Goal: Task Accomplishment & Management: Use online tool/utility

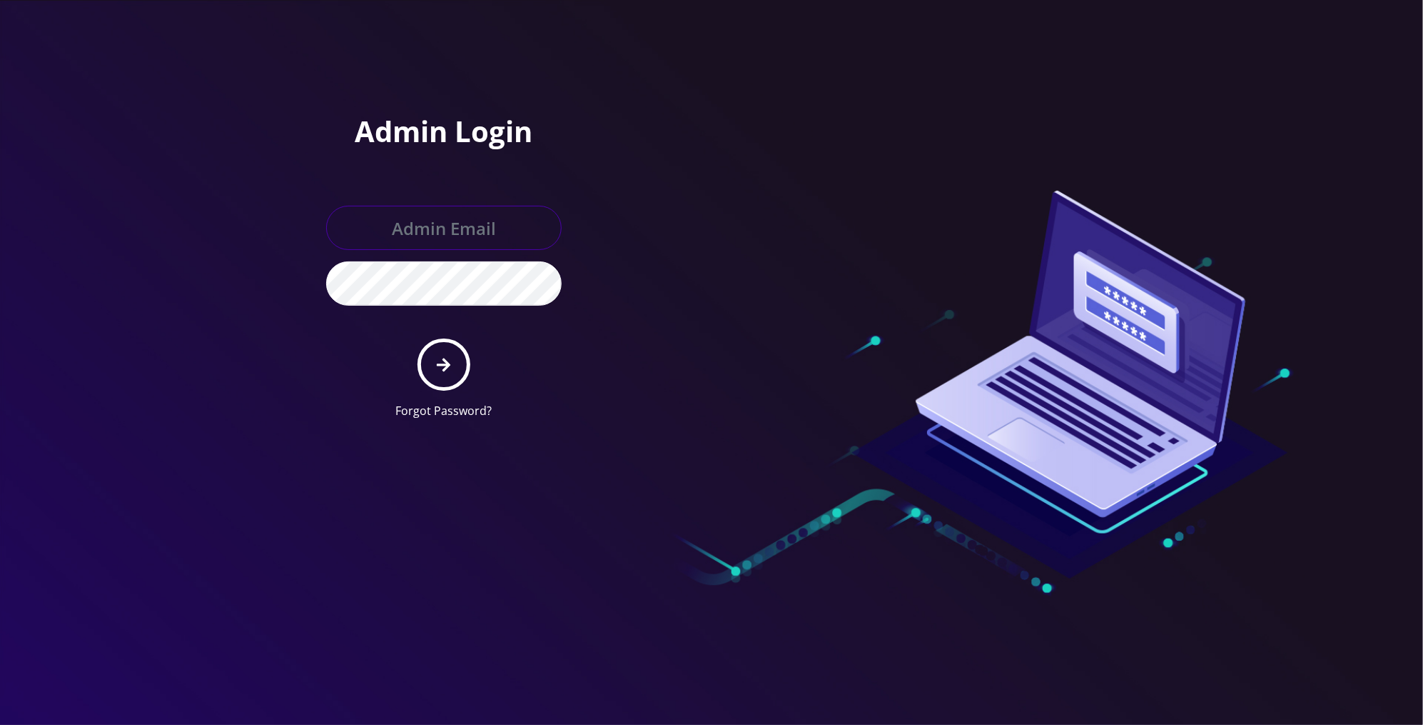
type input "boris@teltik.com"
click at [465, 377] on button "submit" at bounding box center [444, 364] width 52 height 52
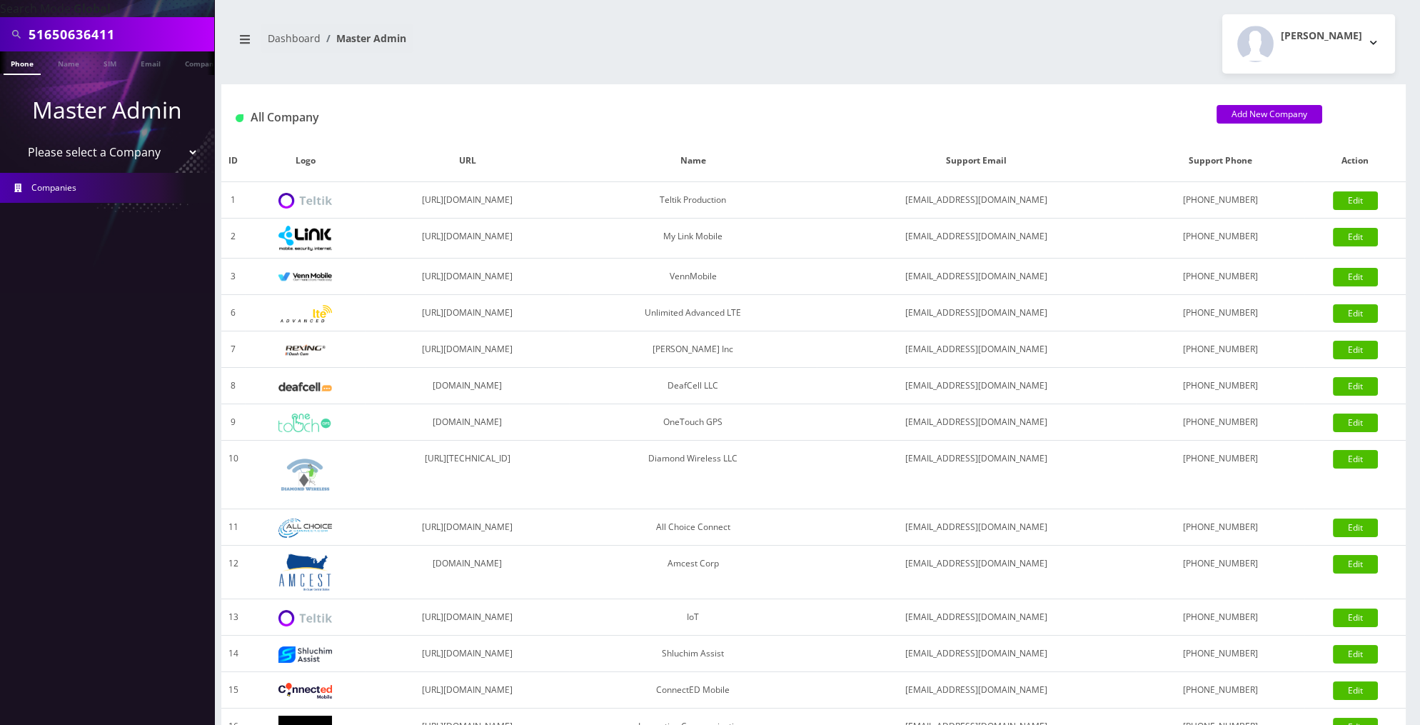
click at [159, 153] on select "Please select a Company Teltik Production My Link Mobile VennMobile Unlimited A…" at bounding box center [107, 151] width 182 height 27
select select "13"
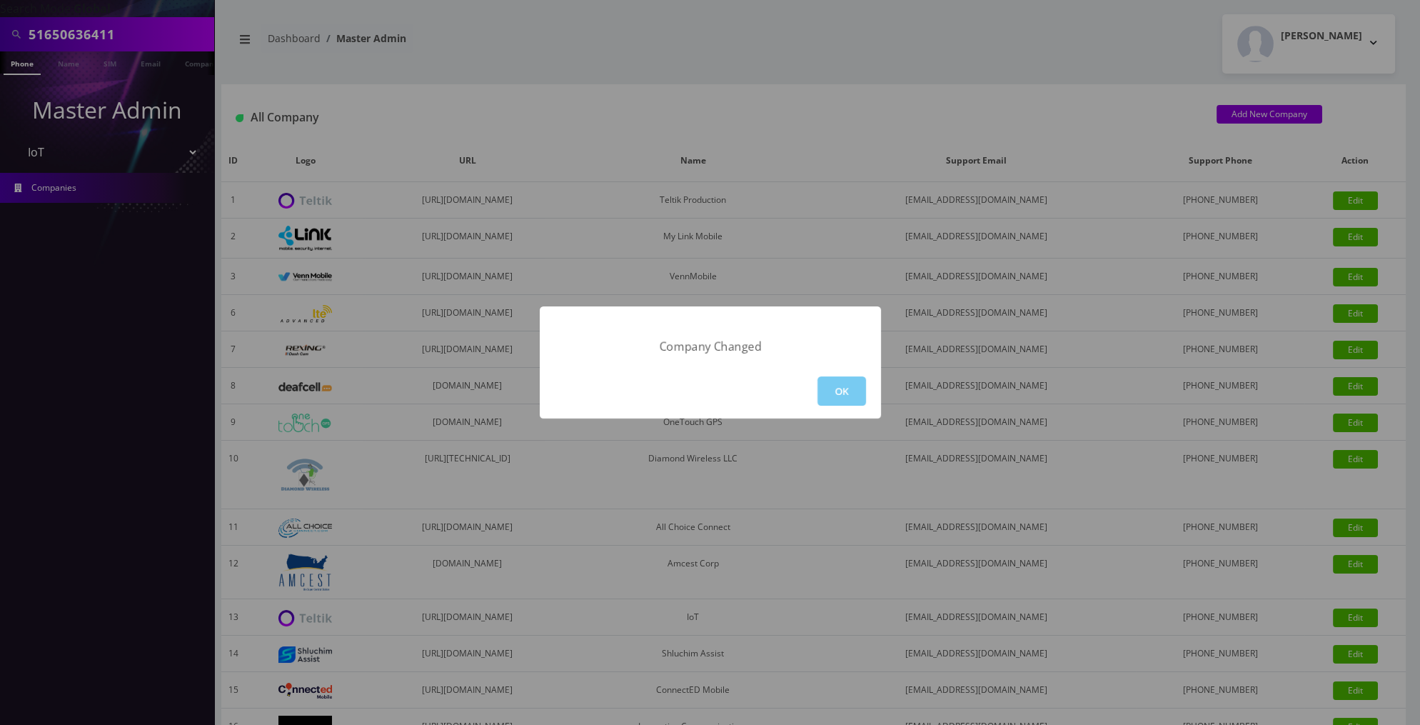
click at [829, 385] on button "OK" at bounding box center [841, 390] width 49 height 29
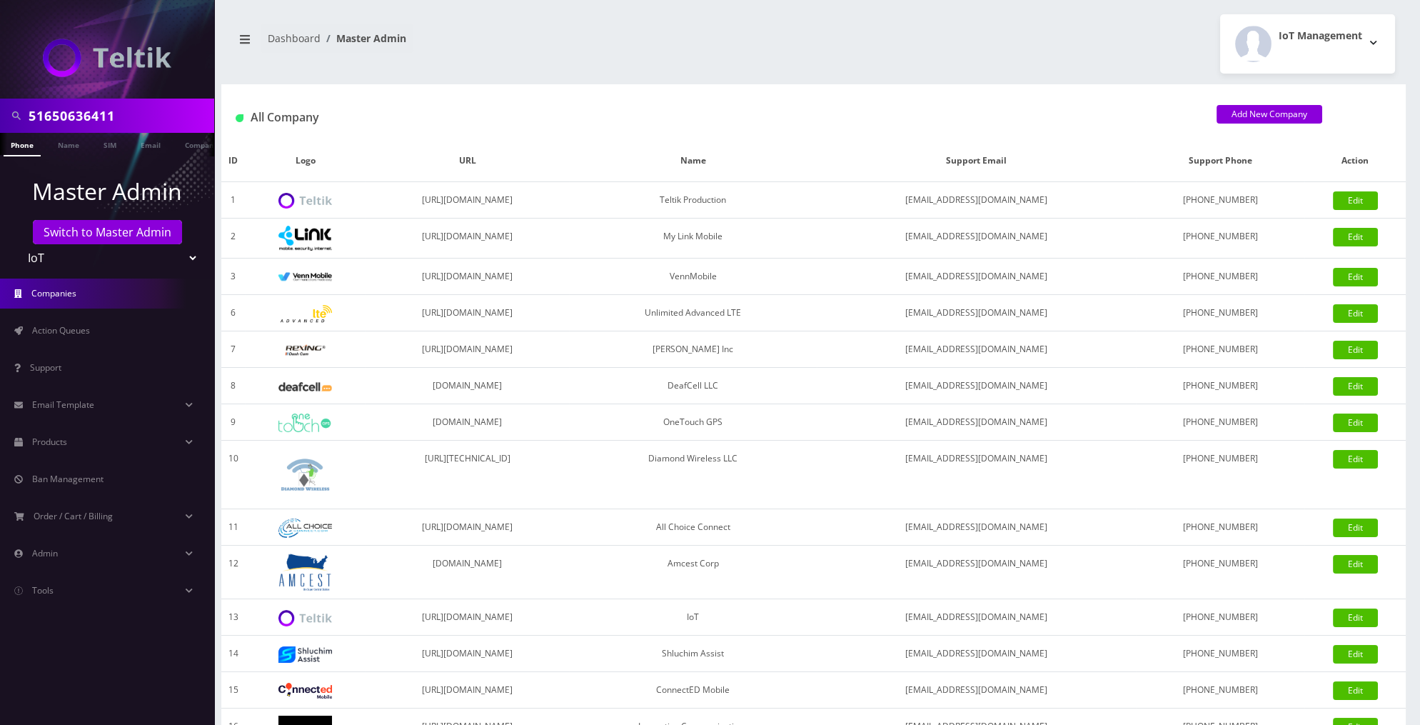
click at [136, 96] on div at bounding box center [107, 49] width 214 height 99
click at [136, 113] on input "51650636411" at bounding box center [120, 115] width 182 height 27
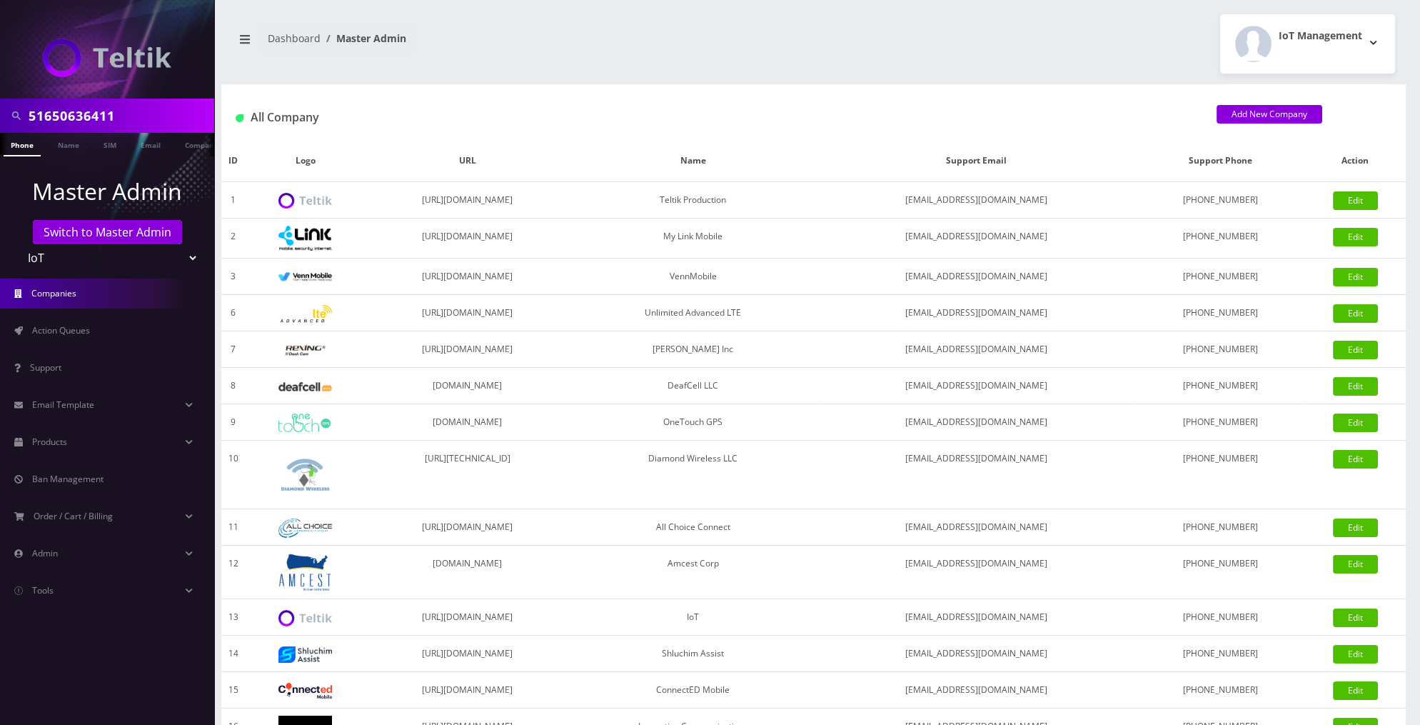
paste input "Nicolas Picard"
type input "Nicolas Picard"
click at [76, 149] on link "Name" at bounding box center [69, 145] width 36 height 24
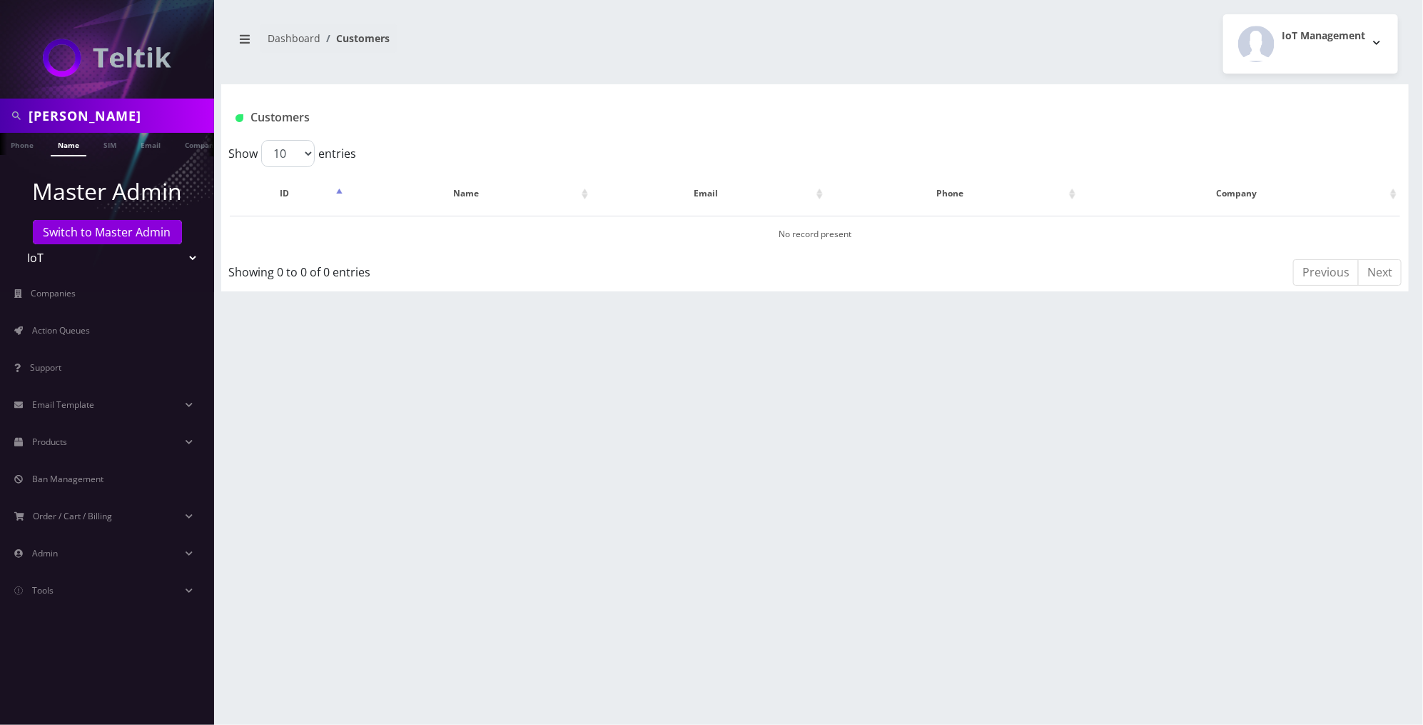
click at [171, 119] on input "[PERSON_NAME]" at bounding box center [120, 115] width 182 height 27
type input "[PERSON_NAME]"
click at [66, 148] on link "Name" at bounding box center [69, 145] width 36 height 24
click at [25, 144] on link "Phone" at bounding box center [22, 145] width 37 height 24
click at [141, 122] on input "[PERSON_NAME]" at bounding box center [120, 115] width 182 height 27
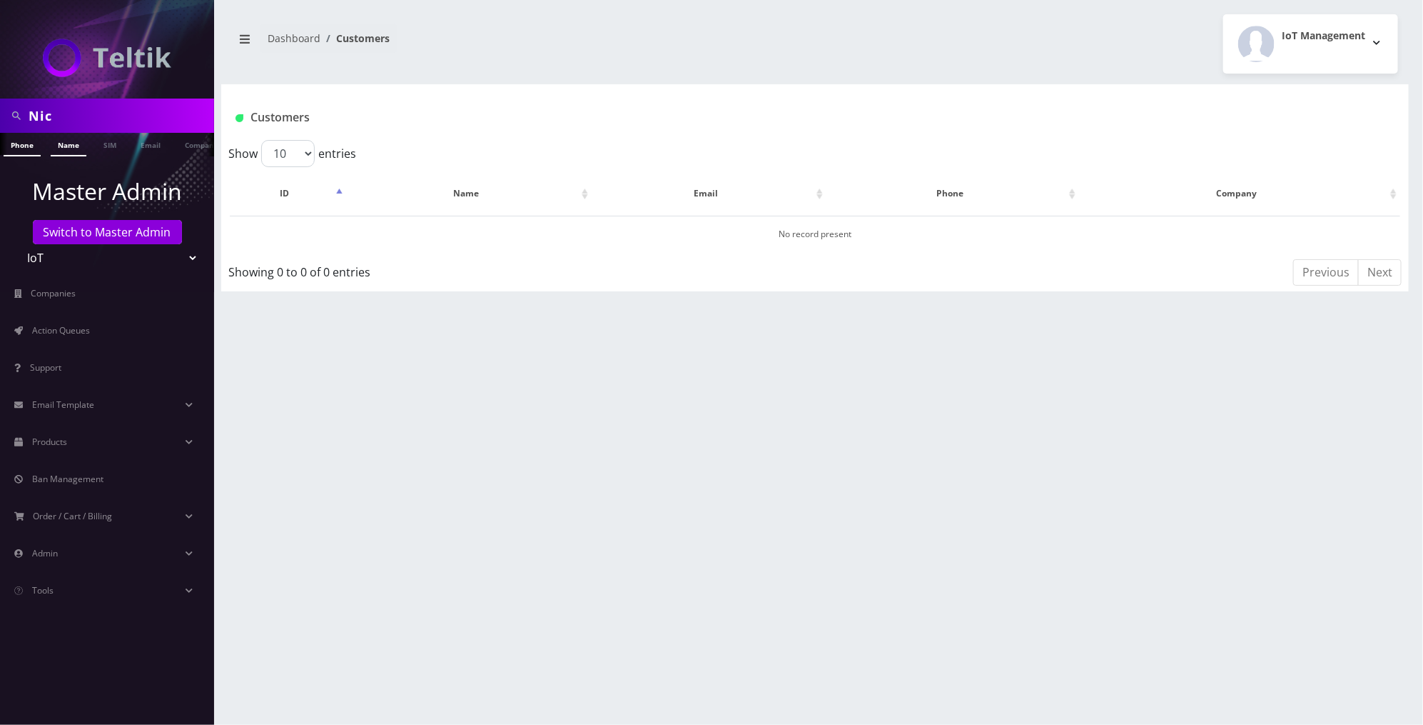
type input "Nic"
click at [71, 150] on link "Name" at bounding box center [69, 145] width 36 height 24
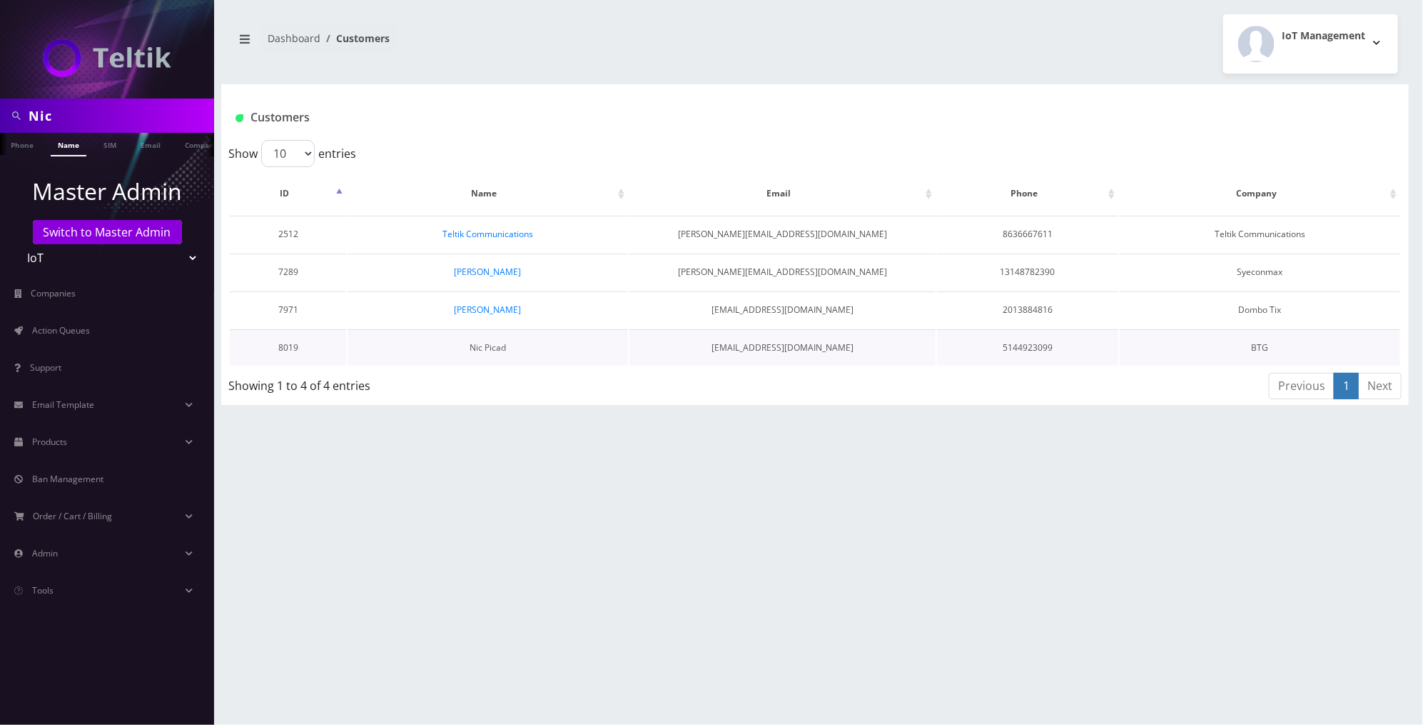
click at [495, 344] on link "Nic Picad" at bounding box center [488, 347] width 36 height 12
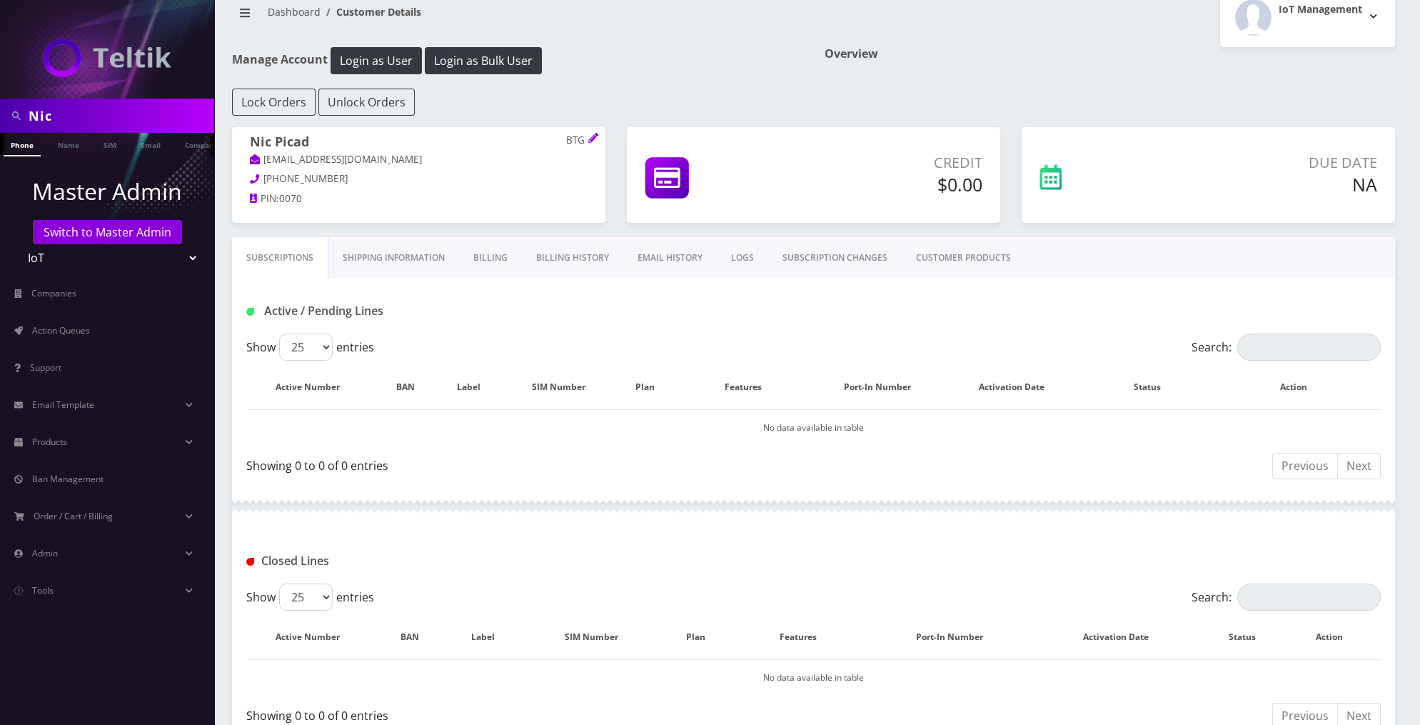
scroll to position [27, 0]
drag, startPoint x: 386, startPoint y: 156, endPoint x: 264, endPoint y: 156, distance: 122.1
click at [264, 156] on p "[EMAIL_ADDRESS][DOMAIN_NAME]" at bounding box center [419, 159] width 338 height 16
copy link "[EMAIL_ADDRESS][DOMAIN_NAME]"
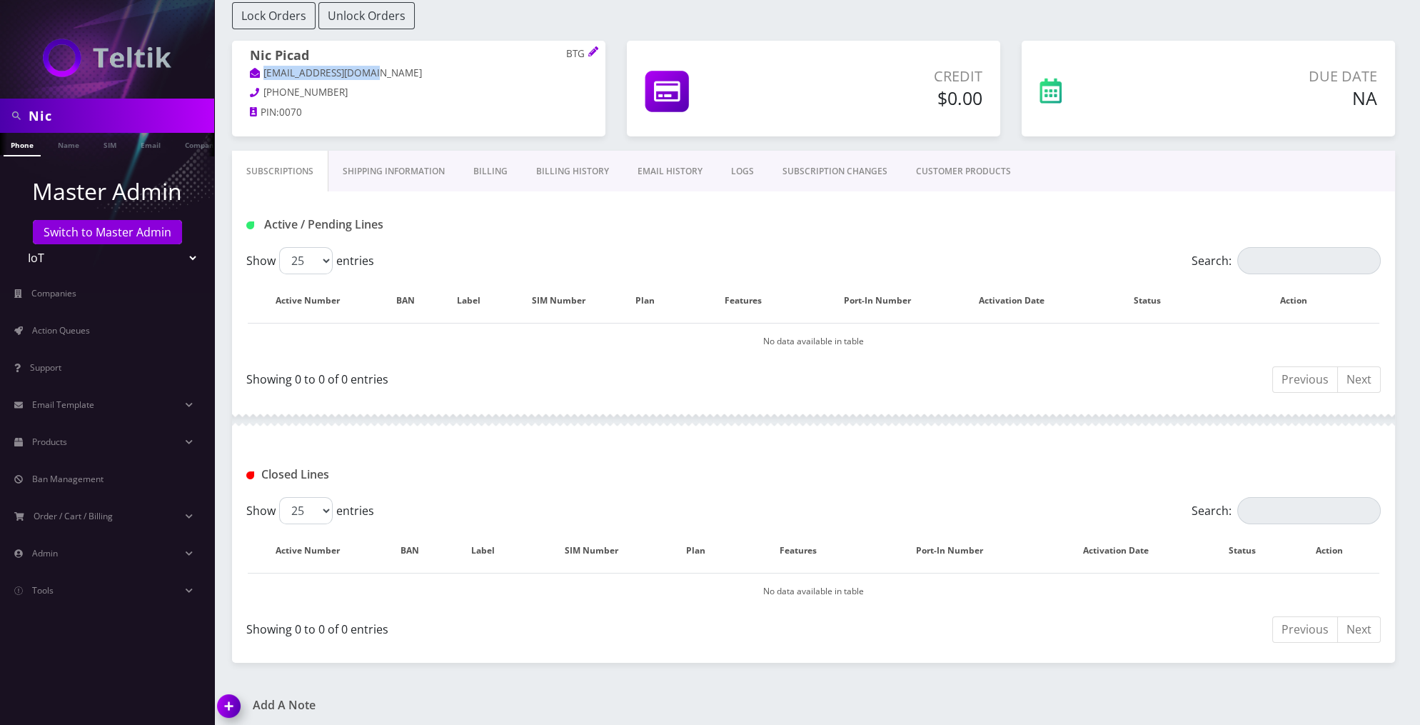
click at [957, 159] on link "CUSTOMER PRODUCTS" at bounding box center [963, 171] width 123 height 41
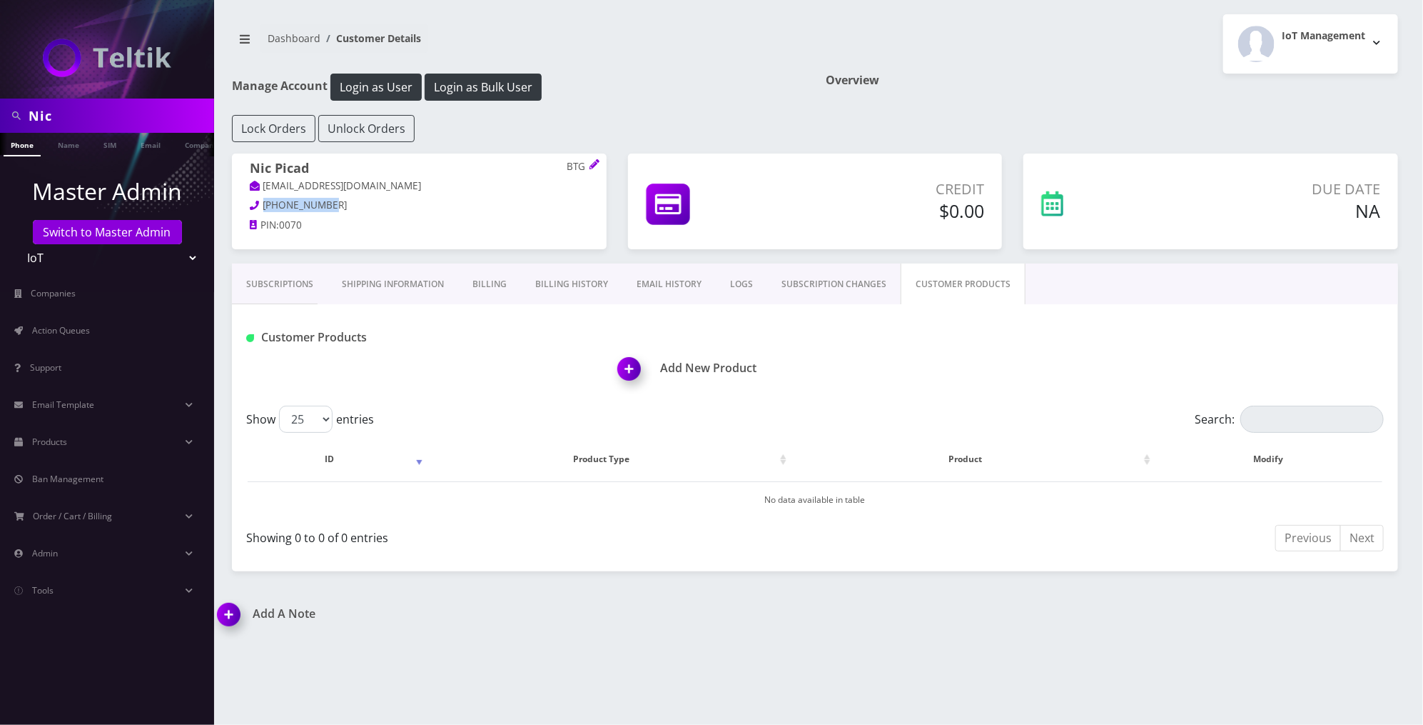
drag, startPoint x: 330, startPoint y: 201, endPoint x: 265, endPoint y: 201, distance: 65.0
click at [265, 201] on p "[PHONE_NUMBER]" at bounding box center [419, 206] width 339 height 16
copy span "[PHONE_NUMBER]"
click at [638, 360] on img at bounding box center [632, 374] width 42 height 42
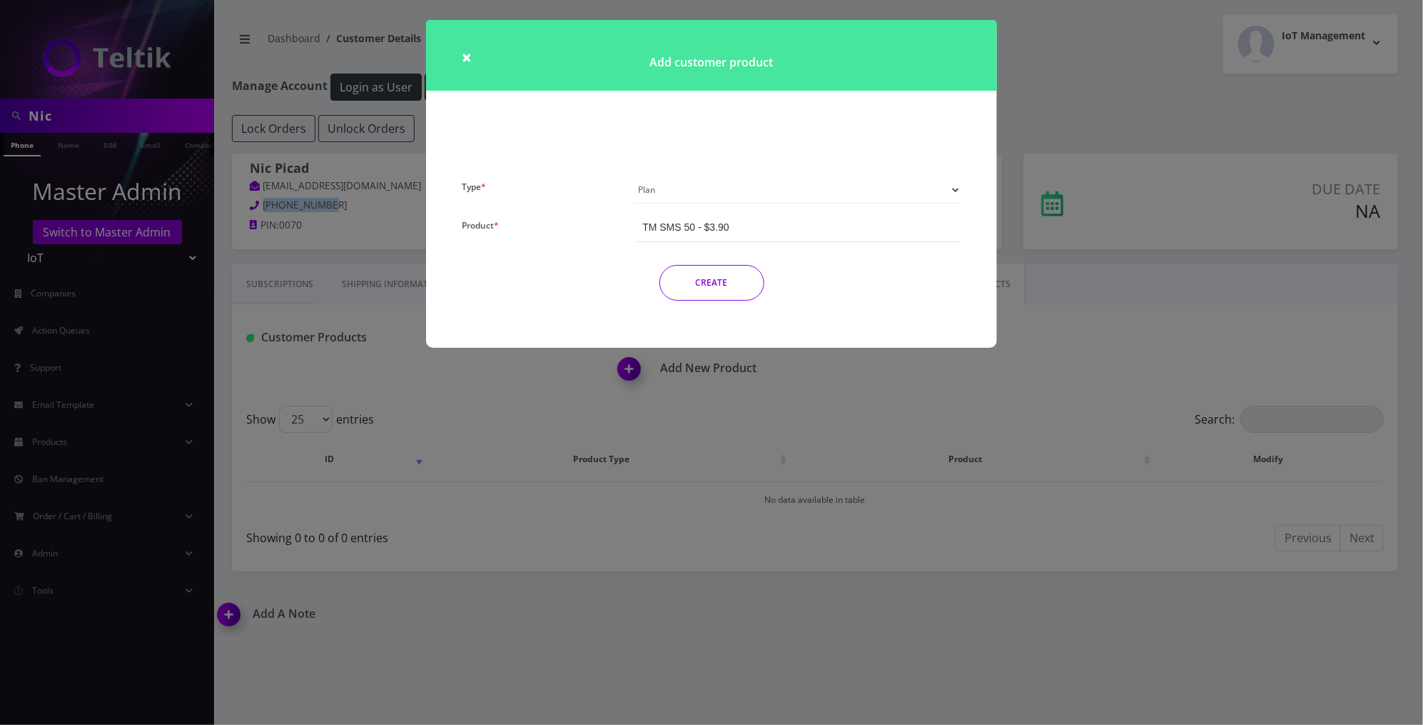
click at [722, 185] on select "Plan Device Sim Addon One-off" at bounding box center [798, 189] width 326 height 27
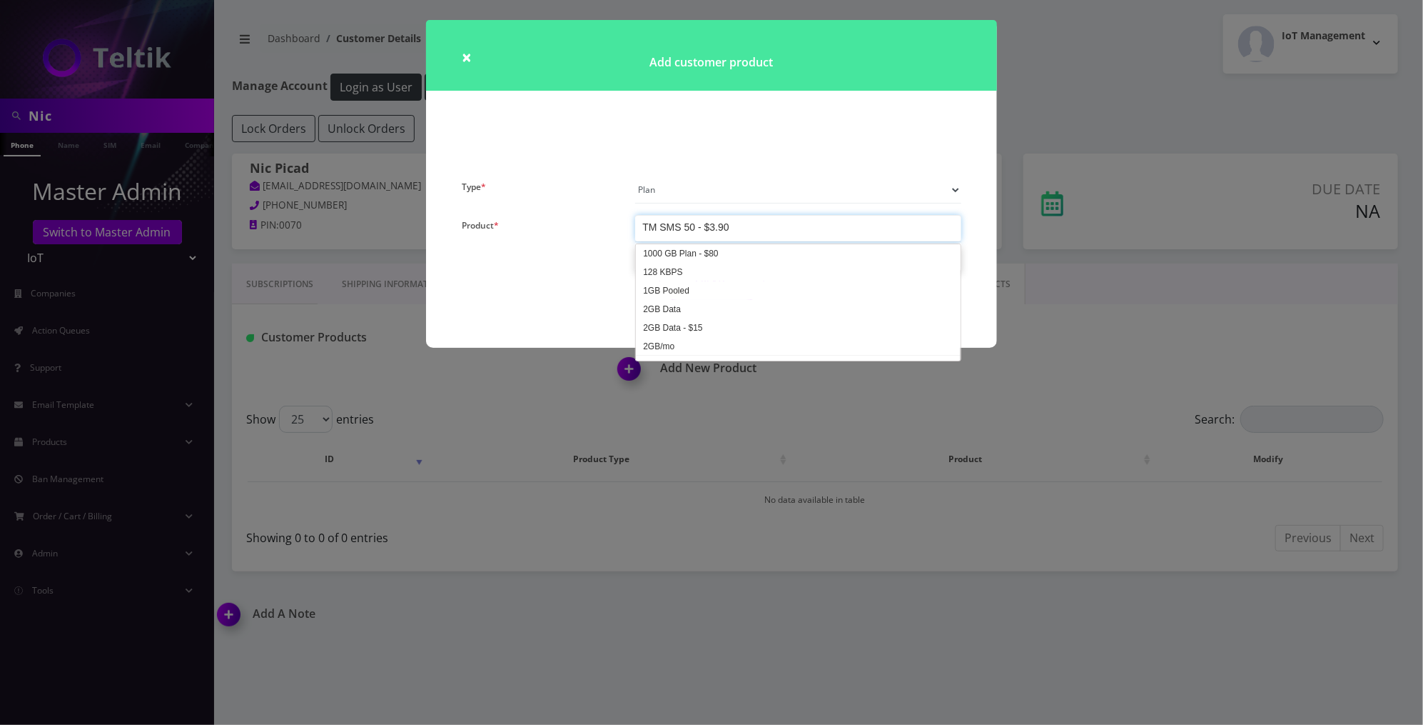
scroll to position [3381, 0]
click at [688, 241] on div "TM SMS 50 - $3.90" at bounding box center [798, 228] width 326 height 26
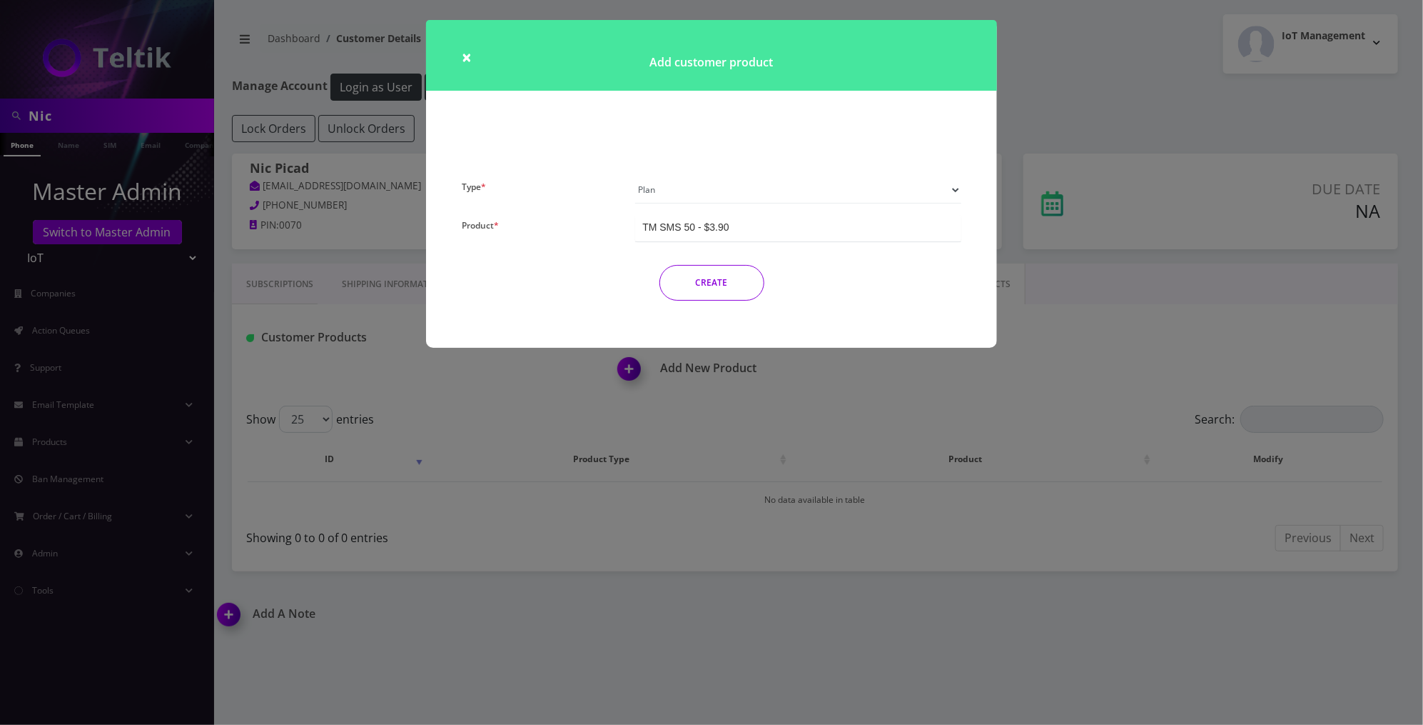
click at [749, 493] on div "× Add customer product Type * Plan Device Sim Addon One-off Product * TM SMS 50…" at bounding box center [711, 362] width 1423 height 725
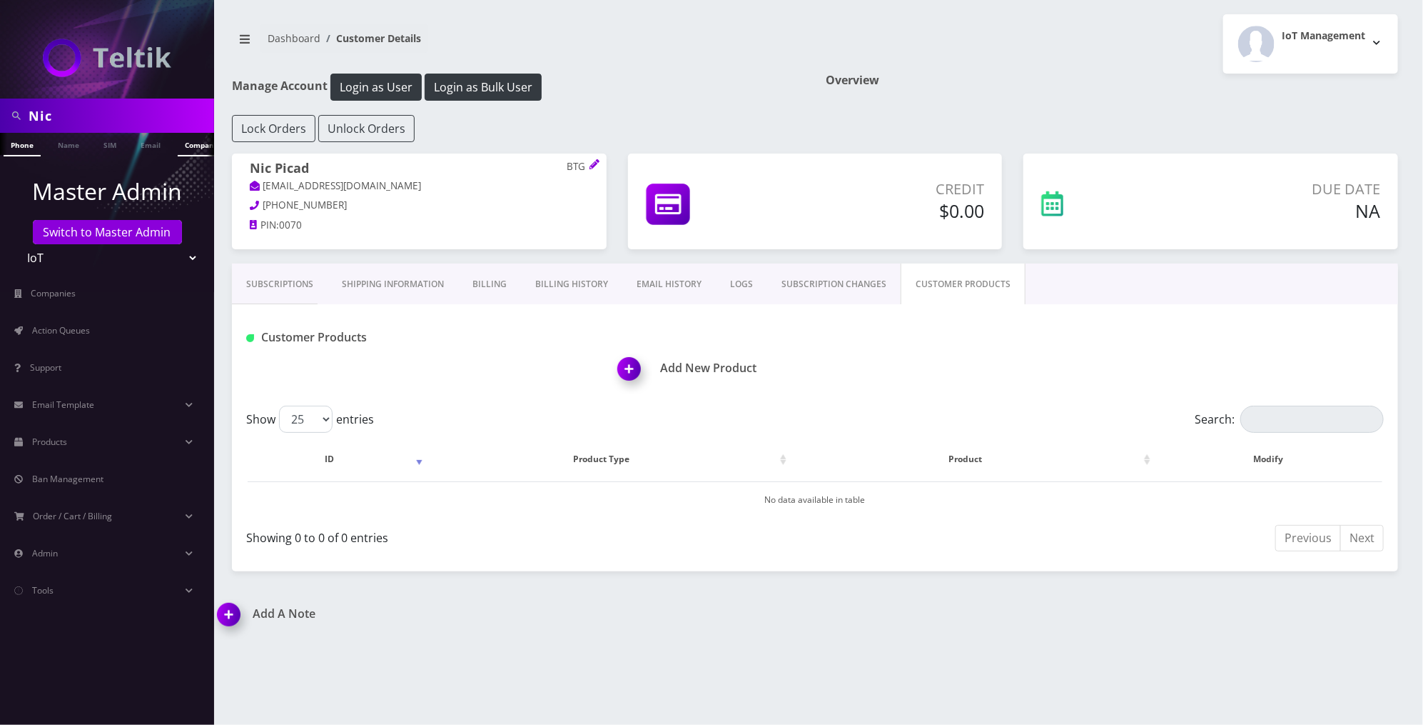
scroll to position [0, 7]
click at [630, 365] on img at bounding box center [632, 374] width 42 height 42
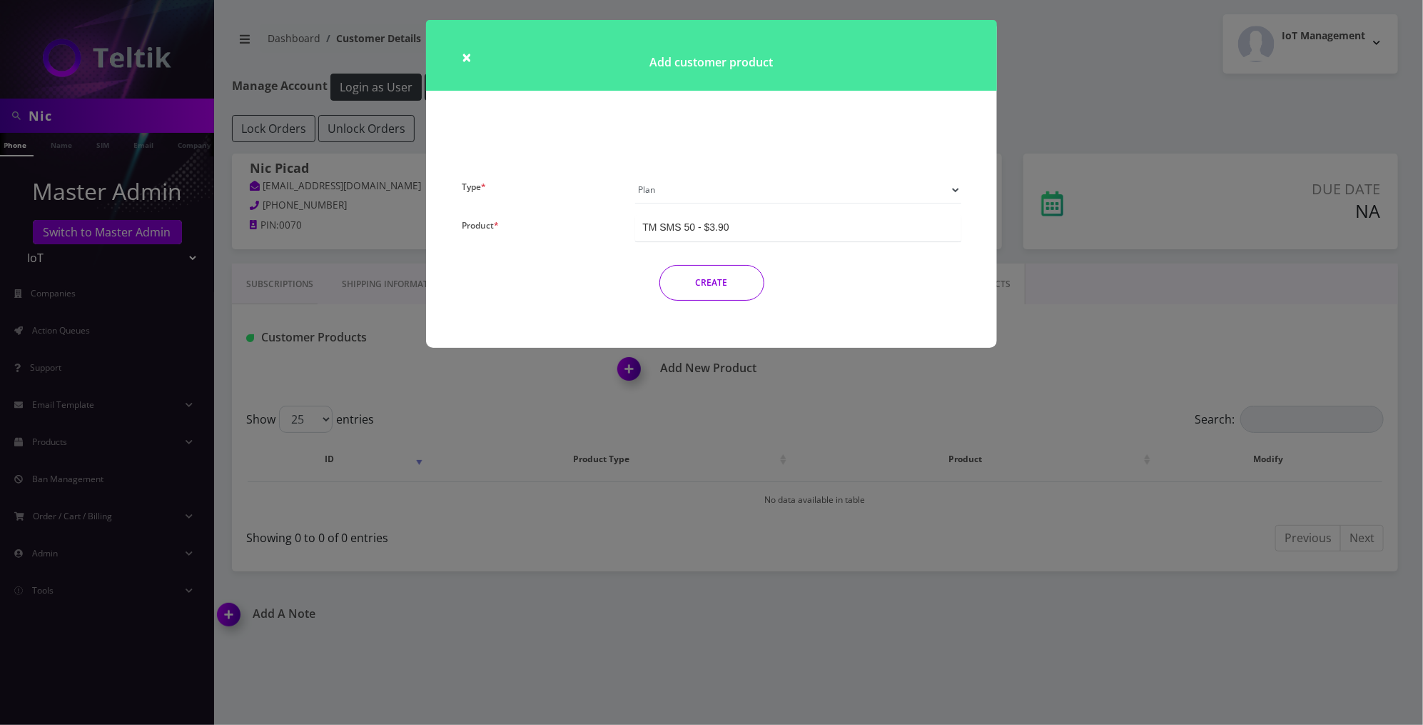
click at [741, 218] on div "TM SMS 50 - $3.90" at bounding box center [798, 228] width 326 height 26
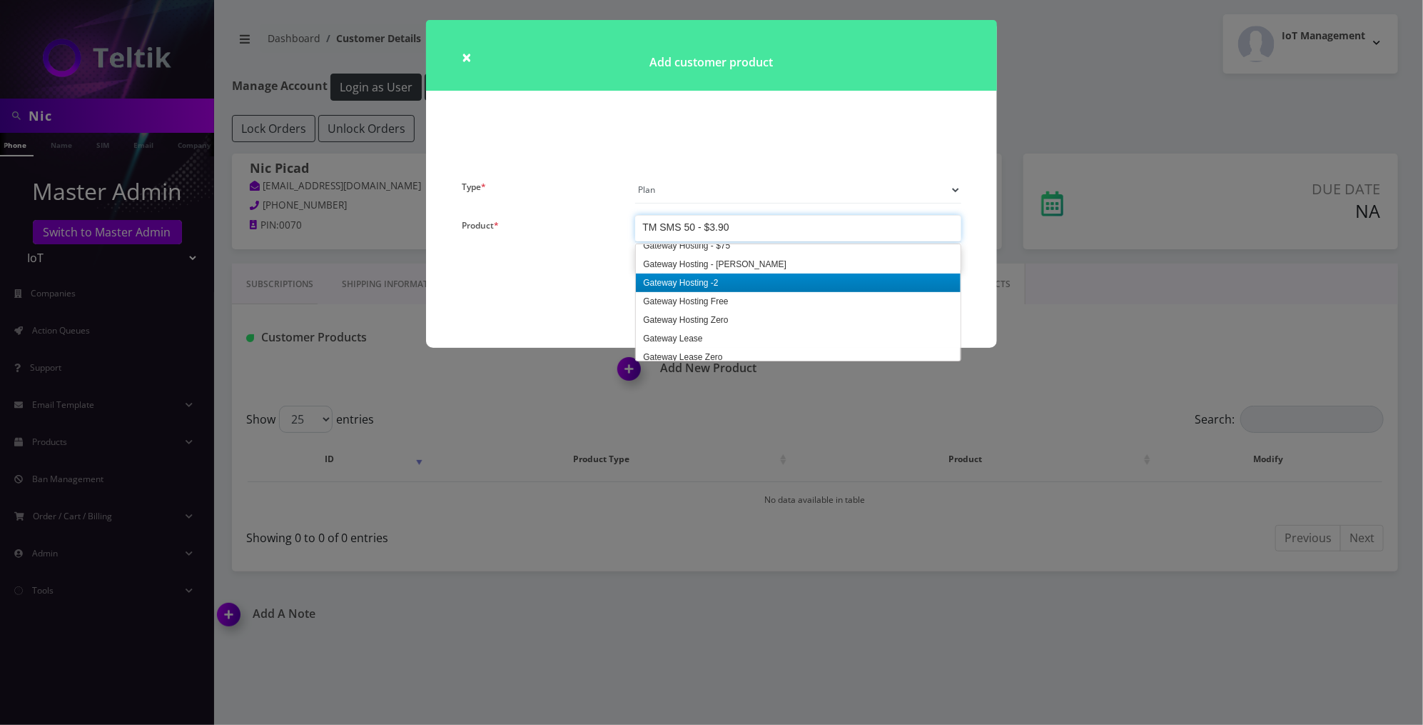
scroll to position [1001, 0]
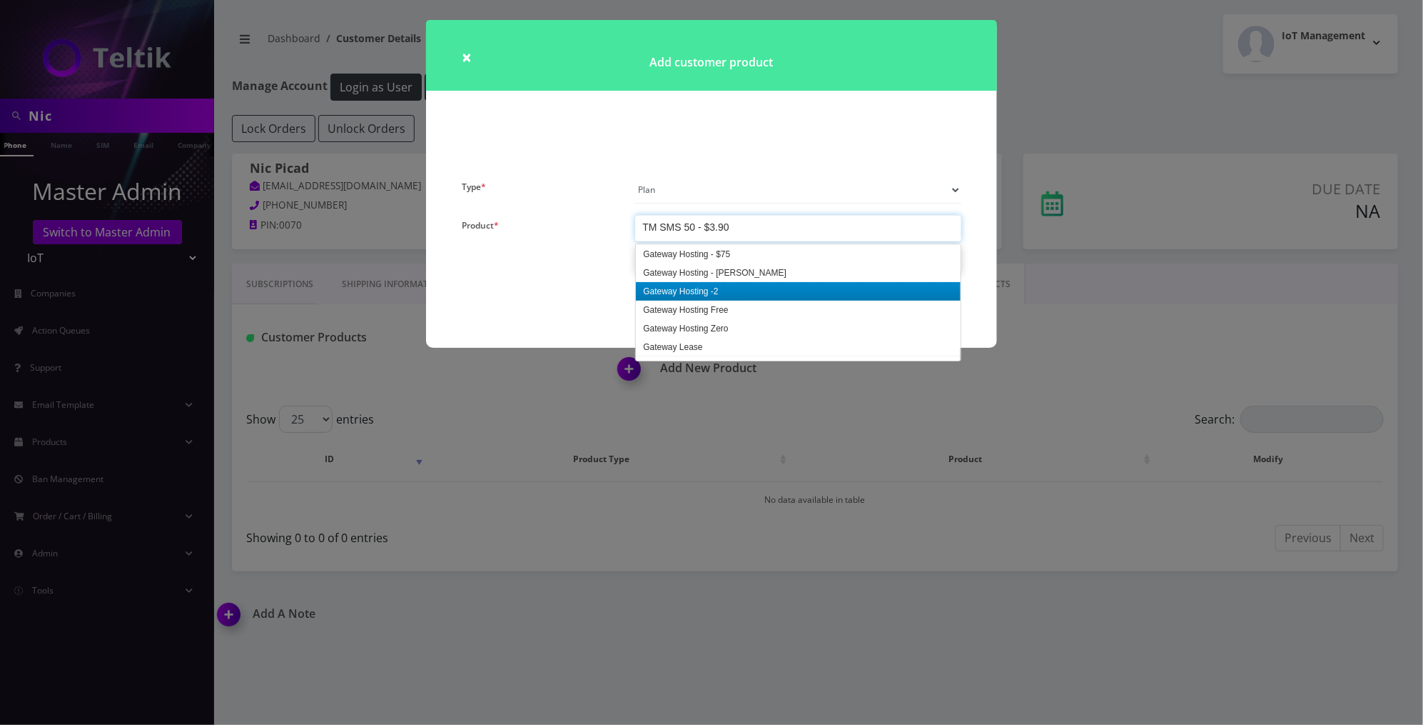
click at [1118, 298] on div "× Add customer product Type * Plan Device Sim Addon One-off Product * TM SMS 50…" at bounding box center [711, 362] width 1423 height 725
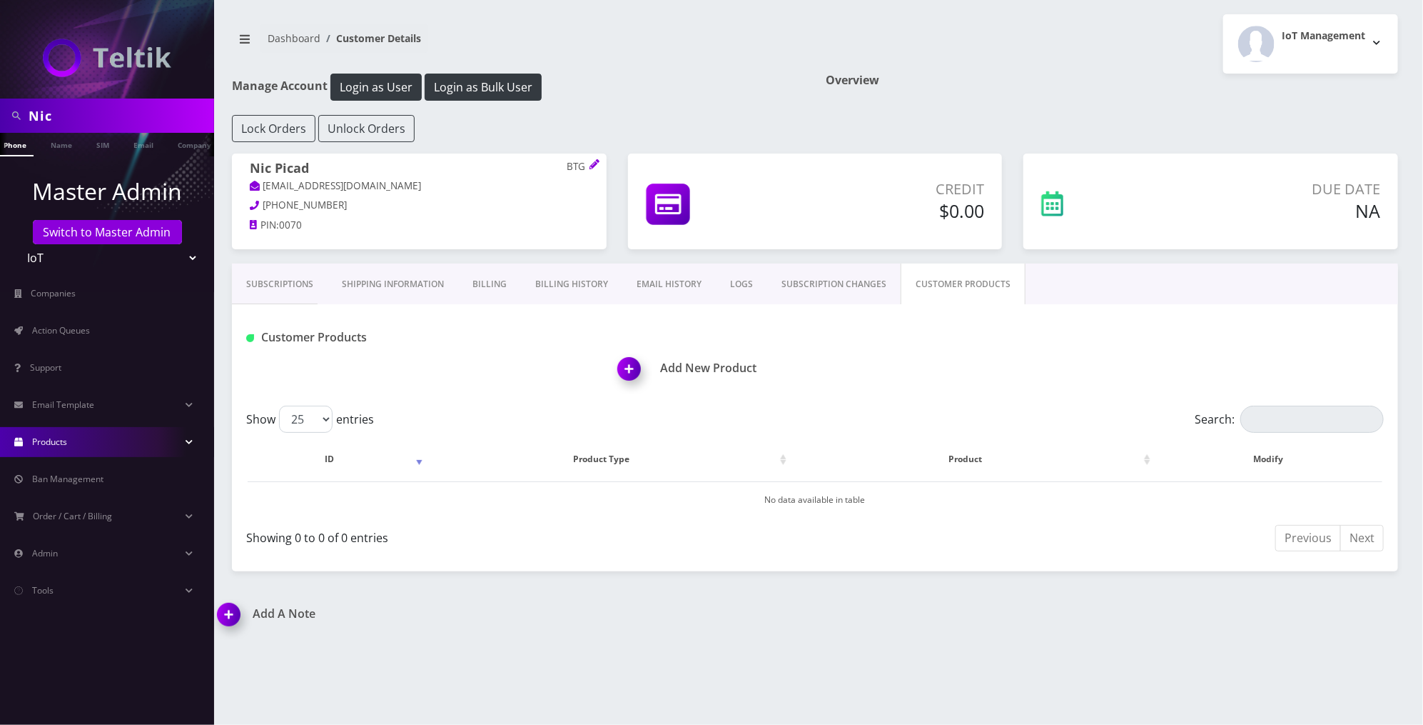
click at [140, 436] on link "Products" at bounding box center [107, 442] width 214 height 30
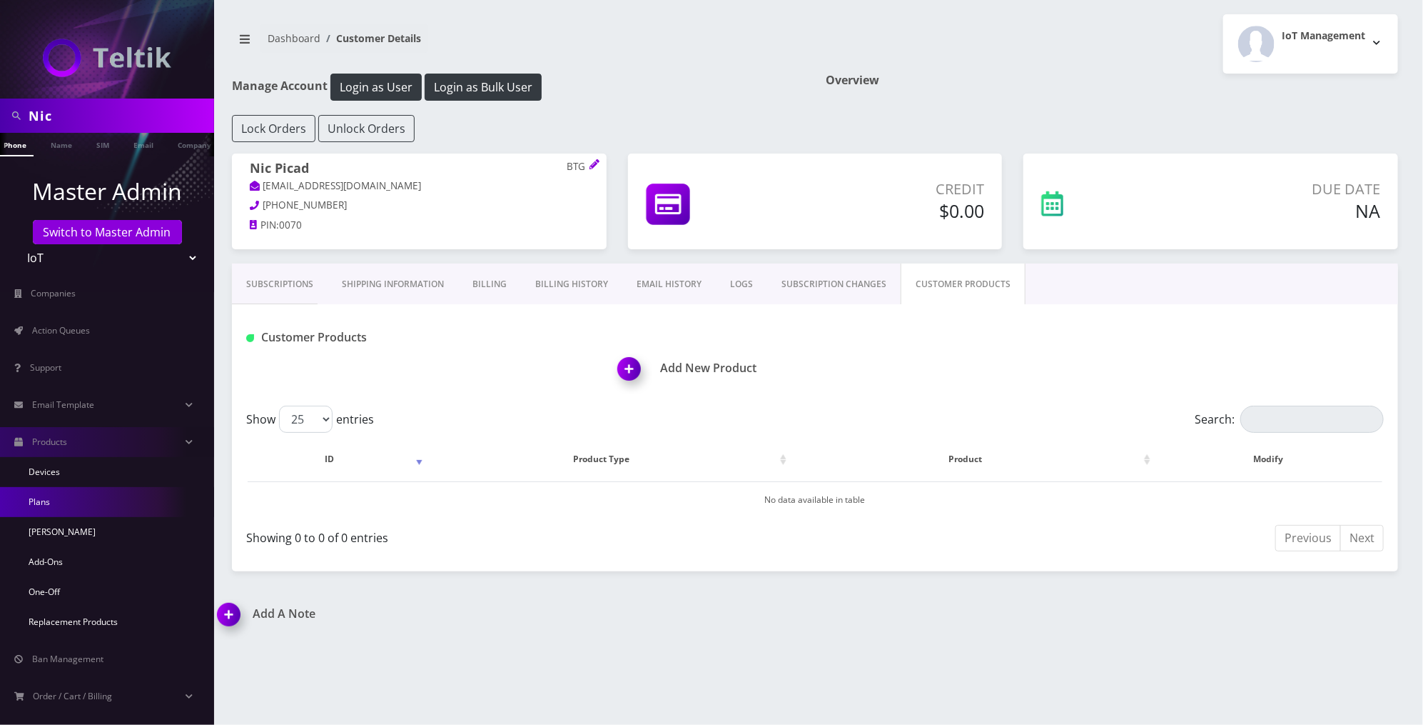
click at [86, 496] on link "Plans" at bounding box center [107, 502] width 214 height 30
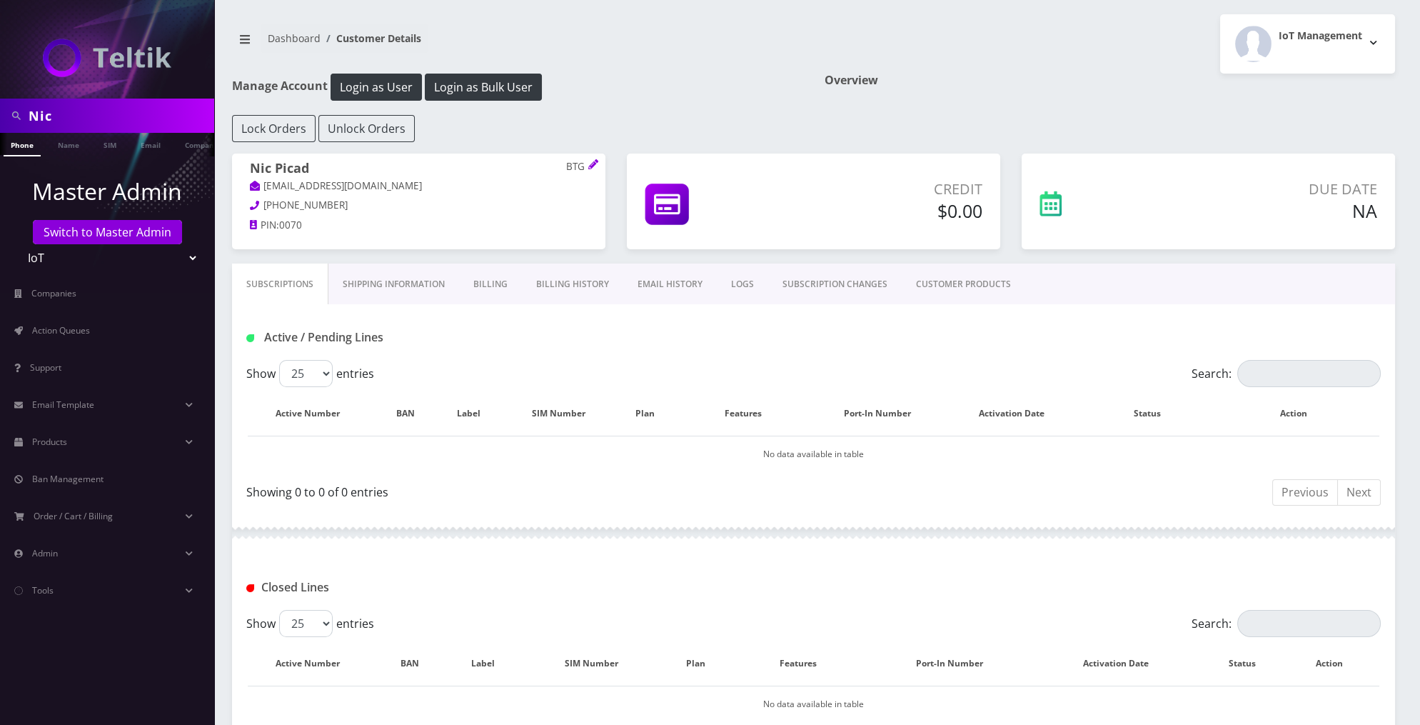
click at [88, 132] on div "Nic" at bounding box center [107, 116] width 214 height 34
click at [108, 118] on input "Nic" at bounding box center [120, 115] width 182 height 27
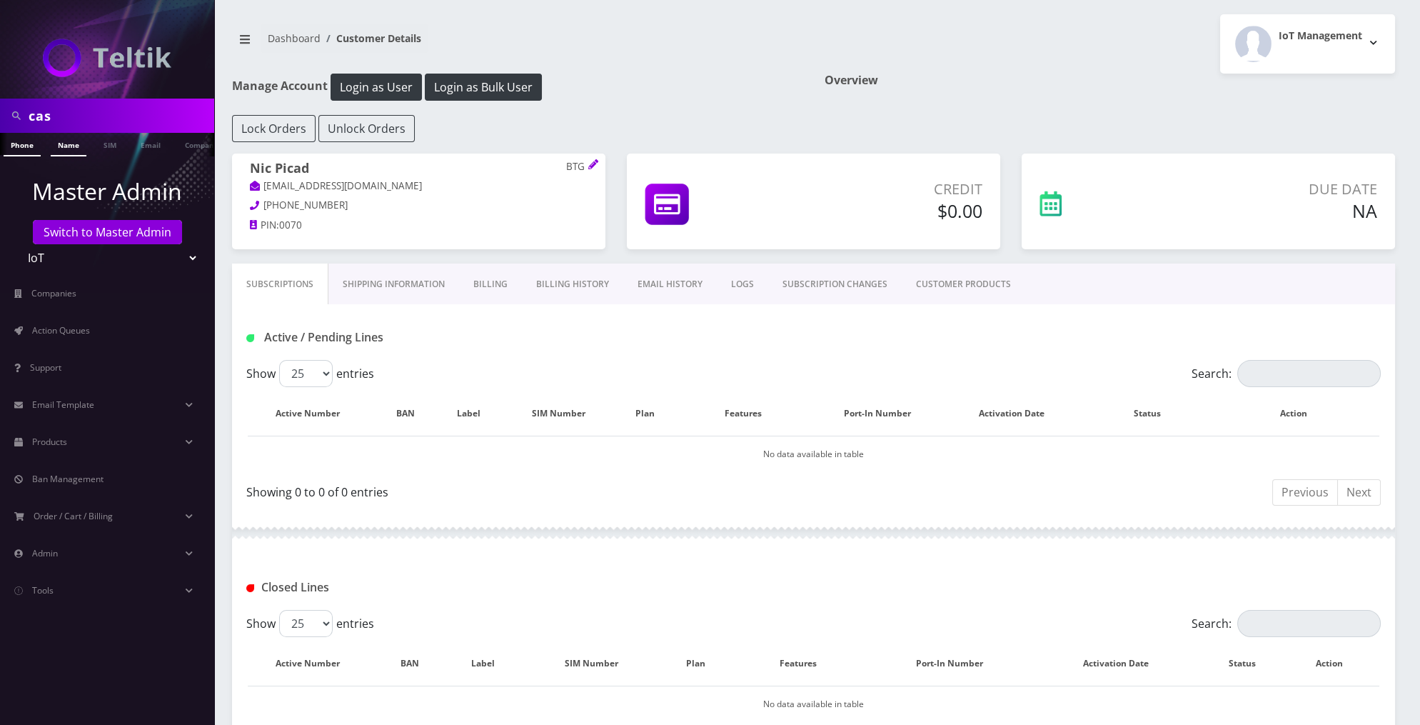
type input "cas"
click at [67, 144] on link "Name" at bounding box center [69, 145] width 36 height 24
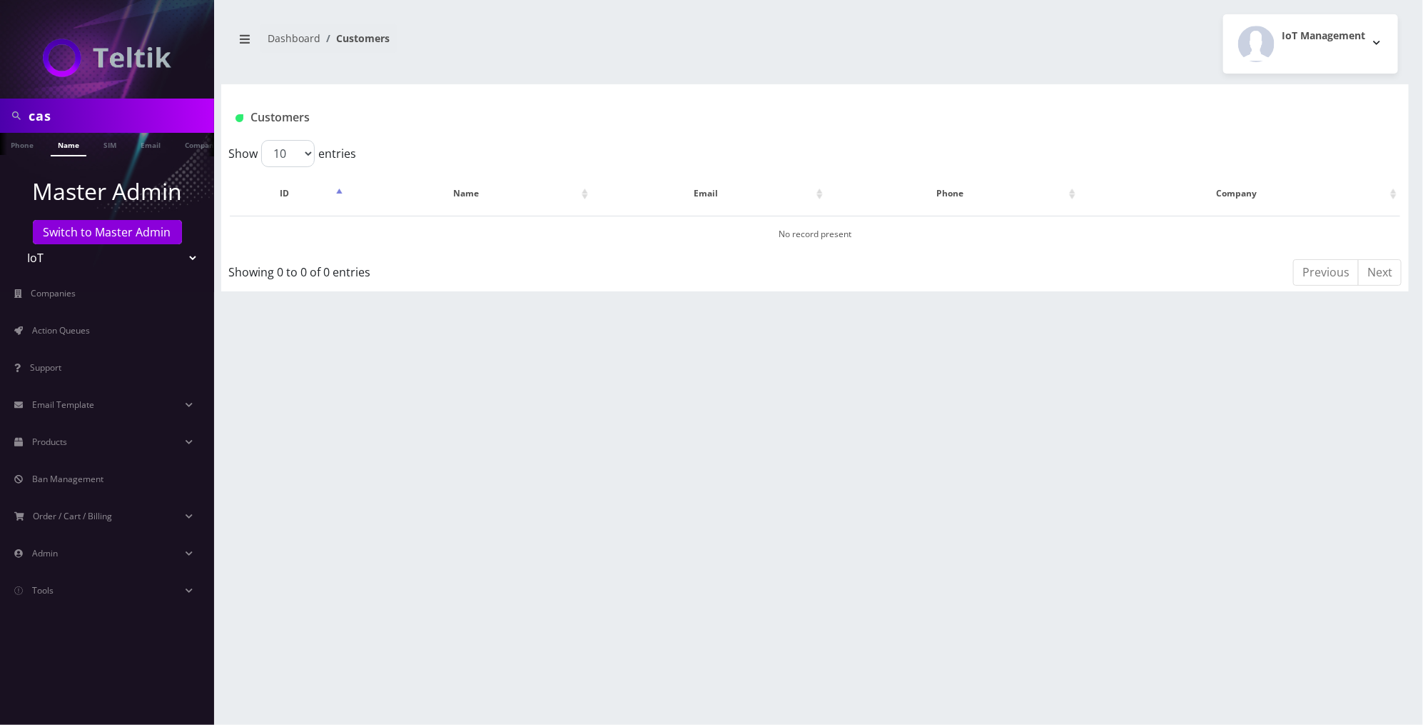
click at [90, 123] on input "cas" at bounding box center [120, 115] width 182 height 27
type input "[PERSON_NAME]"
click at [67, 147] on link "Name" at bounding box center [69, 145] width 36 height 24
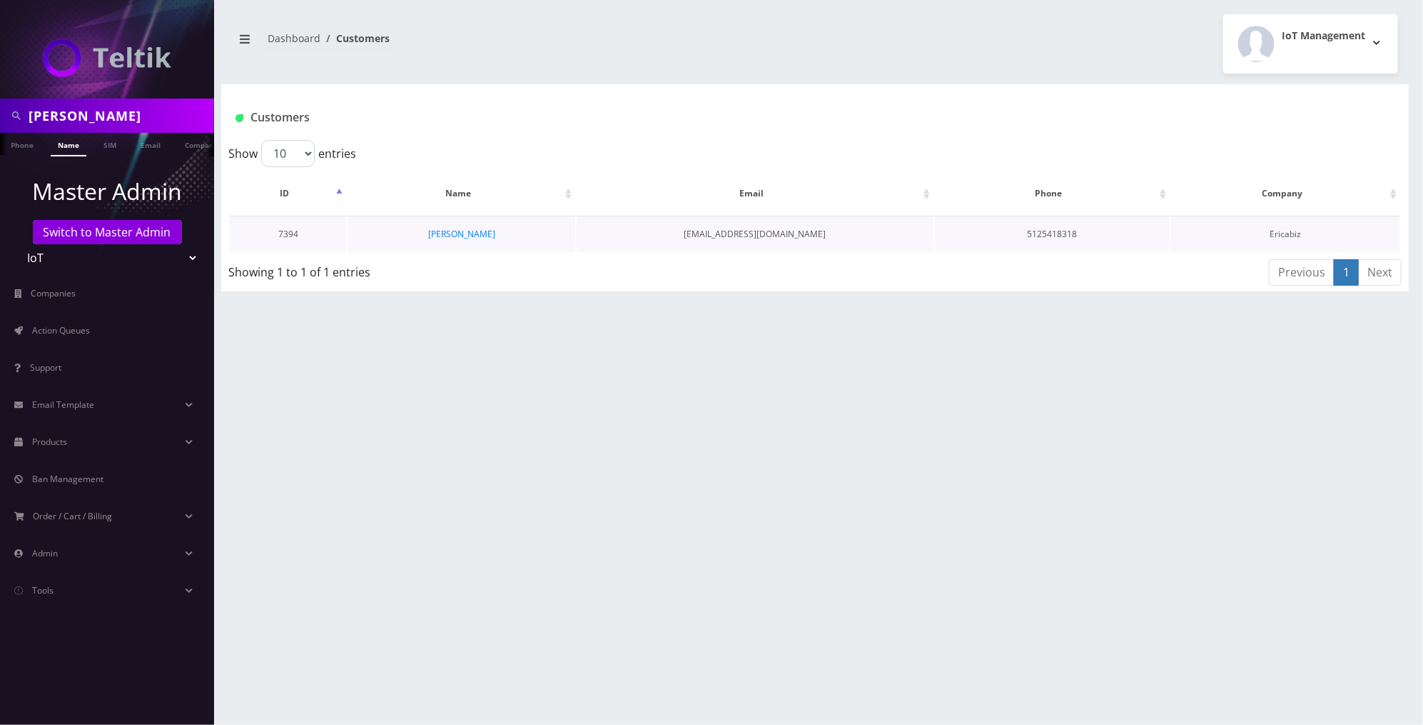
click at [465, 242] on td "[PERSON_NAME]" at bounding box center [462, 234] width 228 height 36
click at [459, 238] on link "[PERSON_NAME]" at bounding box center [461, 234] width 67 height 12
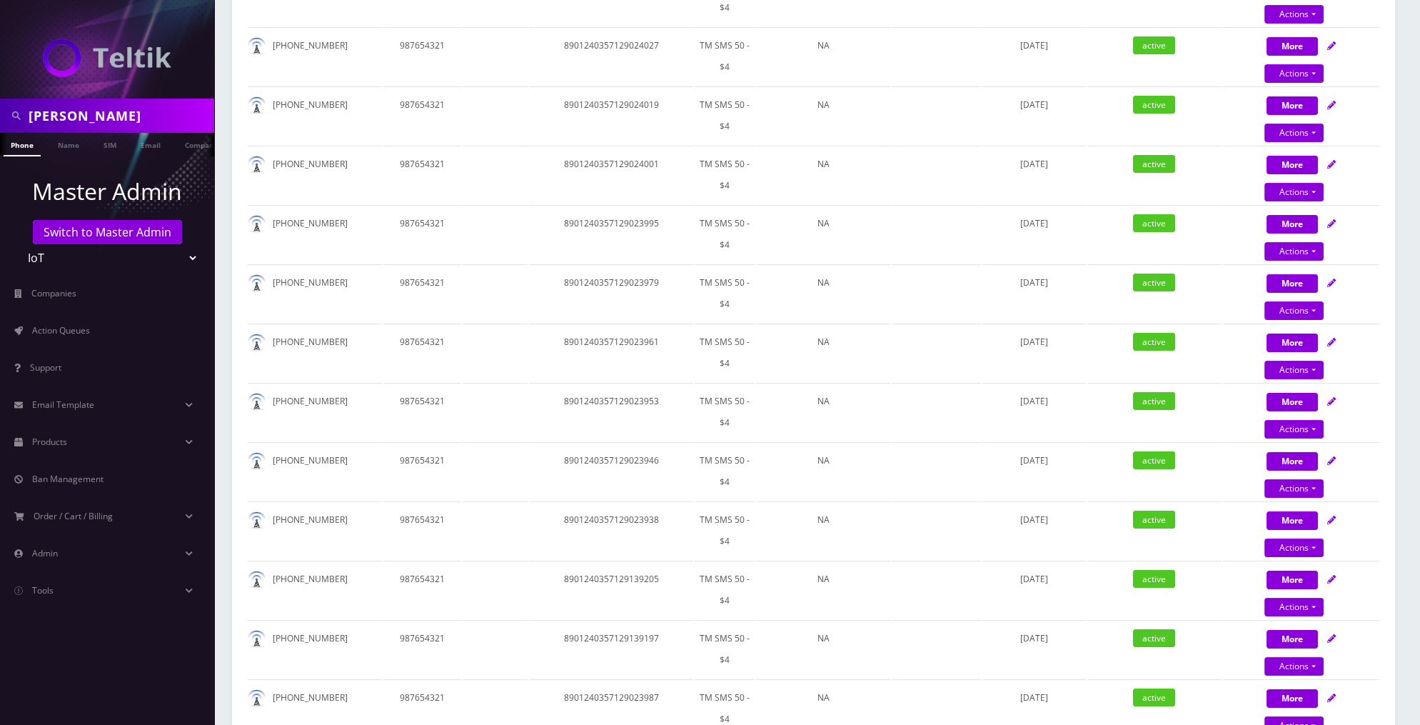
scroll to position [395, 0]
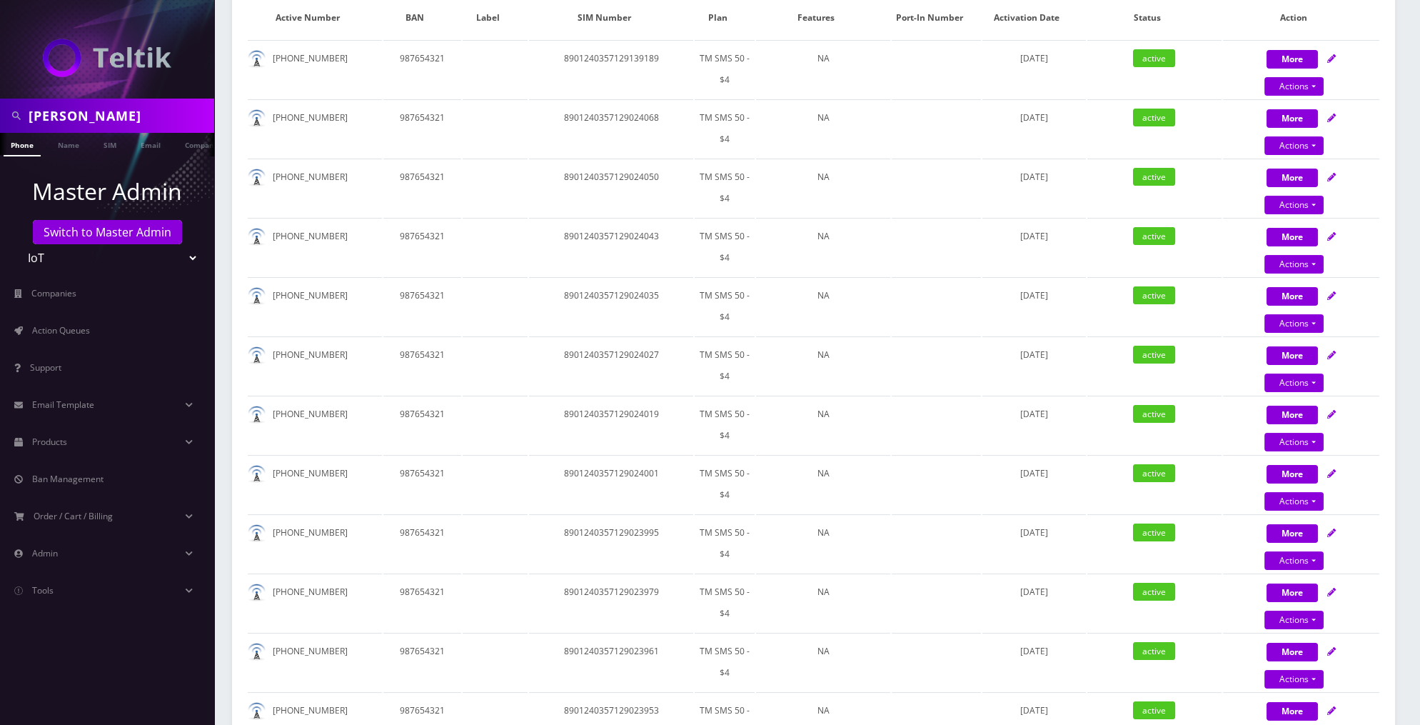
drag, startPoint x: 136, startPoint y: 111, endPoint x: 26, endPoint y: 107, distance: 109.3
click at [26, 107] on div "[PERSON_NAME]" at bounding box center [107, 115] width 207 height 27
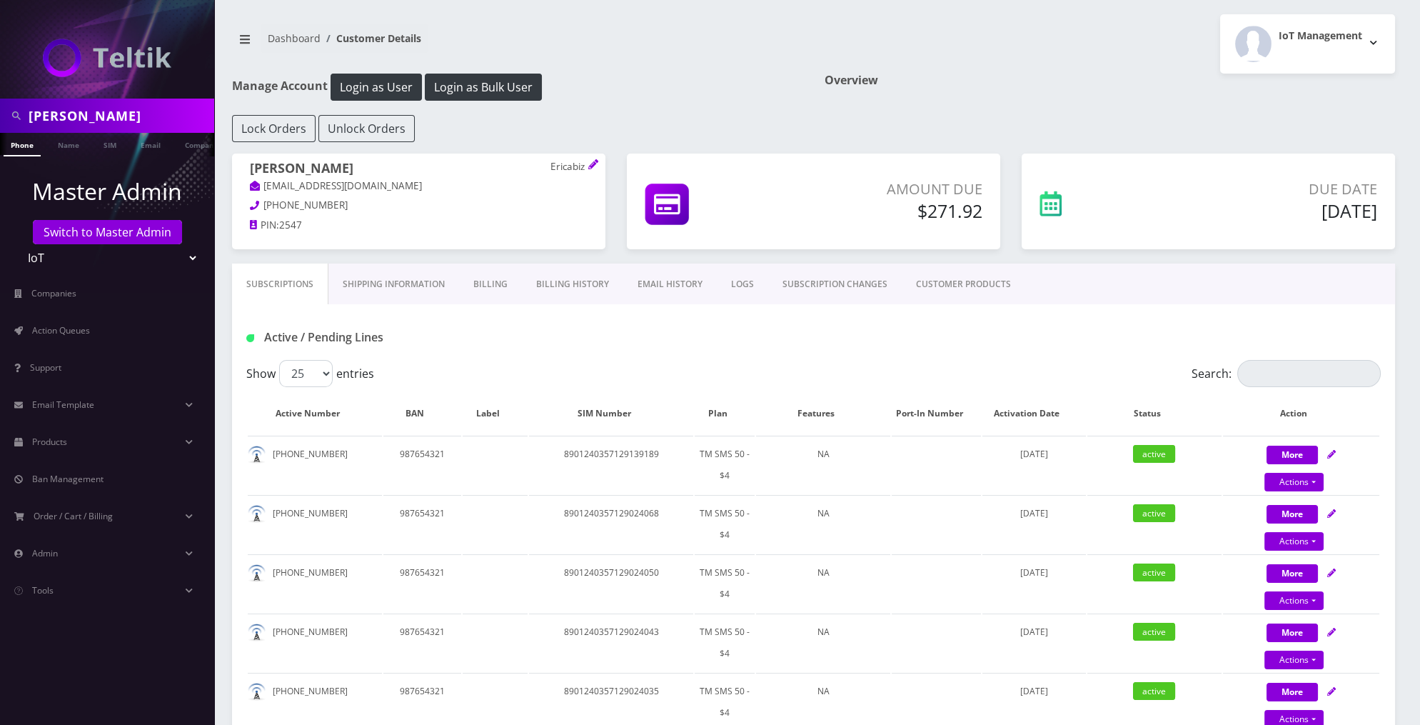
click at [147, 120] on input "John Creasy" at bounding box center [120, 115] width 182 height 27
paste input "+1 (302)-671-3485"
type input "+1 (302)-671-3485"
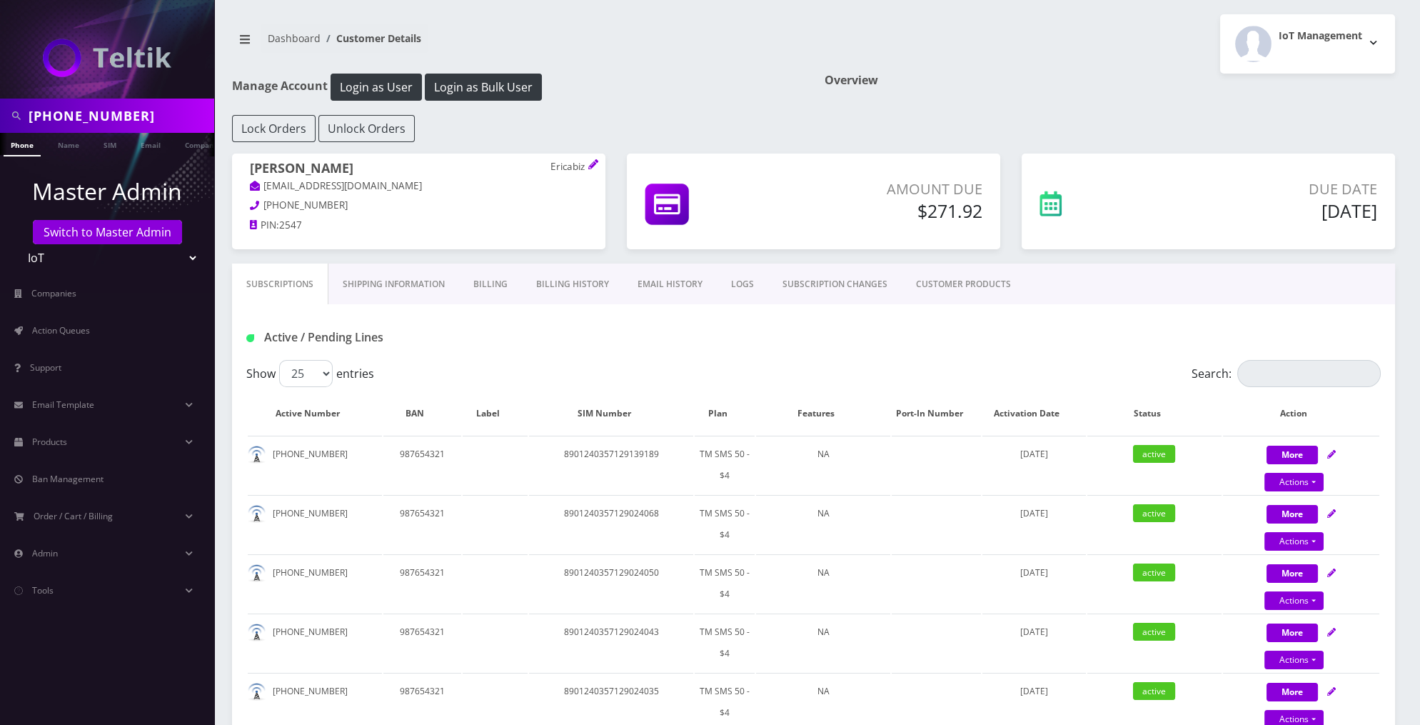
click at [28, 146] on link "Phone" at bounding box center [22, 145] width 37 height 24
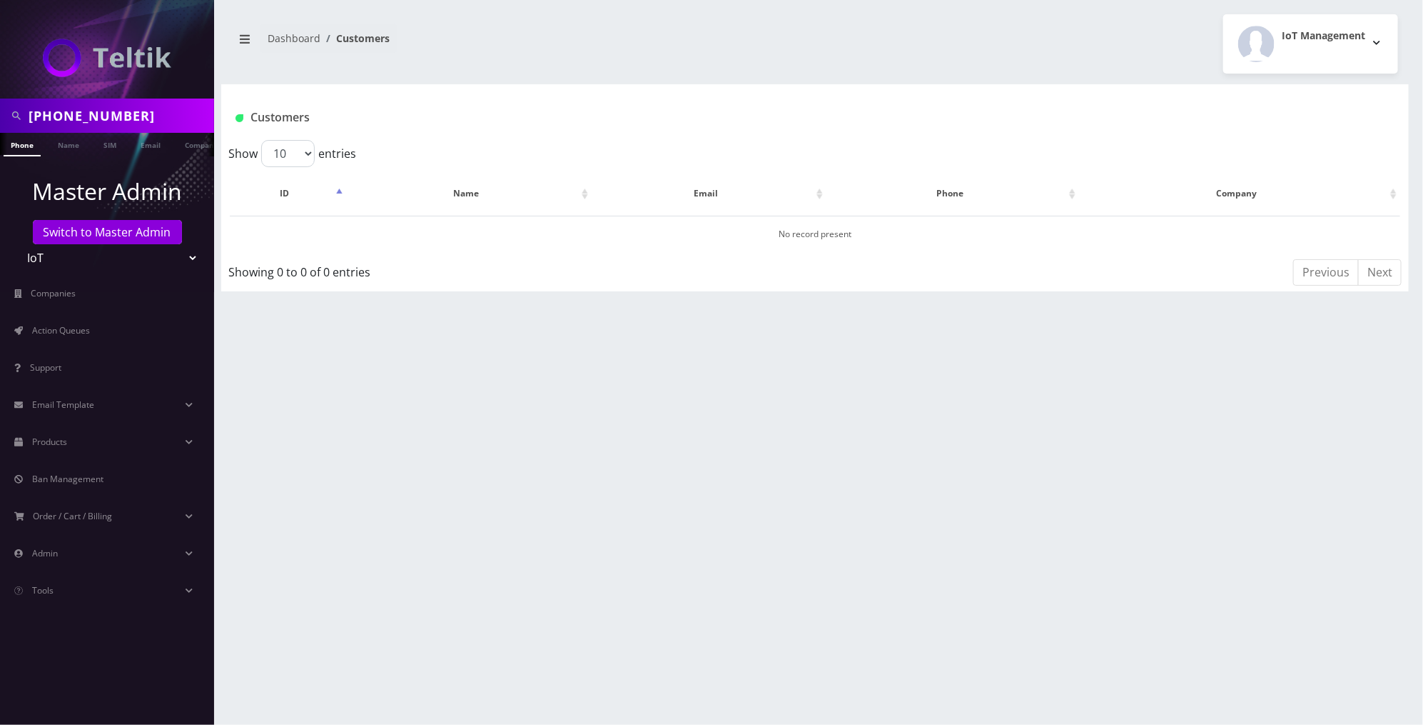
click at [161, 116] on input "[PHONE_NUMBER]" at bounding box center [120, 115] width 182 height 27
click at [85, 440] on link "Products" at bounding box center [107, 442] width 214 height 30
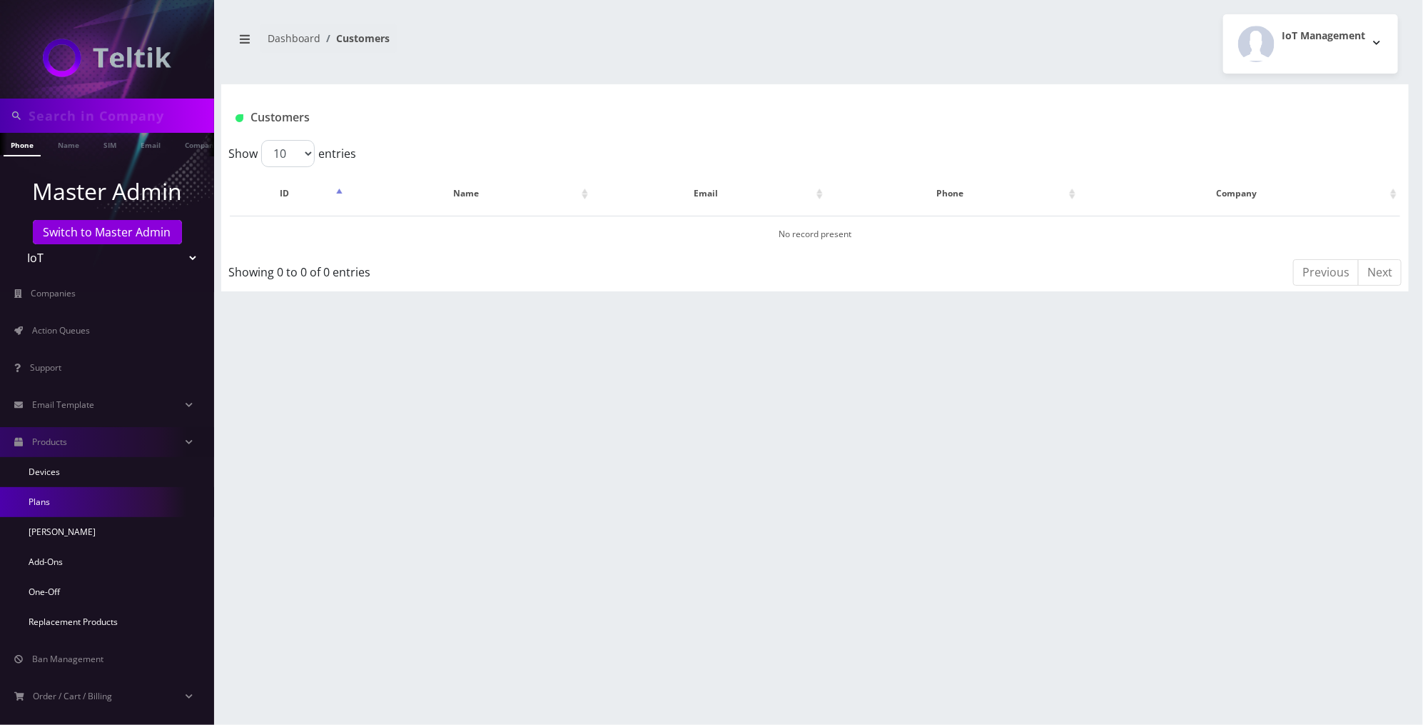
click at [75, 495] on link "Plans" at bounding box center [107, 502] width 214 height 30
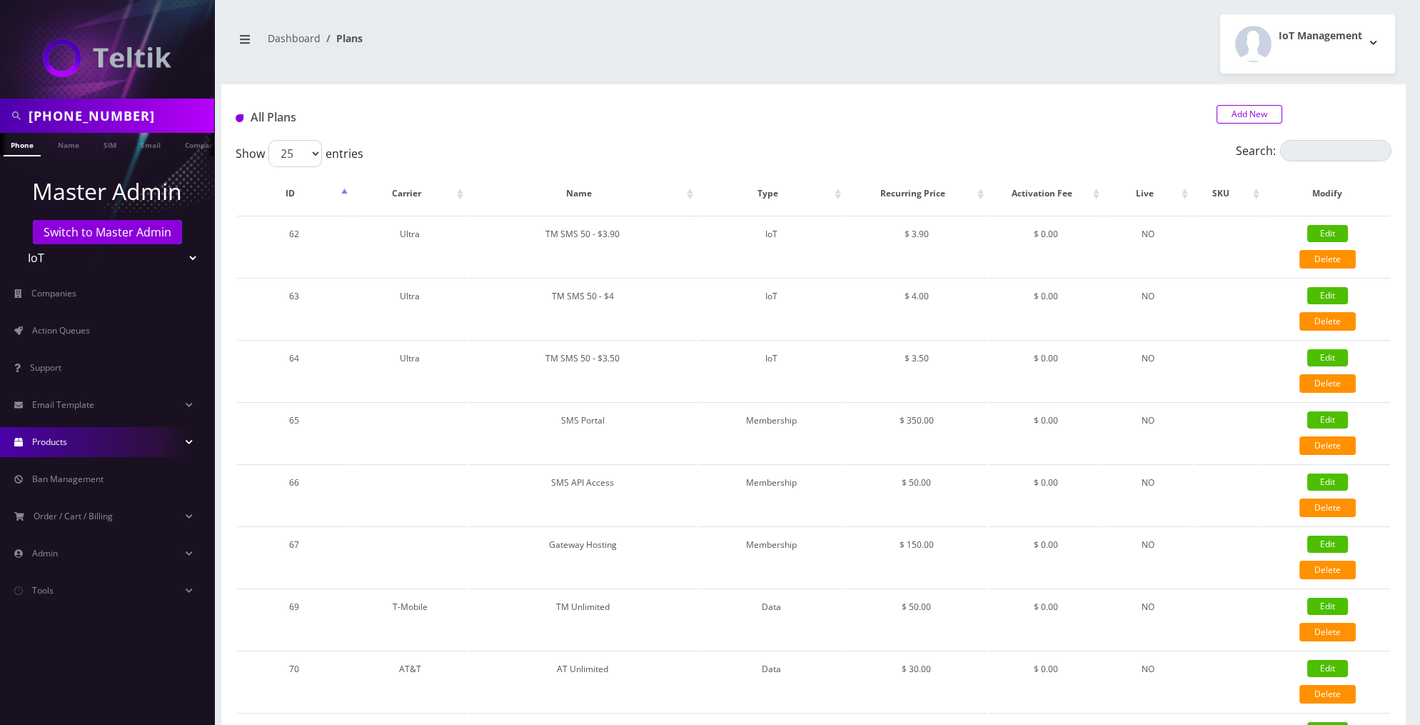
click at [1242, 113] on link "Add New" at bounding box center [1249, 114] width 66 height 19
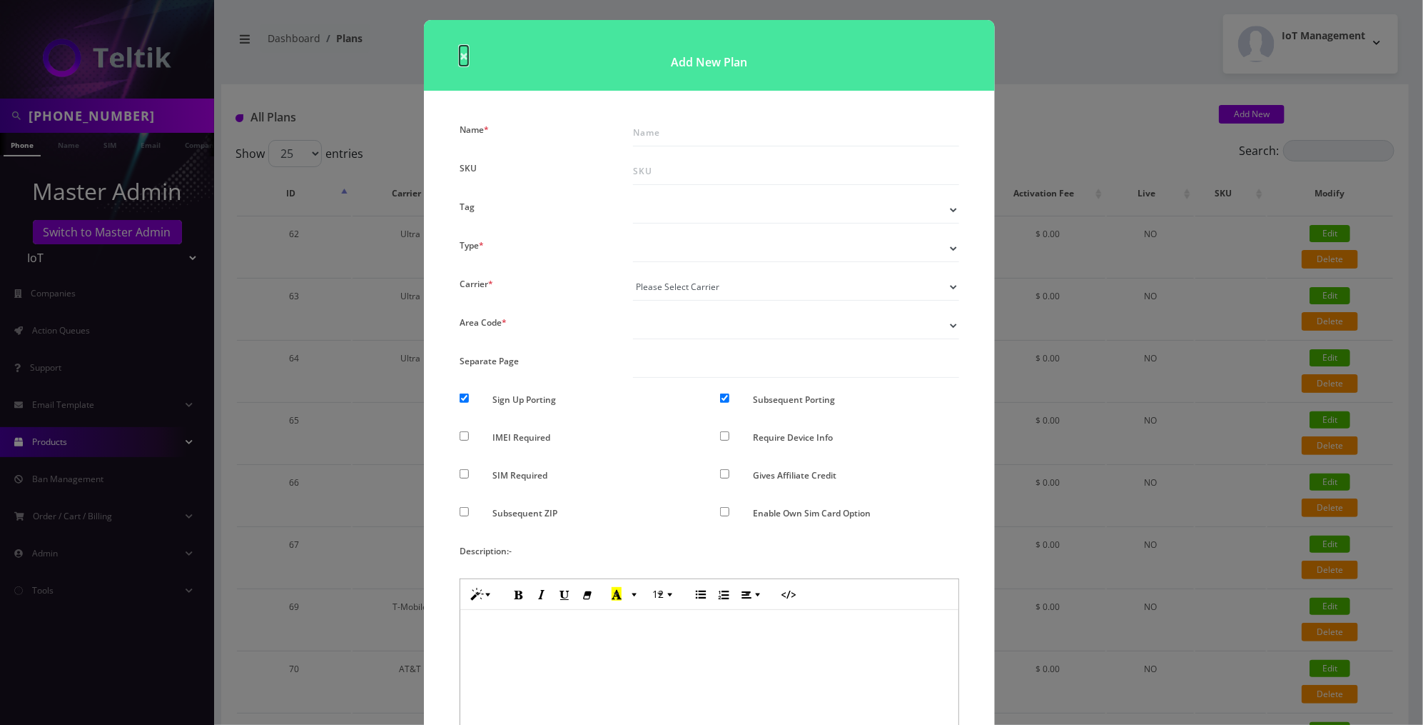
click at [460, 55] on span "×" at bounding box center [464, 56] width 9 height 20
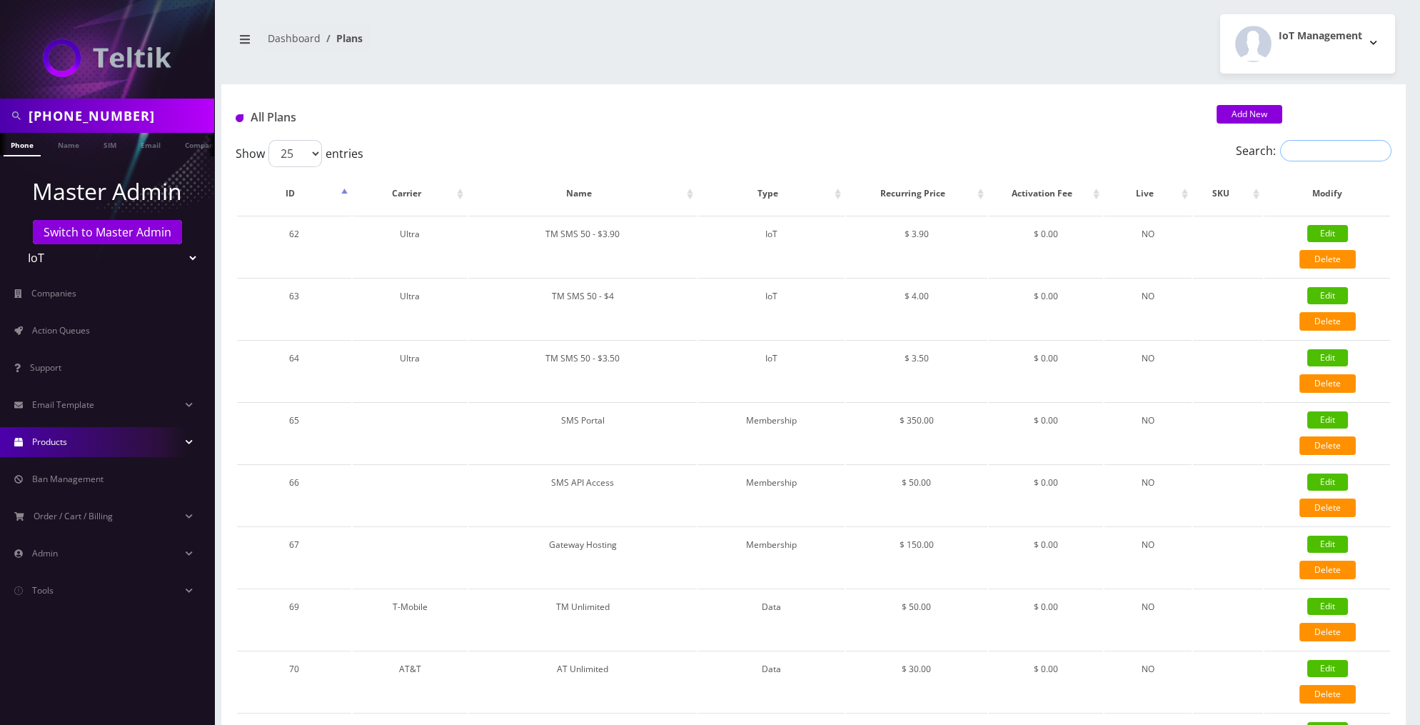
click at [1323, 147] on input "Search:" at bounding box center [1335, 150] width 111 height 21
paste input "ATT SIM"
type input "ATT SIM"
click at [1246, 116] on link "Add New" at bounding box center [1249, 114] width 66 height 19
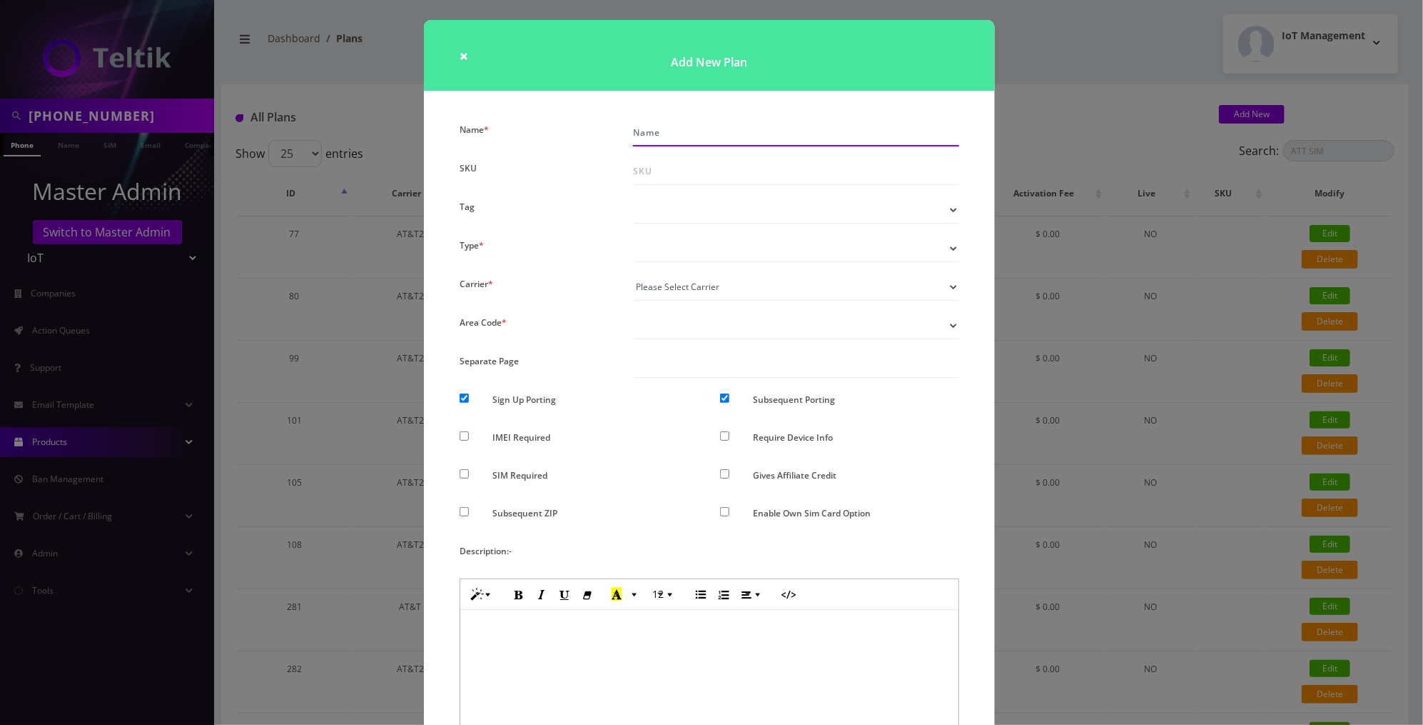
click at [774, 137] on input "Name *" at bounding box center [796, 132] width 326 height 27
paste input "BTG"
type input "AT&T Inbound SMS BTG - $3"
click at [773, 245] on select "Voice Data Wearable Membership Digits Cloud IoT" at bounding box center [796, 248] width 326 height 27
click at [829, 259] on select "Voice Data Wearable Membership Digits Cloud IoT" at bounding box center [796, 248] width 326 height 27
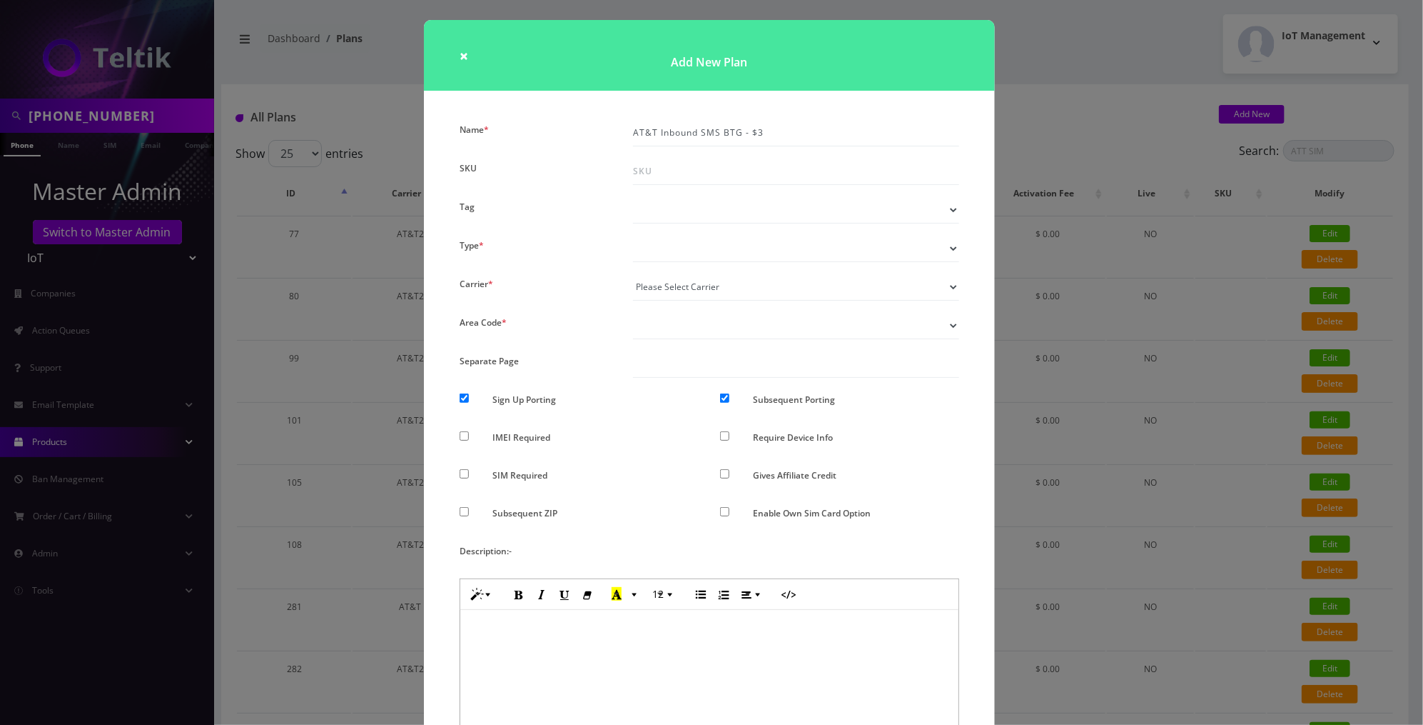
select select "2"
click at [797, 284] on select "Please Select Carrier No carrier / unlocked T-Mobile AT&T Subscription Ultra Ve…" at bounding box center [796, 286] width 326 height 27
select select "14"
click at [716, 320] on select "Don’t show option Show option for area code but NOT required Show option for ar…" at bounding box center [796, 325] width 326 height 27
select select "1"
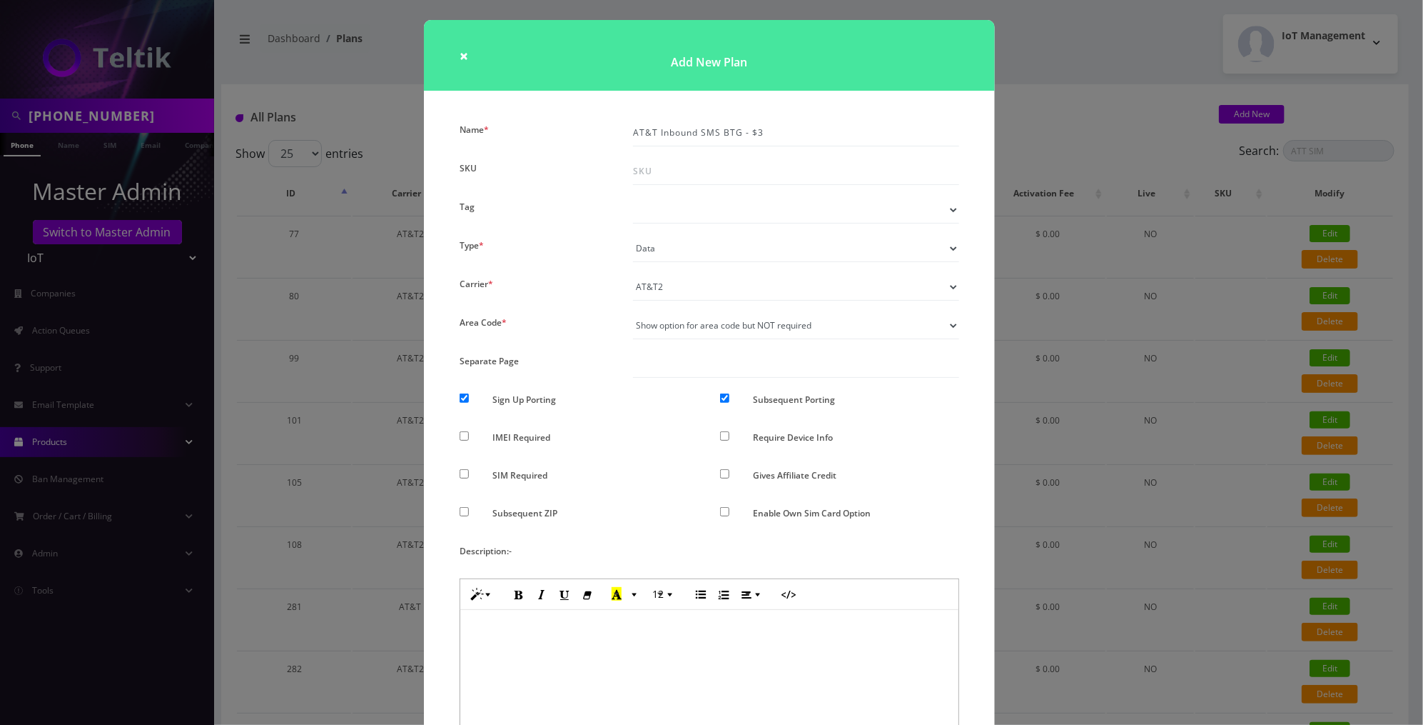
click at [753, 250] on select "Voice Data Wearable Membership Digits Cloud IoT" at bounding box center [796, 248] width 326 height 27
select select "7"
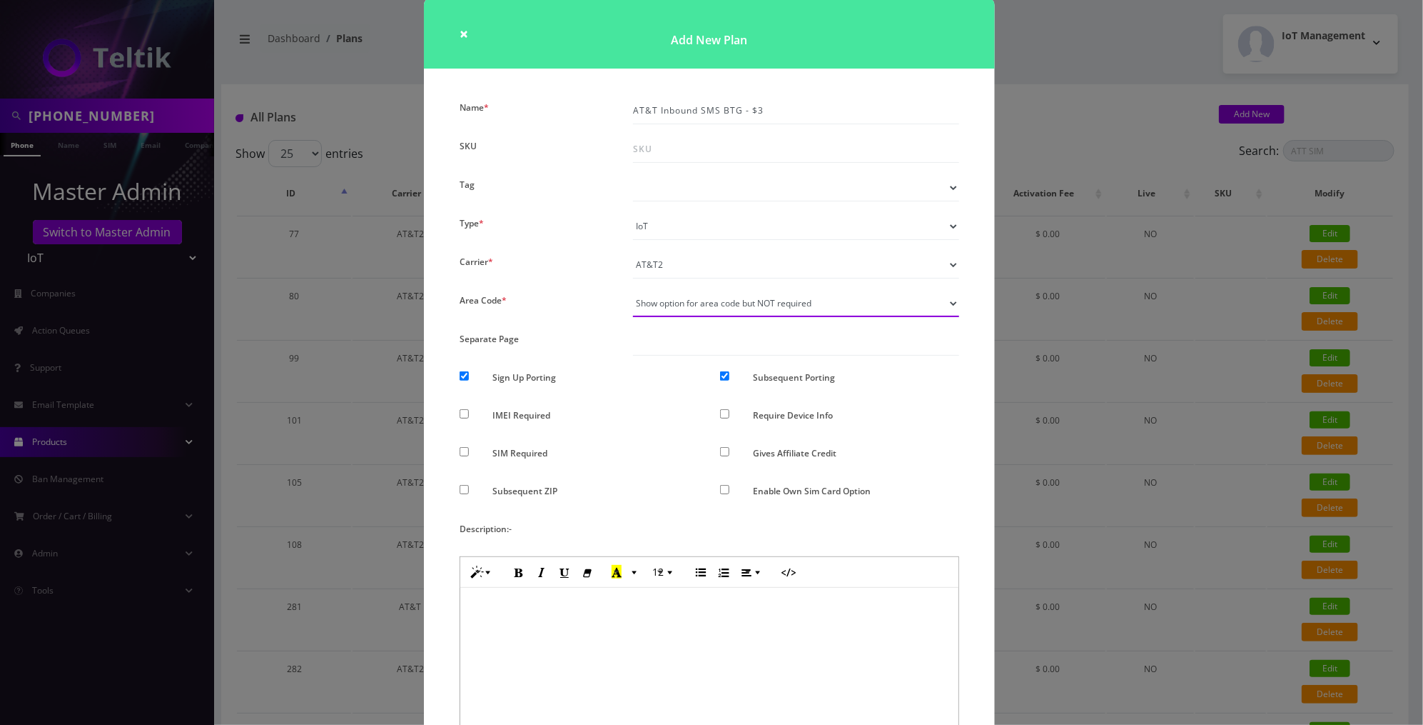
click at [819, 297] on select "Don’t show option Show option for area code but NOT required Show option for ar…" at bounding box center [796, 303] width 326 height 27
select select "0"
click at [461, 374] on input "Sign Up Porting" at bounding box center [464, 375] width 9 height 9
checkbox input "false"
click at [725, 377] on input "Subsequent Porting" at bounding box center [724, 375] width 9 height 9
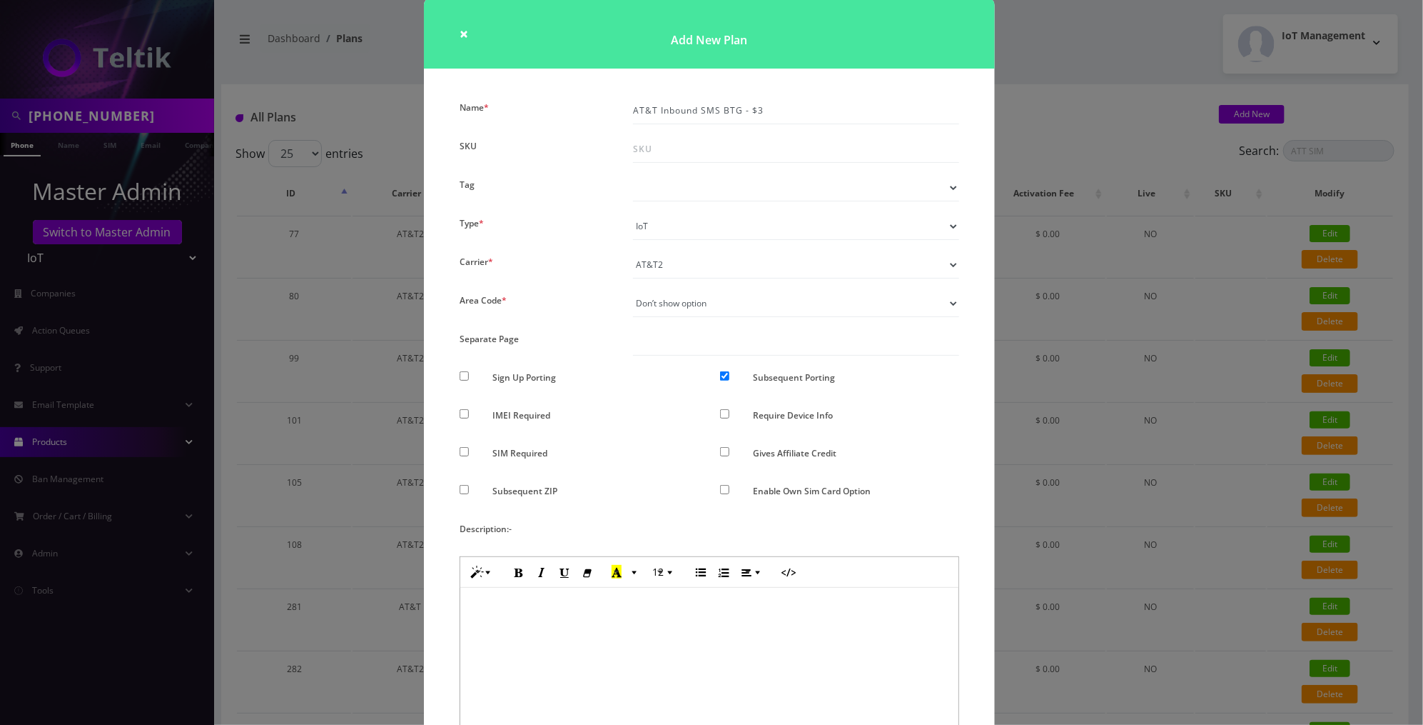
checkbox input "false"
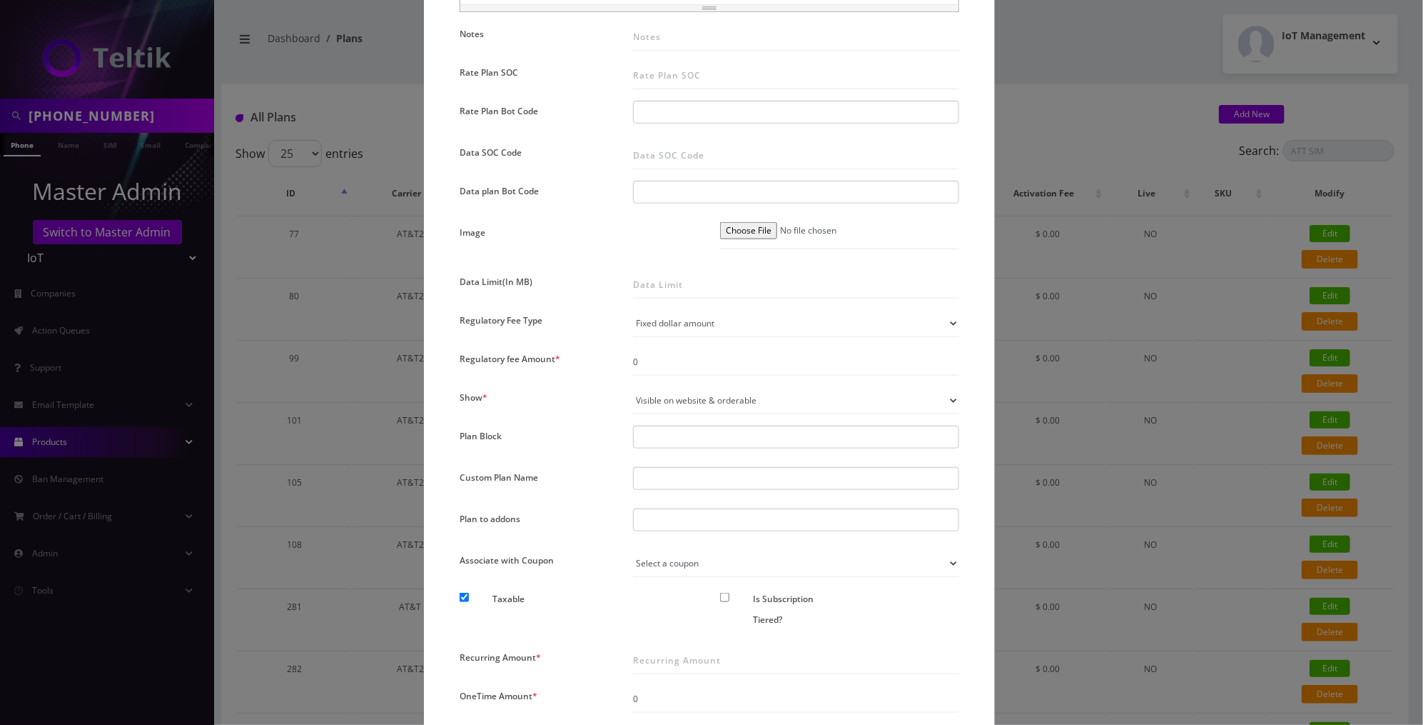
scroll to position [751, 0]
click at [774, 74] on input "Rate Plan SOC" at bounding box center [796, 72] width 326 height 27
paste input "18267"
type input "18267"
click at [696, 506] on div at bounding box center [796, 516] width 326 height 23
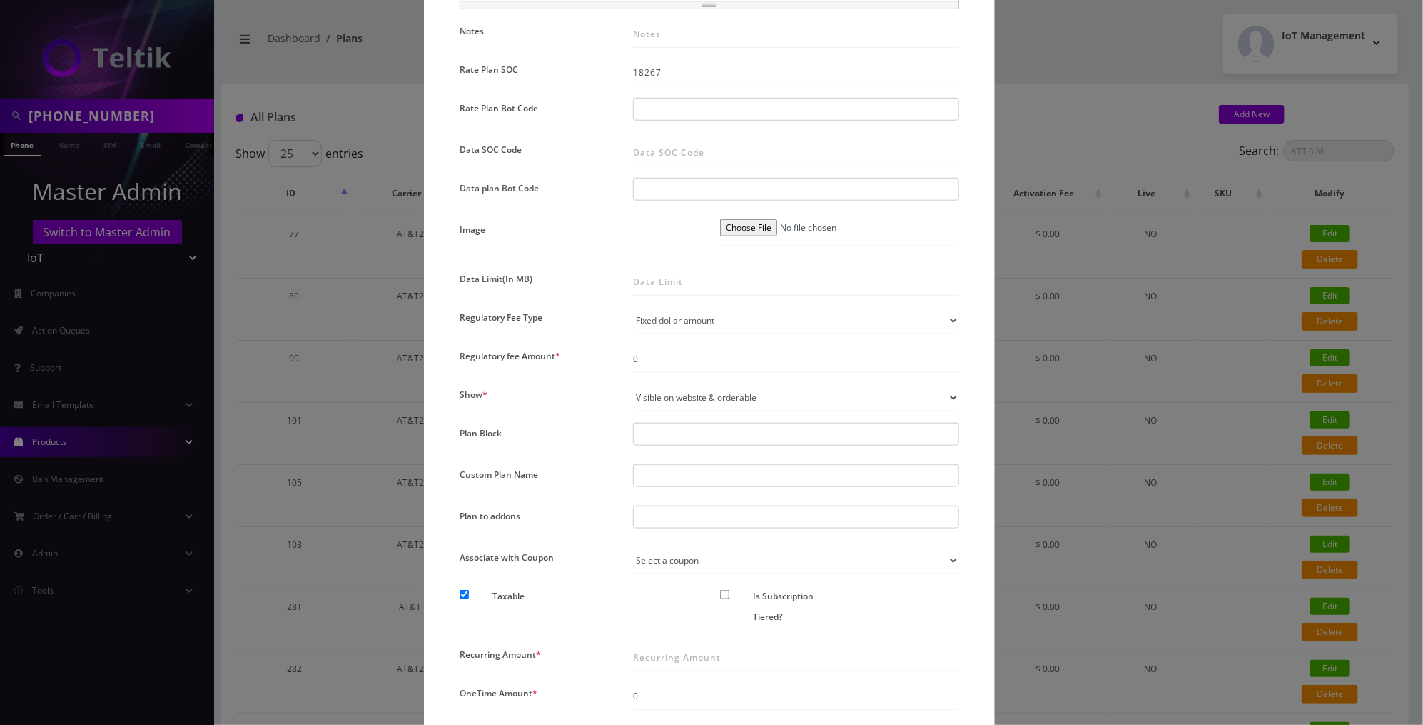
type input "number Change - $3.75"
type input "nu"
click at [681, 535] on div "Number Change - $3.75" at bounding box center [669, 553] width 63 height 56
type input "aTT Number Change"
type input "a"
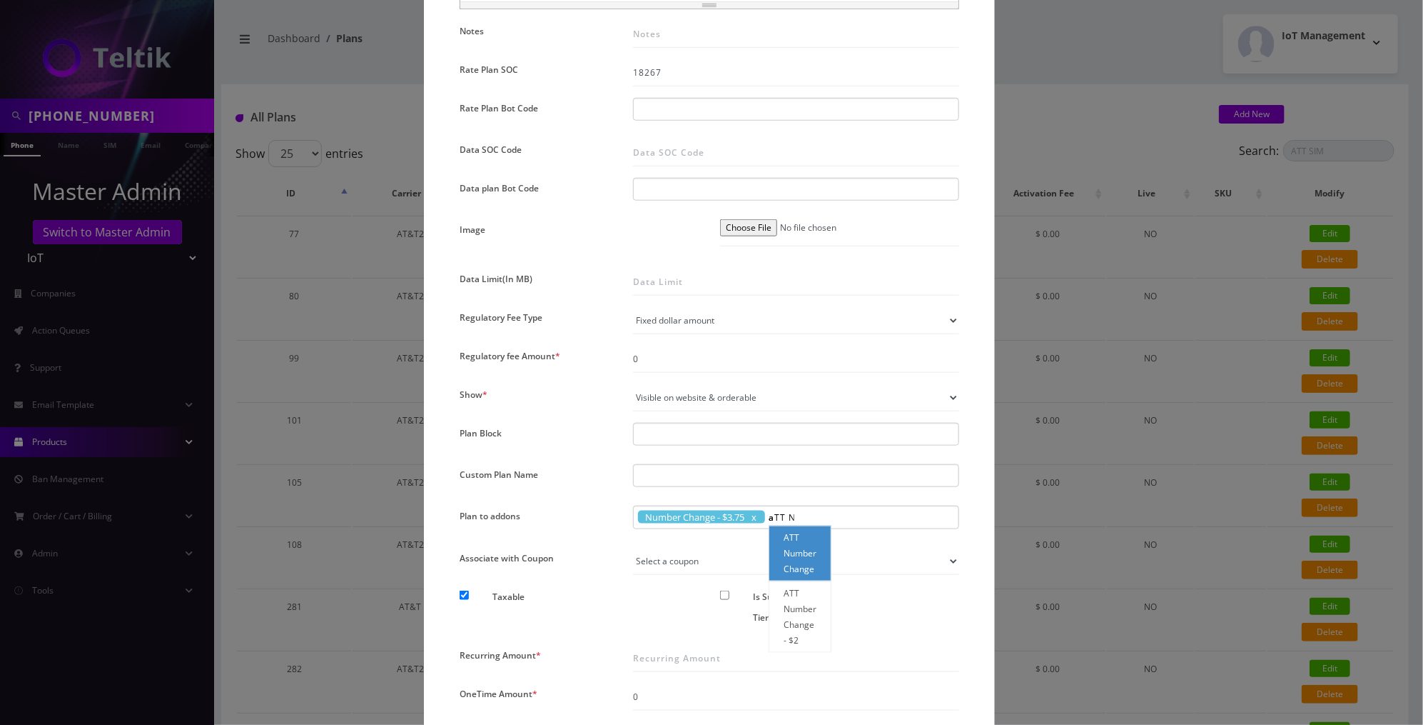
click at [801, 566] on div "ATT Number Change" at bounding box center [800, 553] width 63 height 56
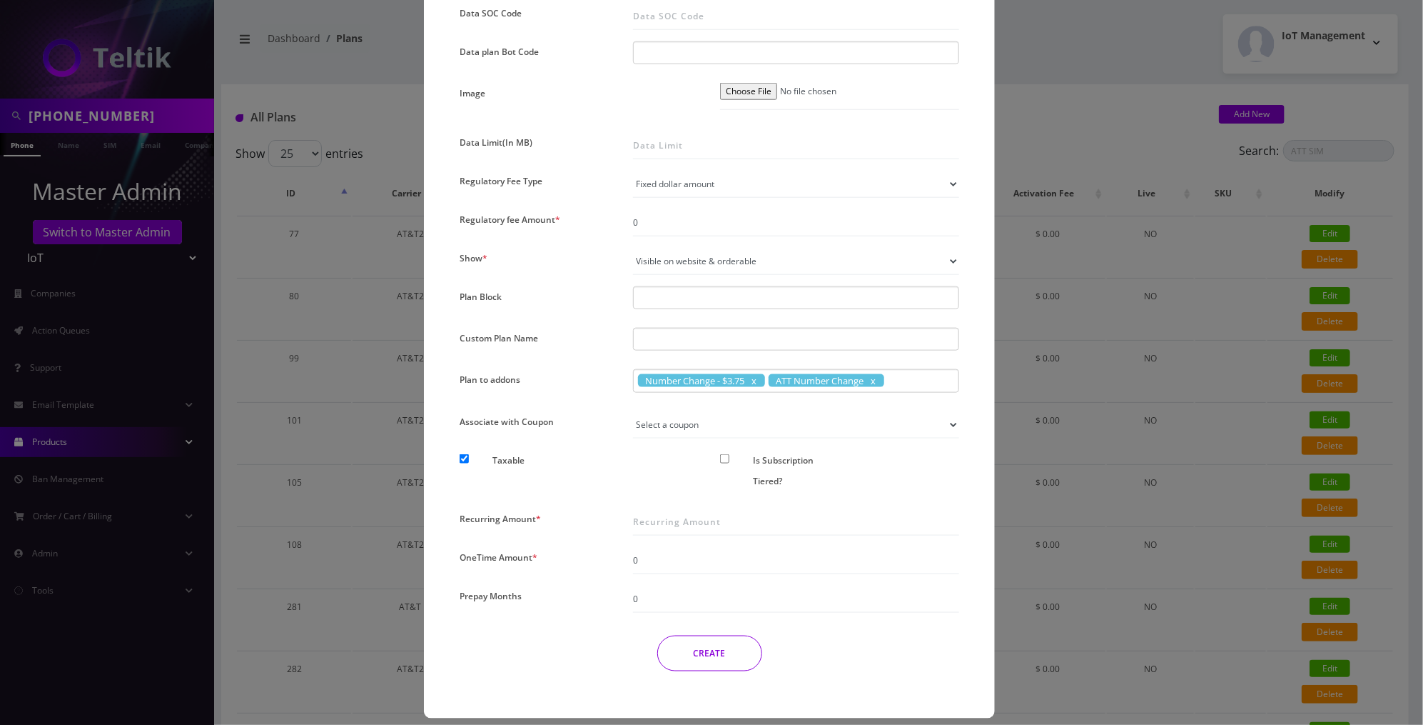
scroll to position [894, 0]
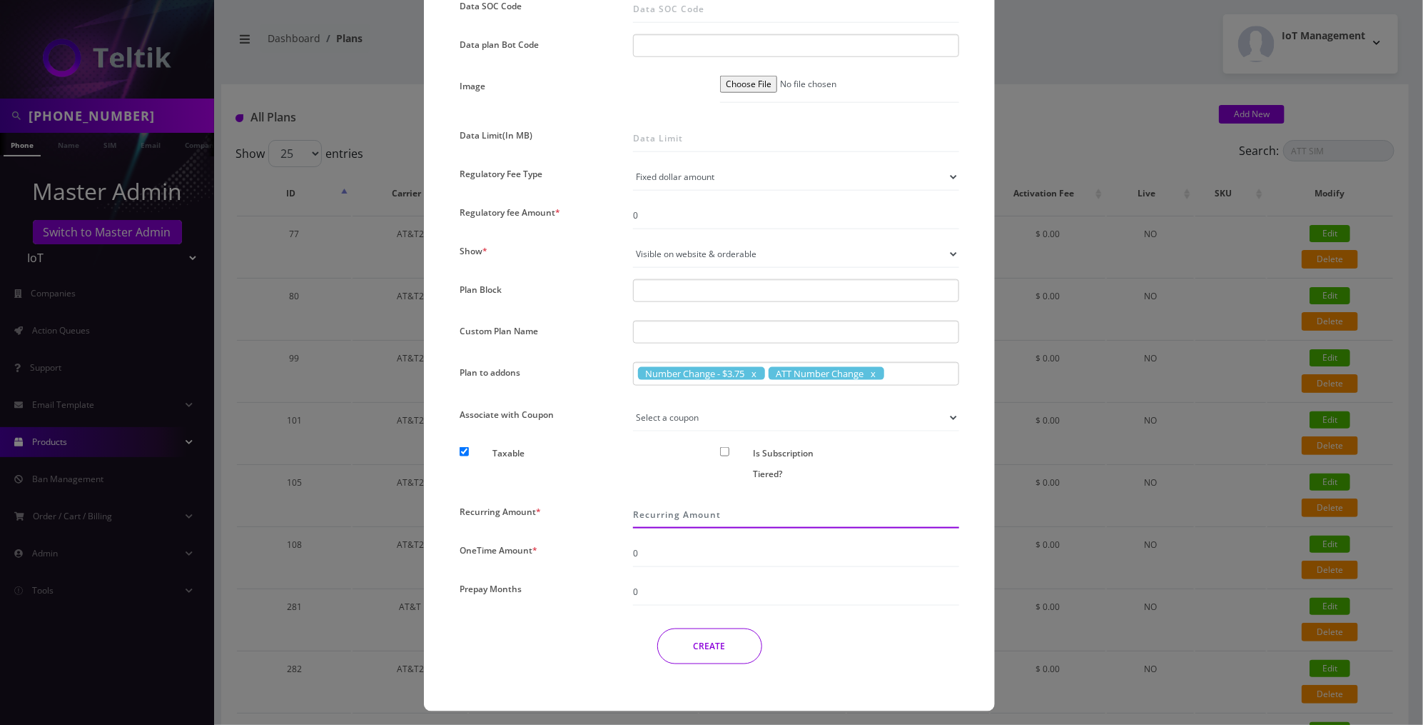
click at [717, 503] on input "Recurring Amount *" at bounding box center [796, 514] width 326 height 27
type input "4"
type input "3"
click at [705, 639] on button "CREATE" at bounding box center [709, 646] width 105 height 36
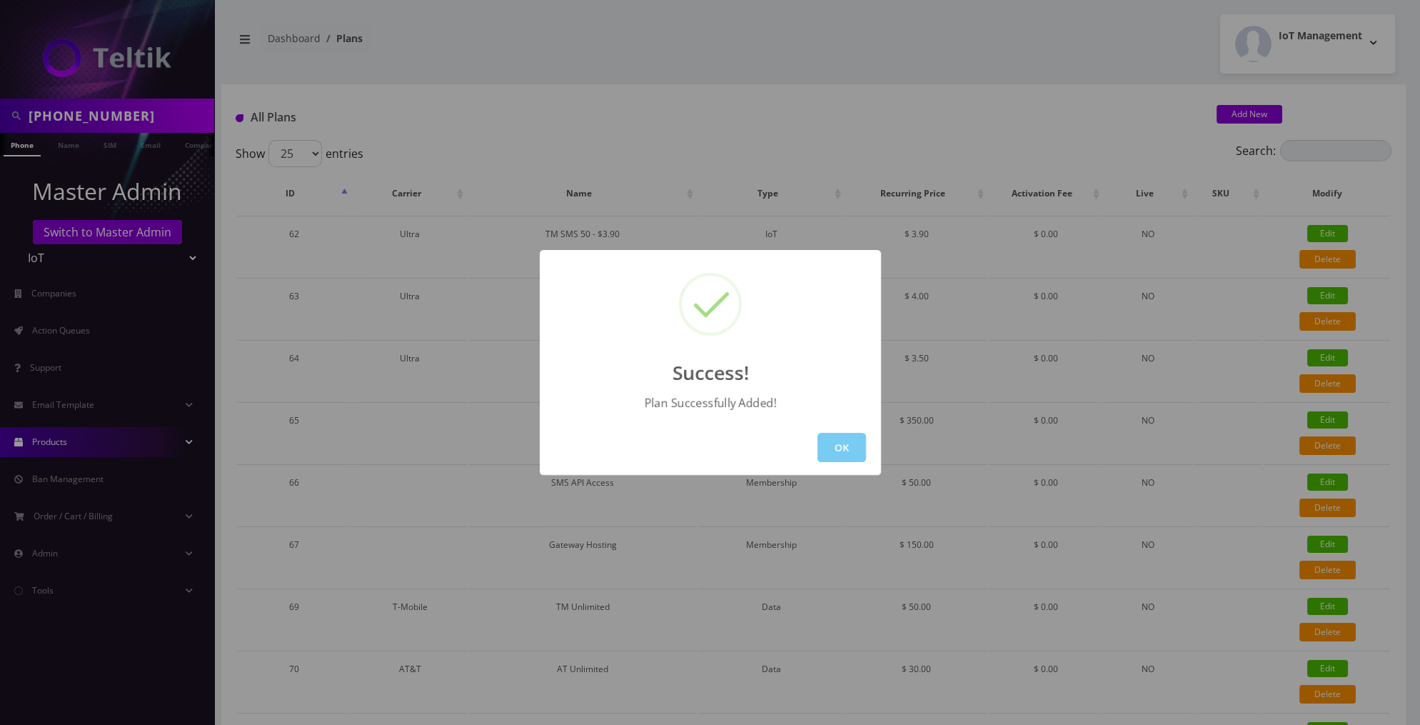
click at [842, 452] on button "OK" at bounding box center [841, 447] width 49 height 29
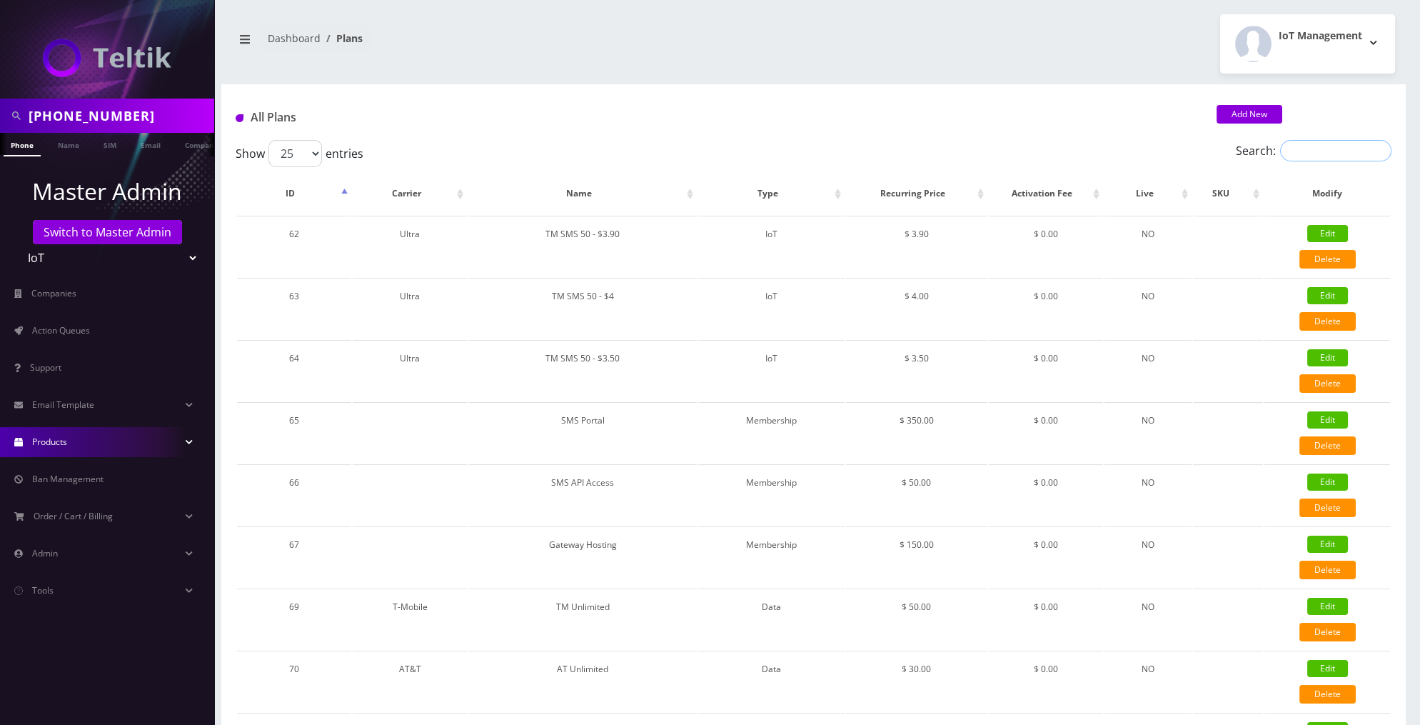
click at [1312, 146] on input "Search:" at bounding box center [1335, 150] width 111 height 21
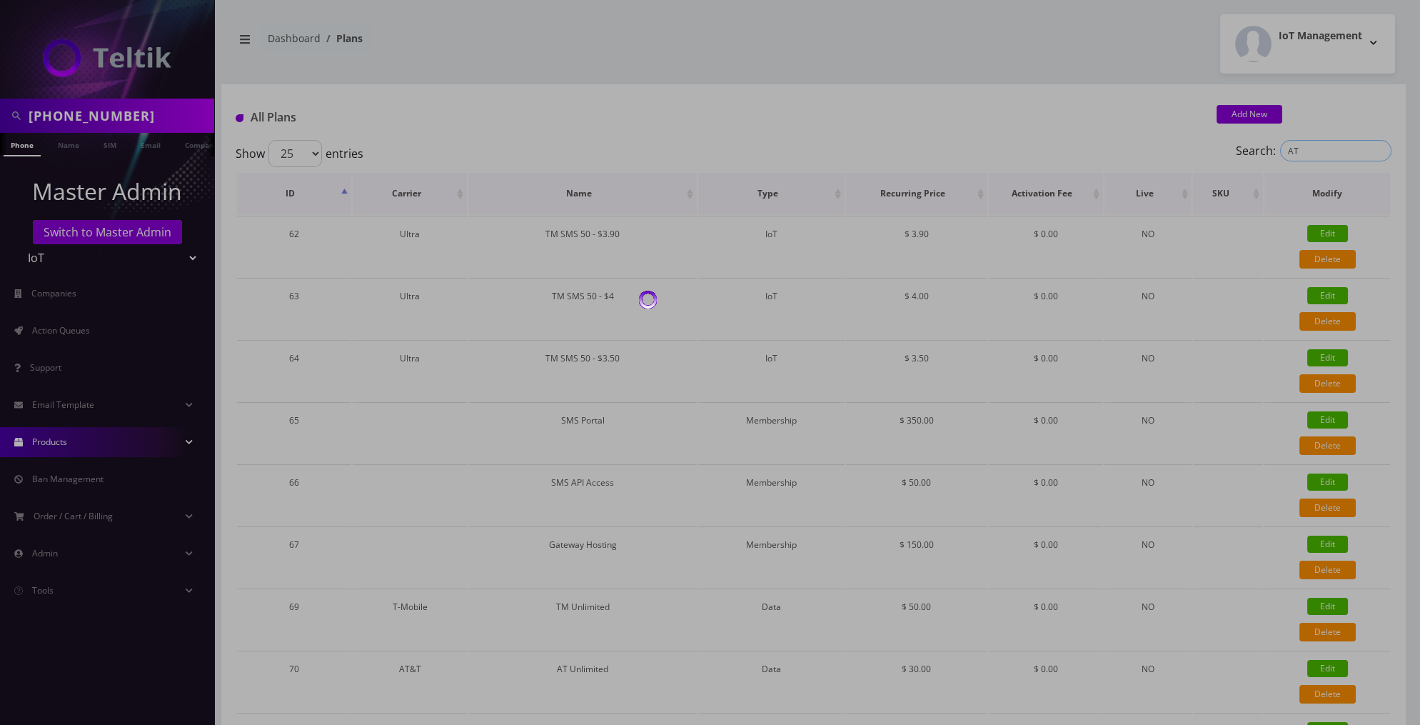
type input "A"
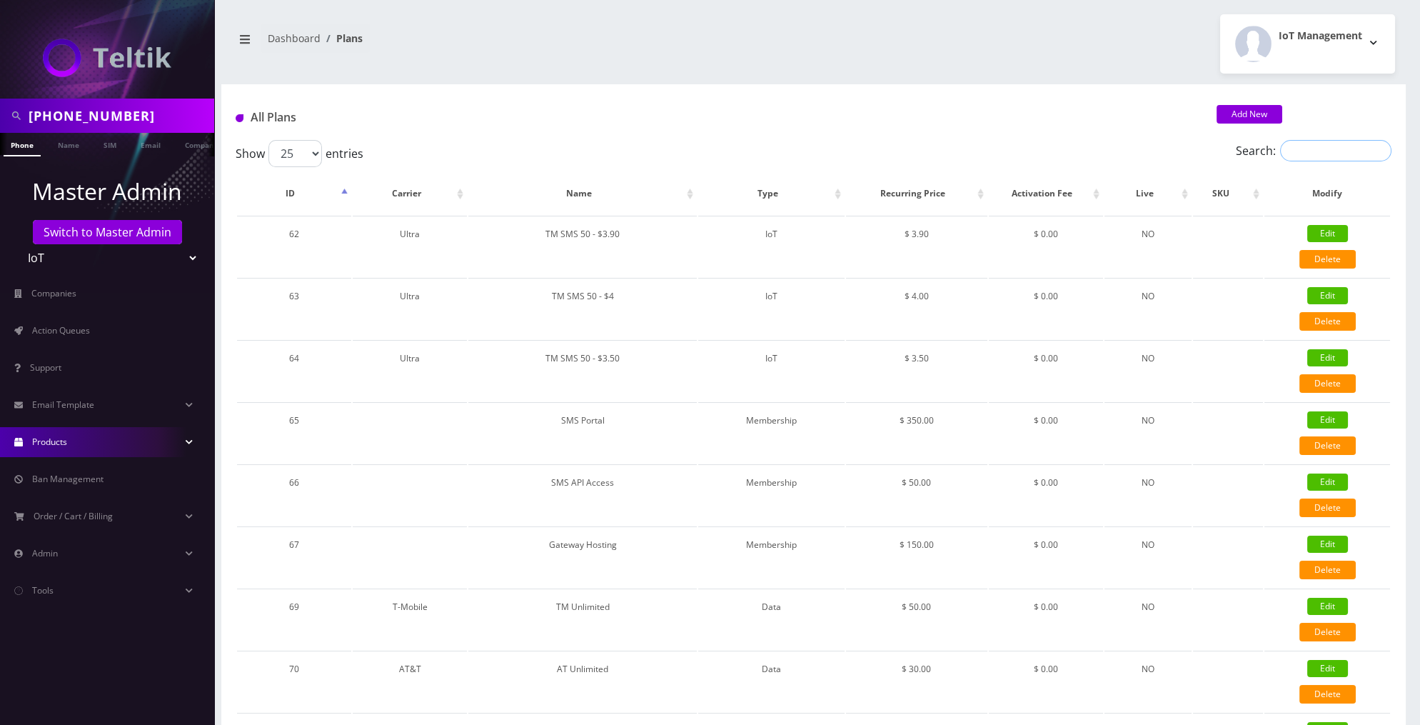
paste input "BTG"
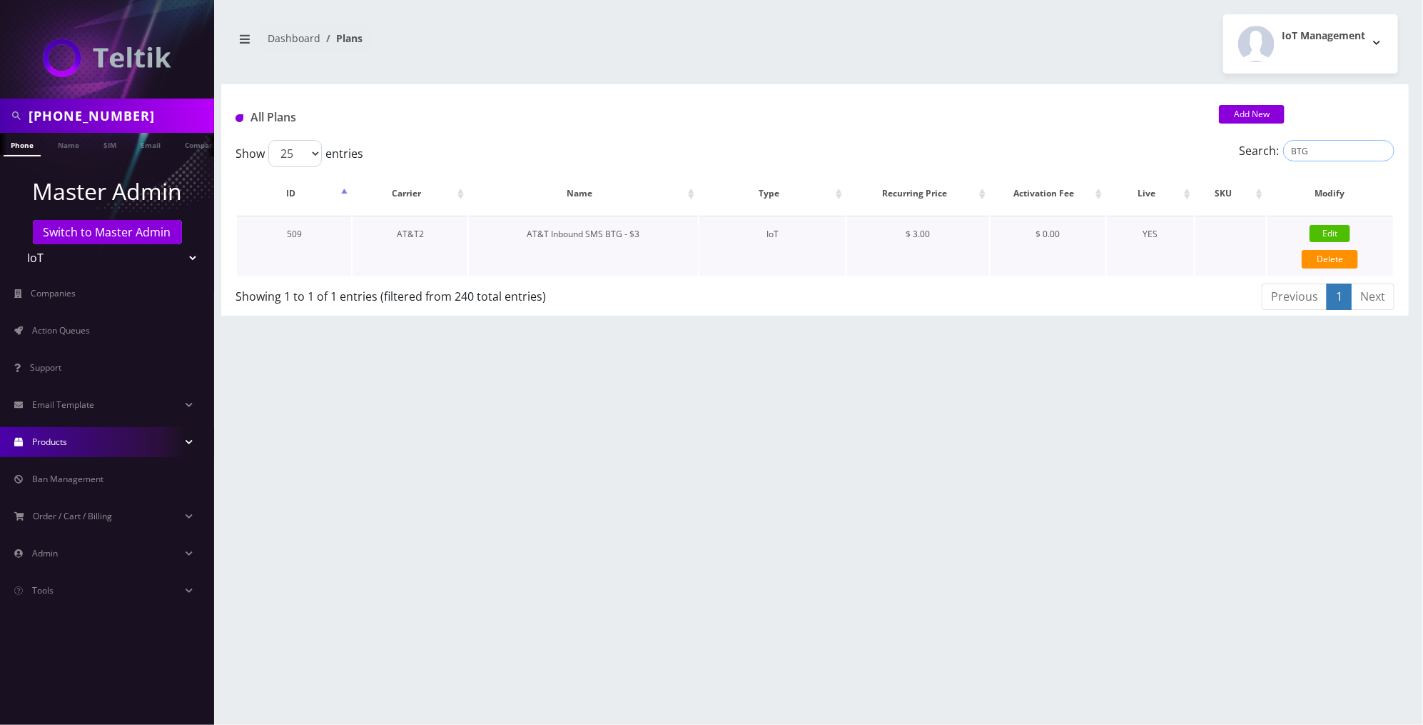
type input "BTG"
click at [1160, 233] on td "YES" at bounding box center [1151, 246] width 88 height 61
click at [1146, 238] on td "YES" at bounding box center [1151, 246] width 88 height 61
click at [183, 440] on link "Products" at bounding box center [107, 442] width 214 height 30
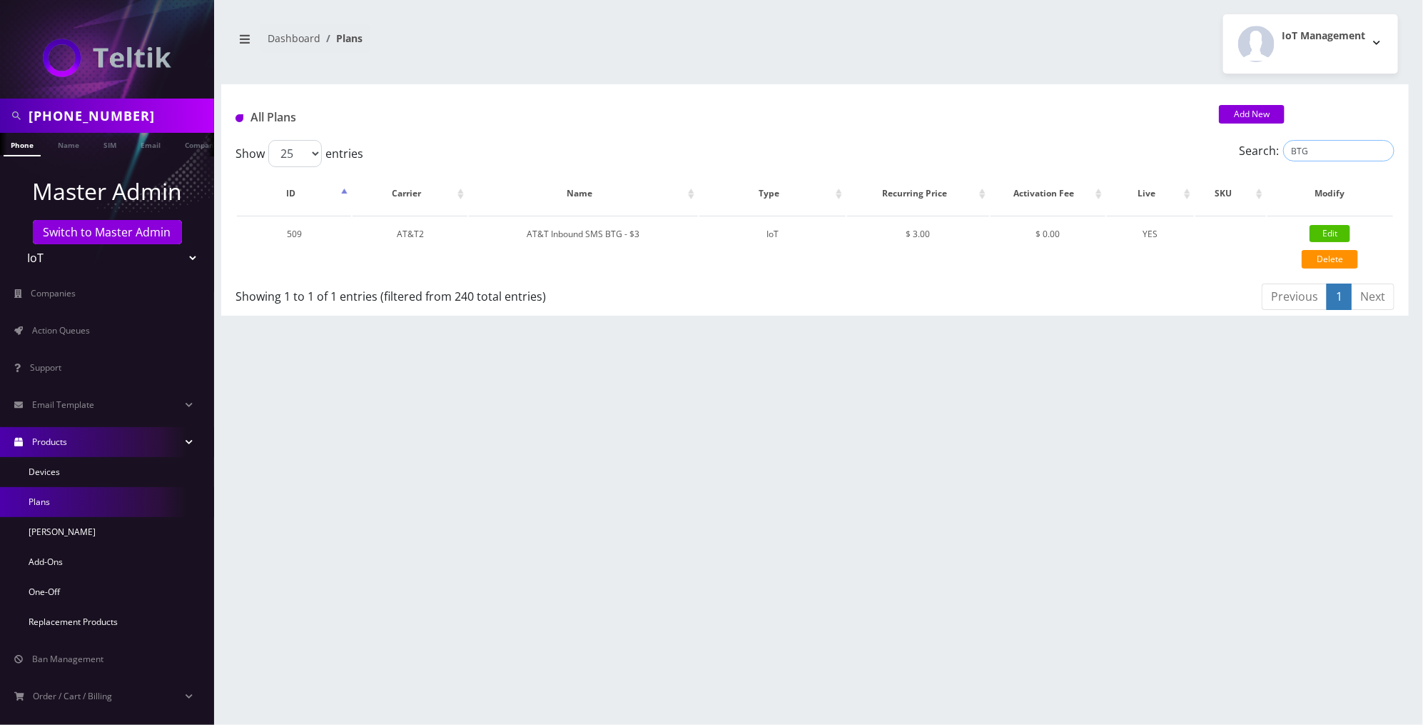
click at [1338, 146] on input "BTG" at bounding box center [1338, 150] width 111 height 21
click at [68, 528] on link "Sims" at bounding box center [107, 532] width 214 height 30
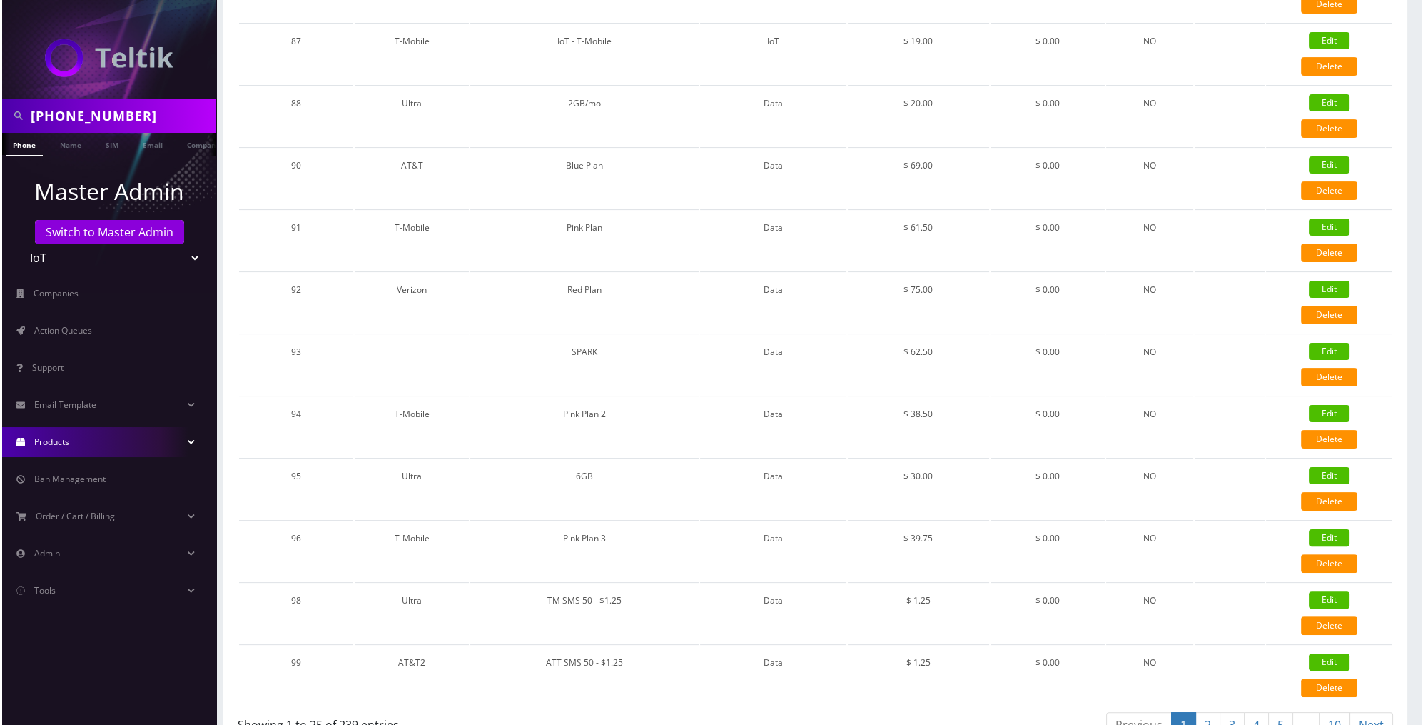
scroll to position [1061, 0]
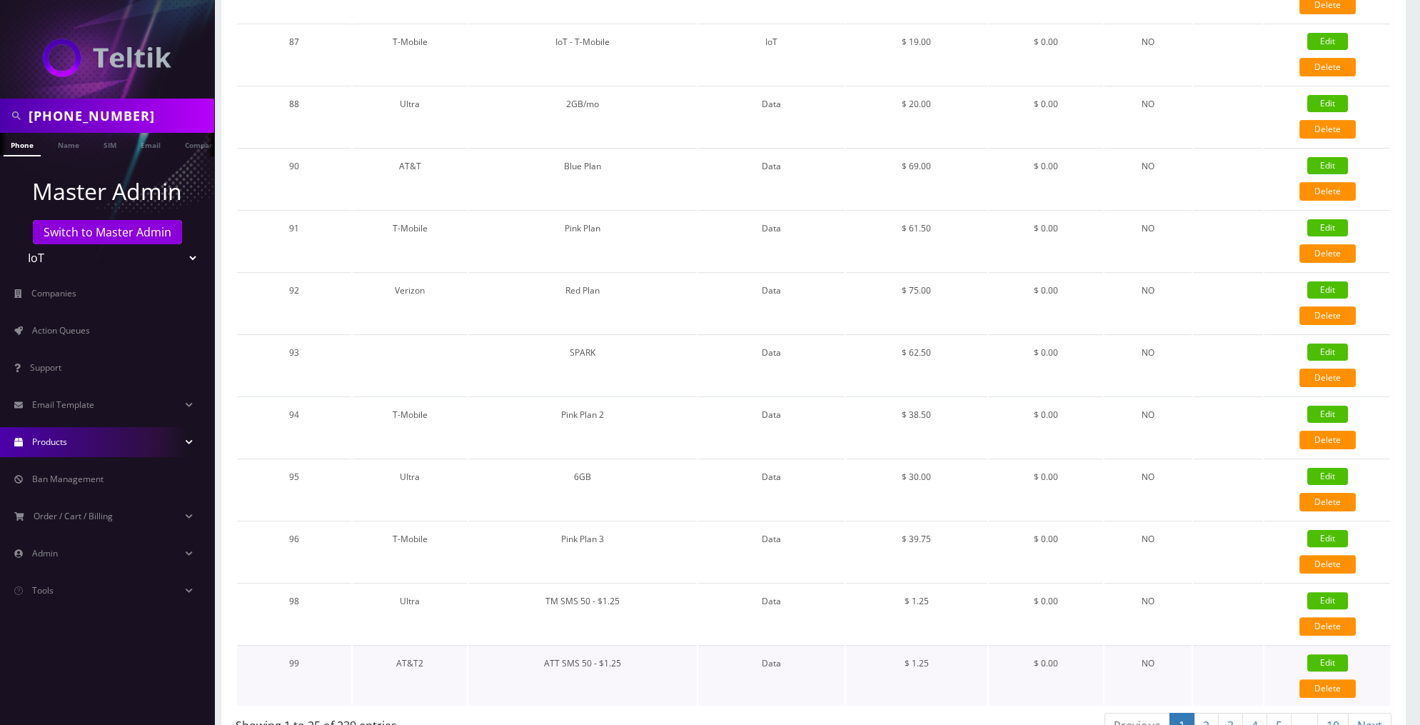
click at [1326, 654] on link "Edit" at bounding box center [1327, 662] width 41 height 17
type input "ATT SMS 50 - $1.25"
select select "2"
select select "14"
select select "1"
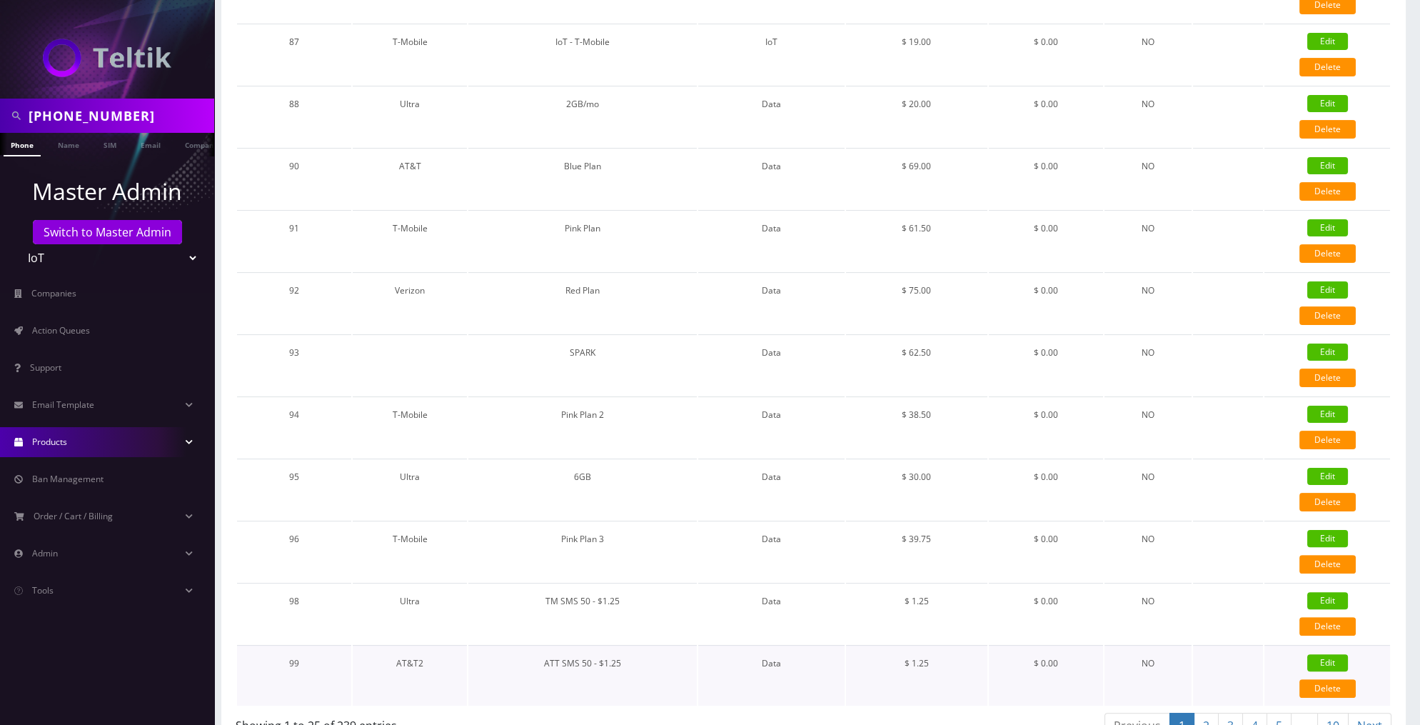
checkbox input "false"
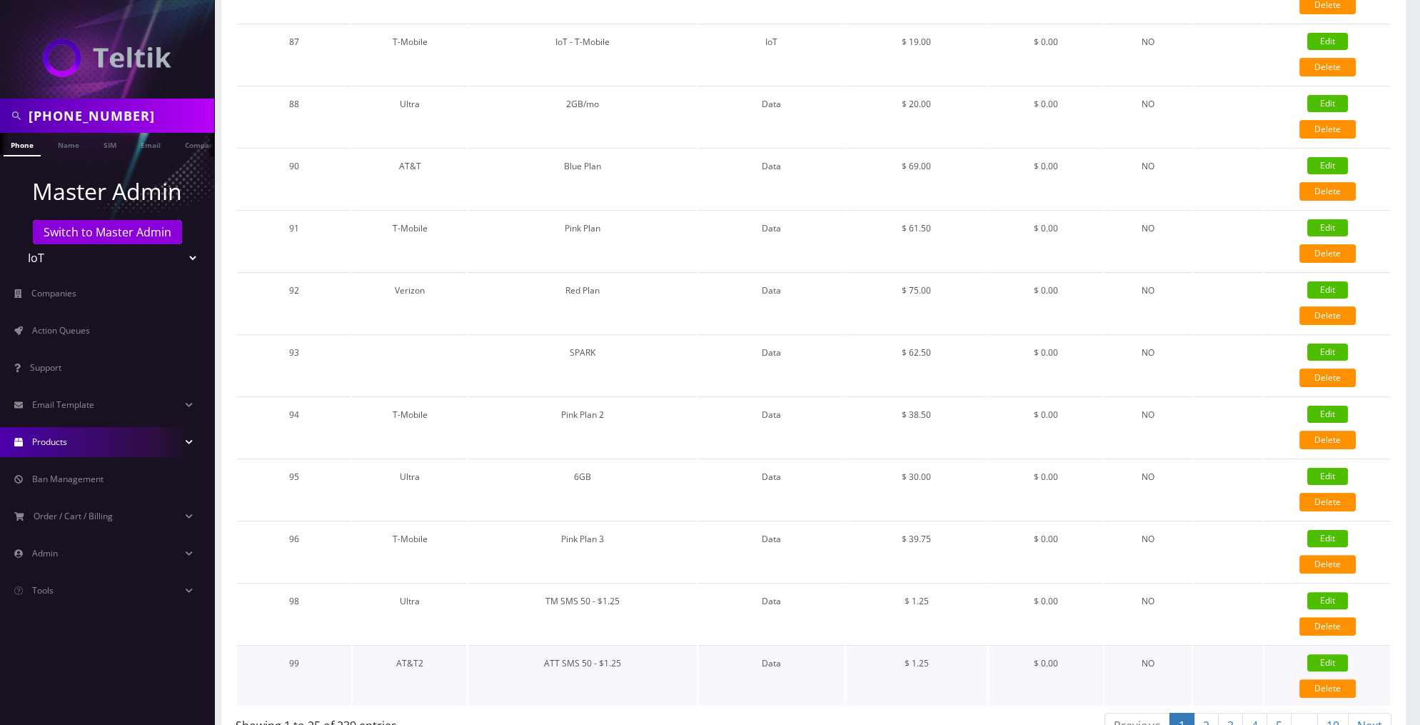
checkbox input "false"
type input "18267"
select select "0"
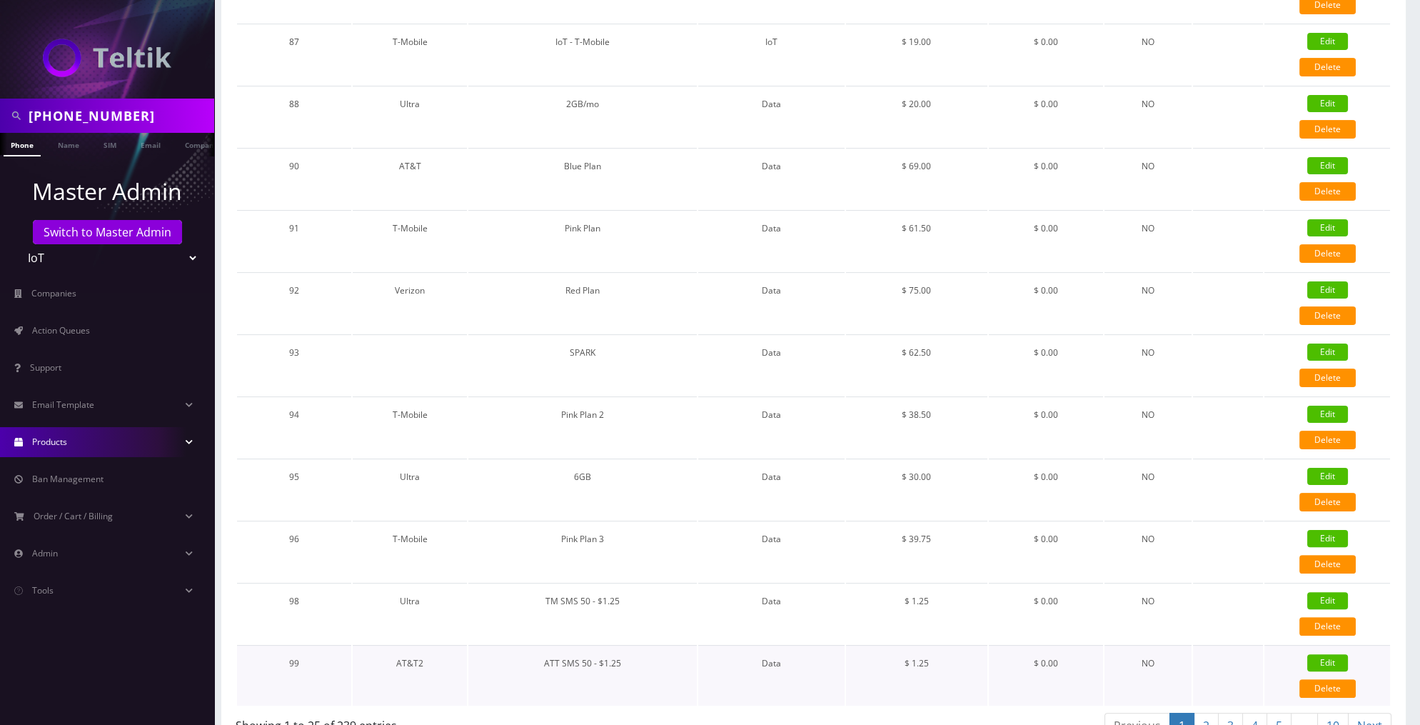
checkbox input "true"
checkbox input "false"
type input "1.25"
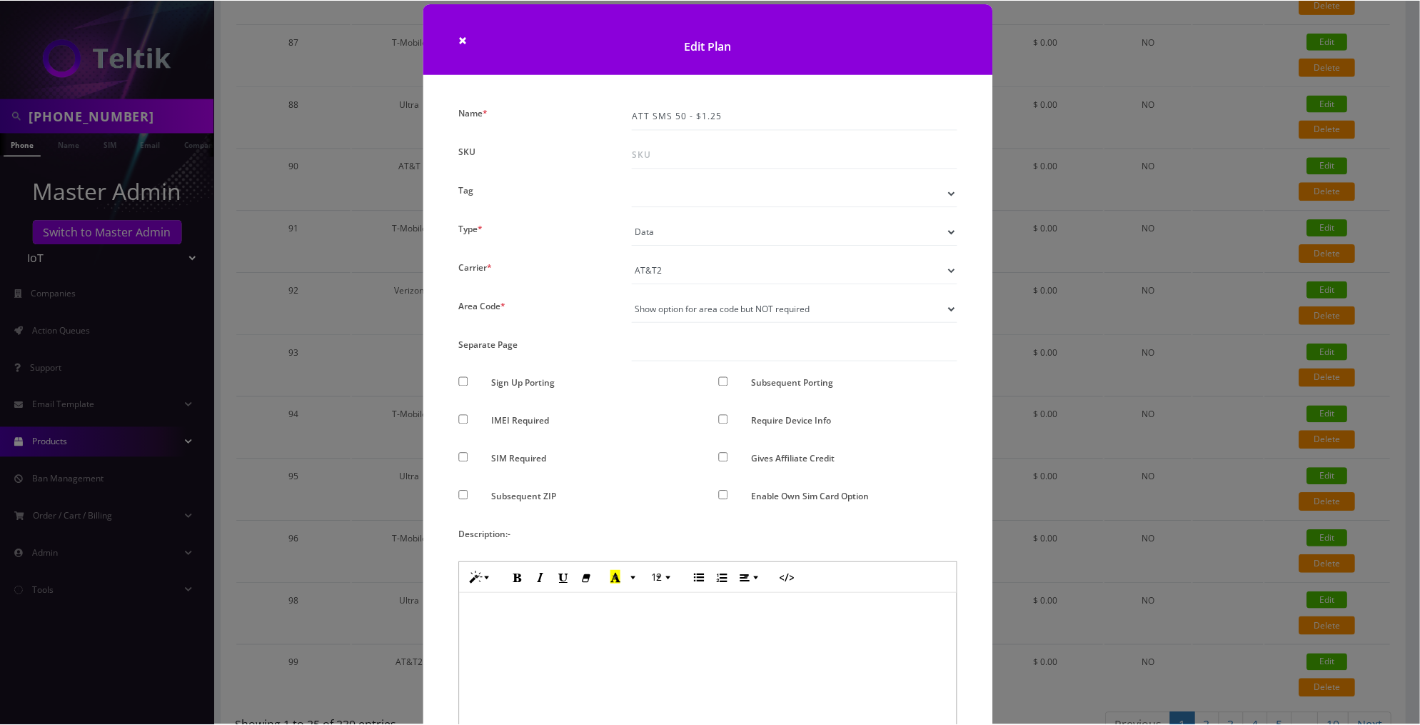
scroll to position [0, 0]
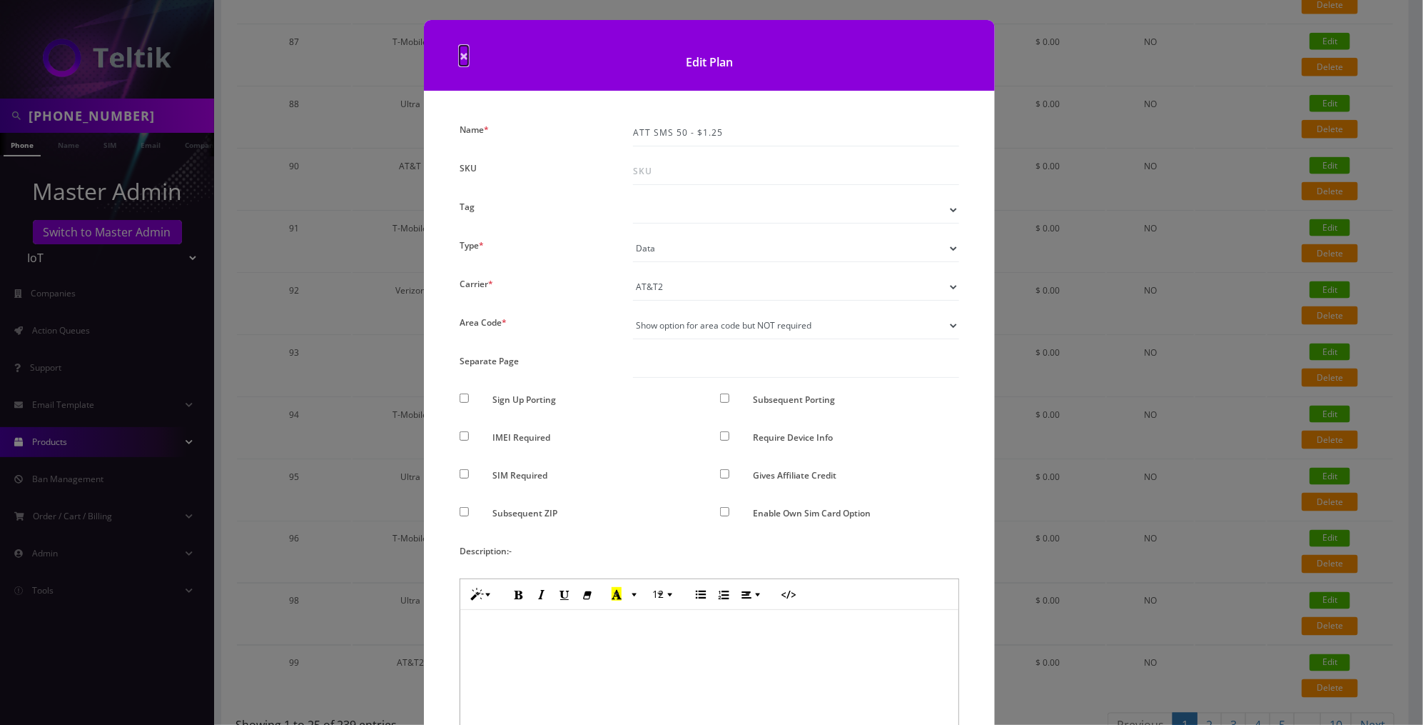
click at [463, 52] on span "×" at bounding box center [464, 56] width 9 height 20
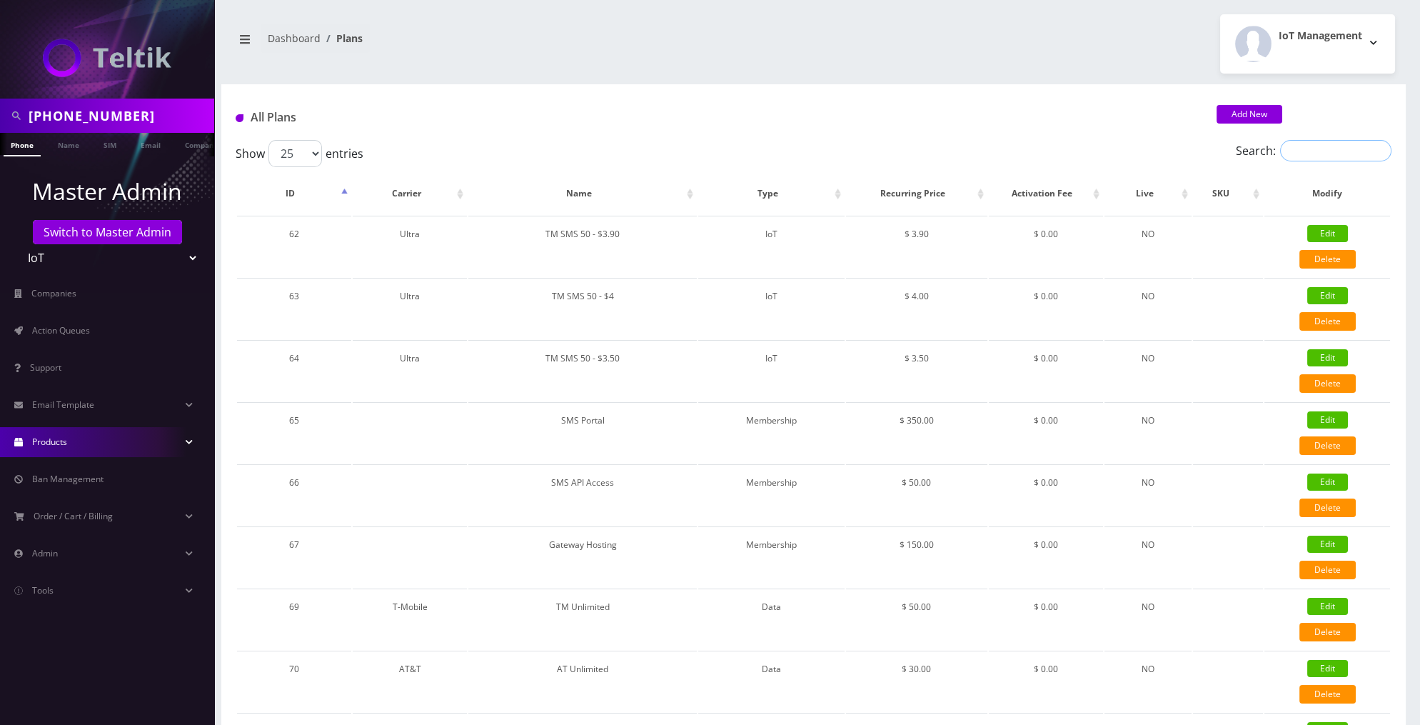
click at [1316, 146] on input "Search:" at bounding box center [1335, 150] width 111 height 21
type input "A"
click at [186, 438] on link "Products" at bounding box center [107, 442] width 214 height 30
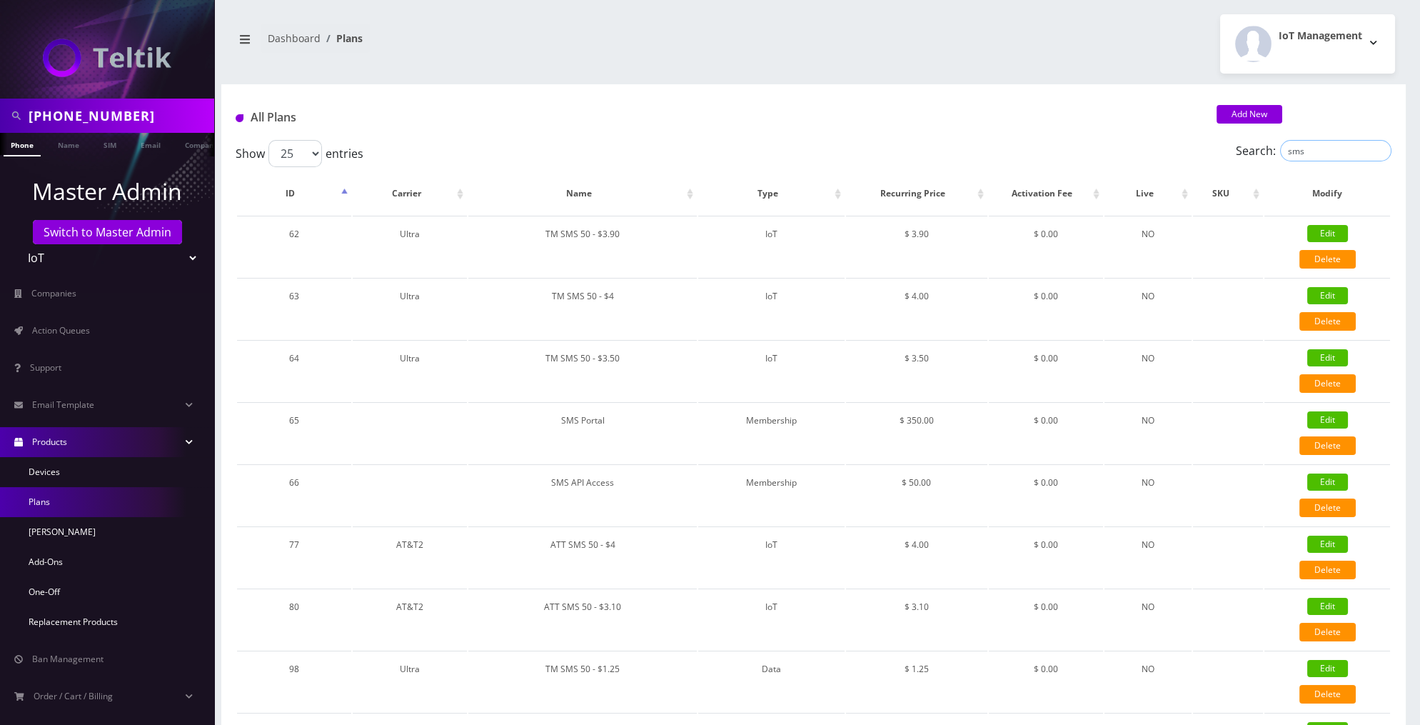
click at [1313, 150] on input "sms" at bounding box center [1335, 150] width 111 height 21
type input "i"
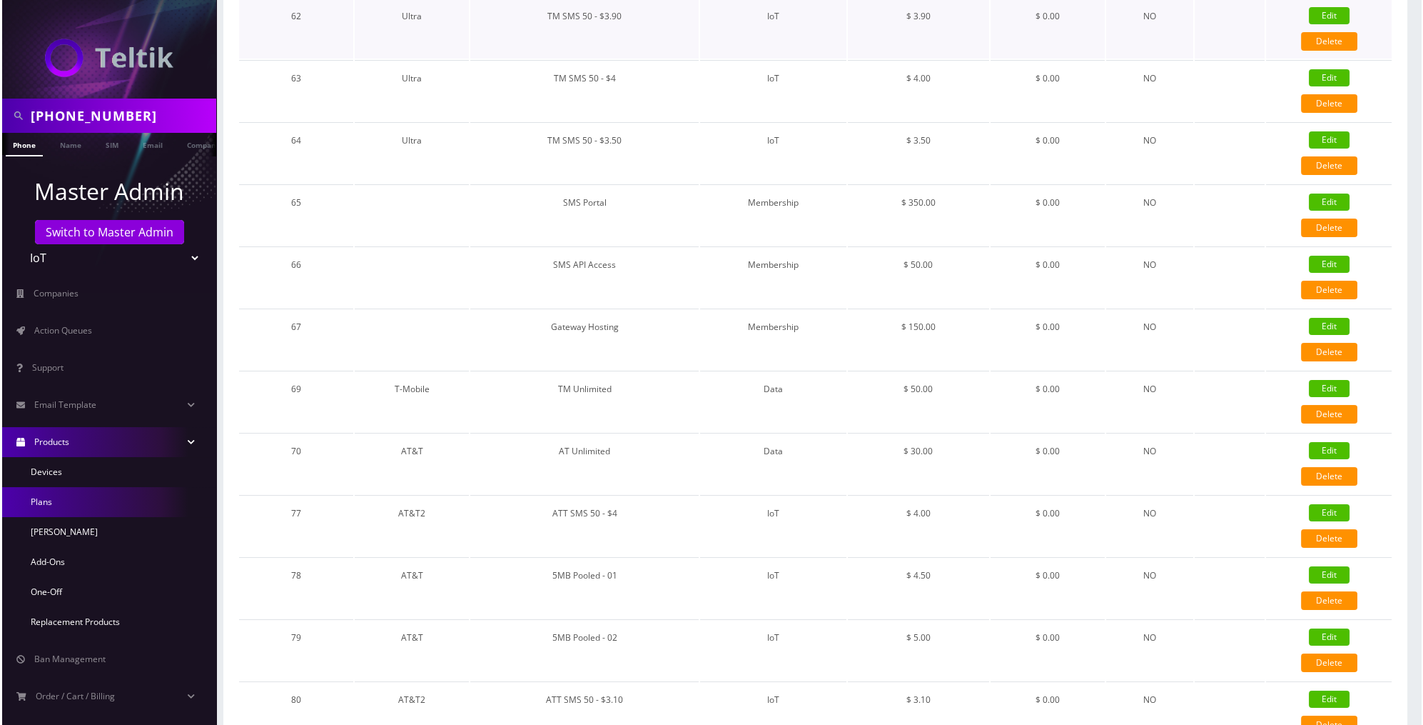
scroll to position [283, 0]
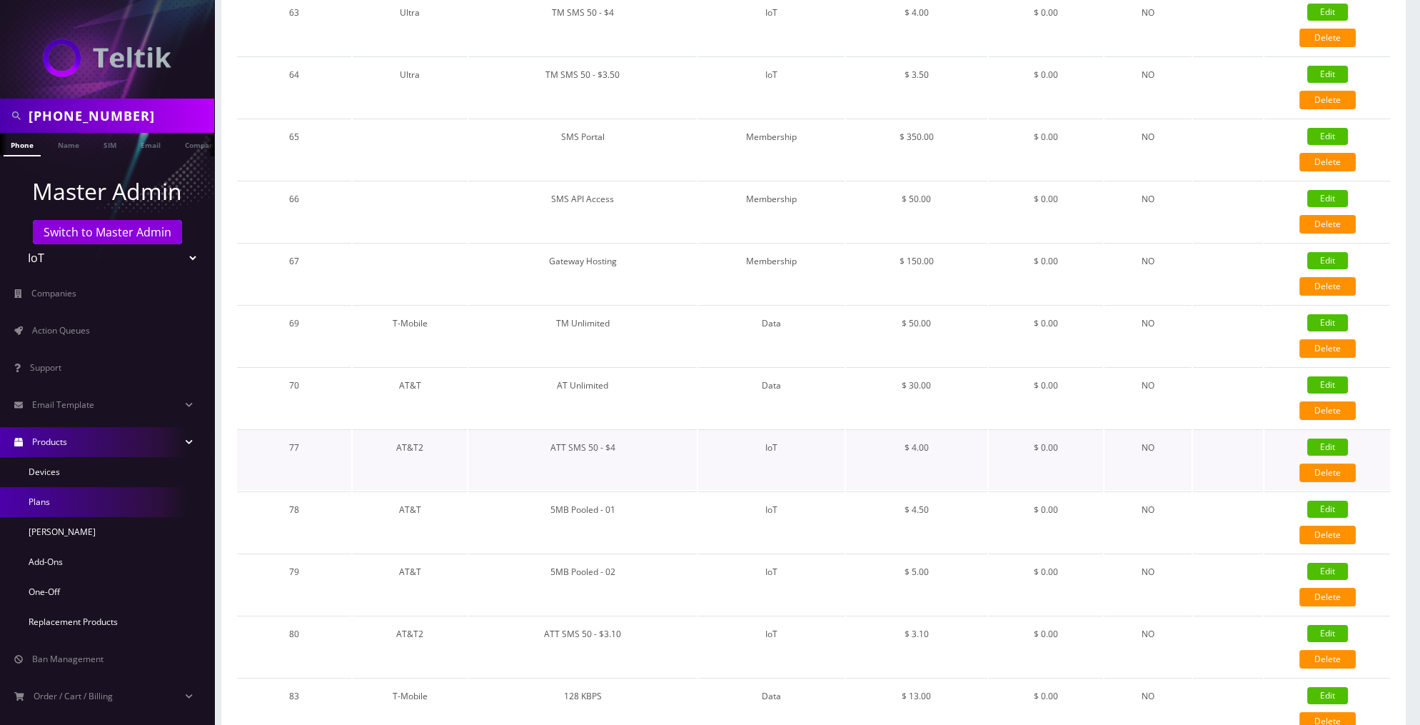
click at [1321, 438] on link "Edit" at bounding box center [1327, 446] width 41 height 17
type input "ATT SMS 50 - $4"
select select "7"
select select "0"
checkbox input "false"
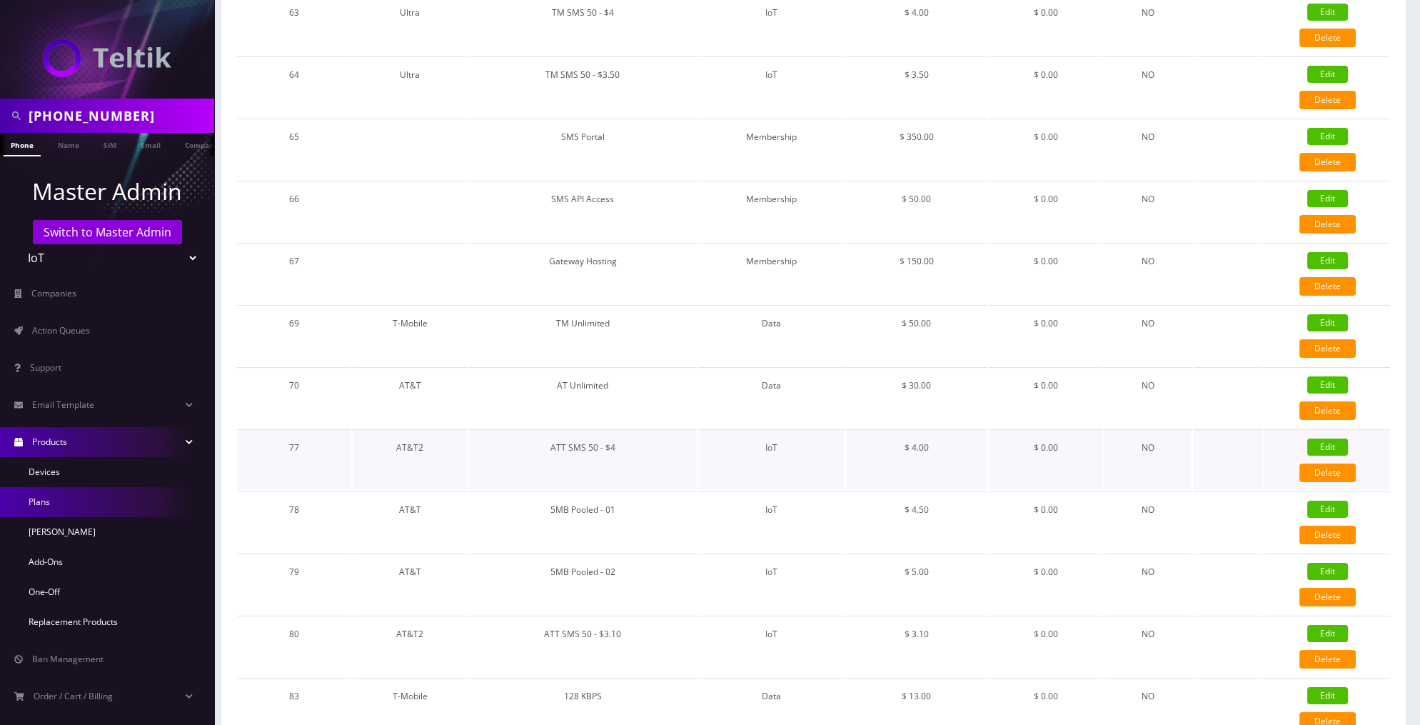
checkbox input "false"
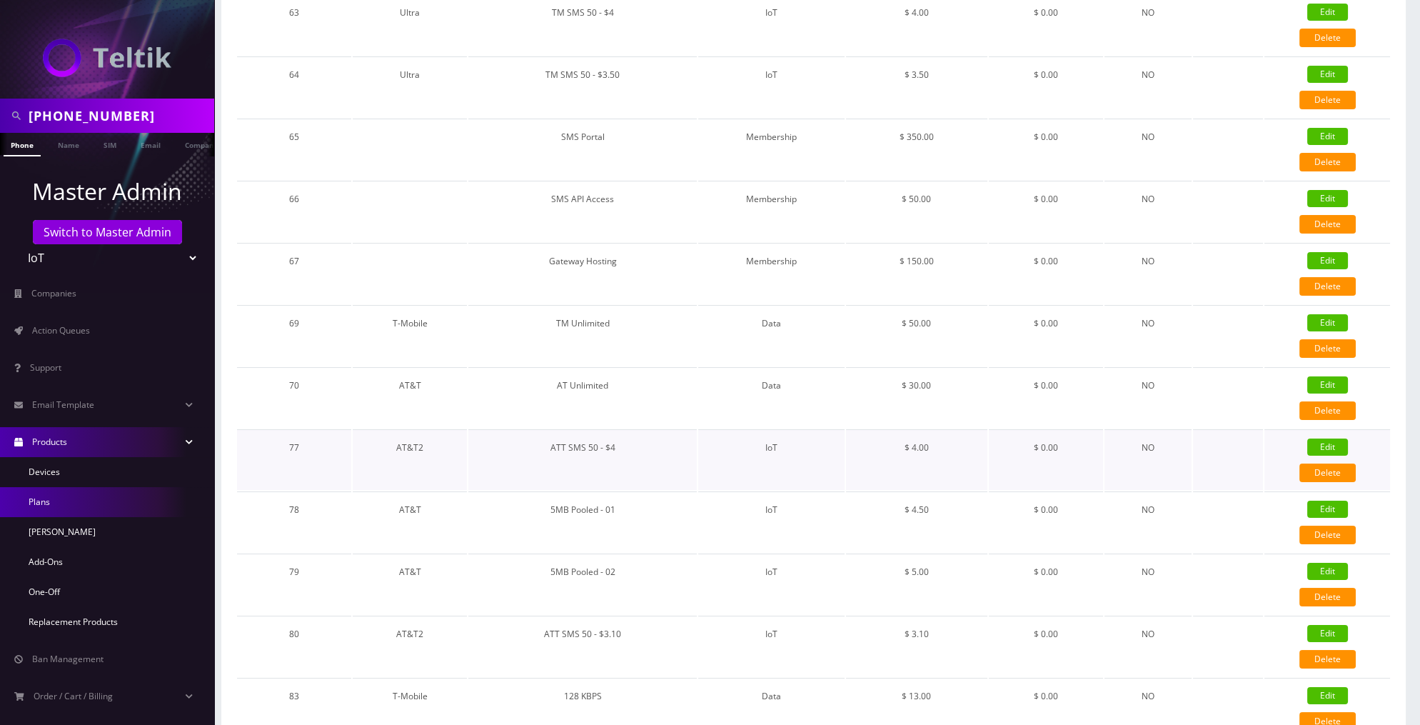
checkbox input "false"
checkbox input "true"
checkbox input "false"
type input "4"
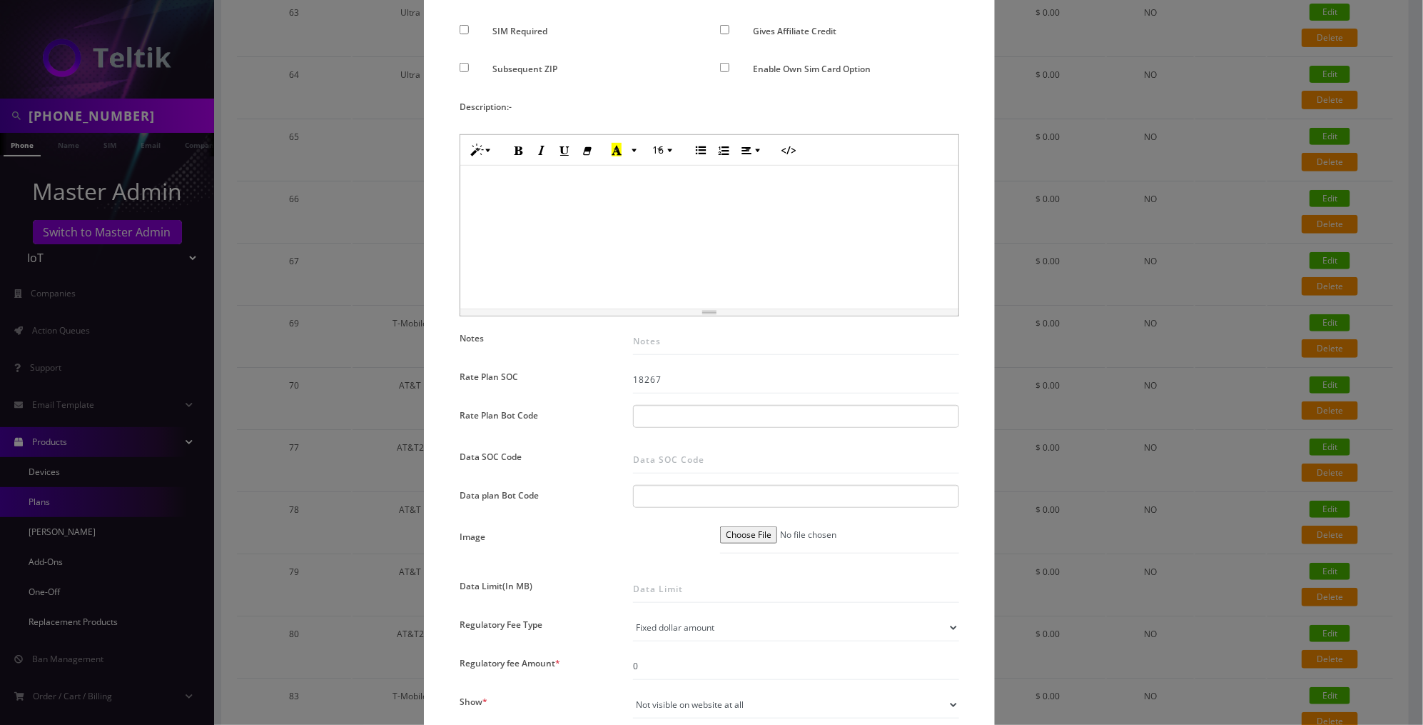
scroll to position [447, 0]
drag, startPoint x: 683, startPoint y: 373, endPoint x: 591, endPoint y: 373, distance: 92.1
click at [591, 373] on div "Name * ATT SMS 50 - $4 SKU Tag Type * Voice Data Wearable Membership Digits Clo…" at bounding box center [709, 405] width 521 height 1467
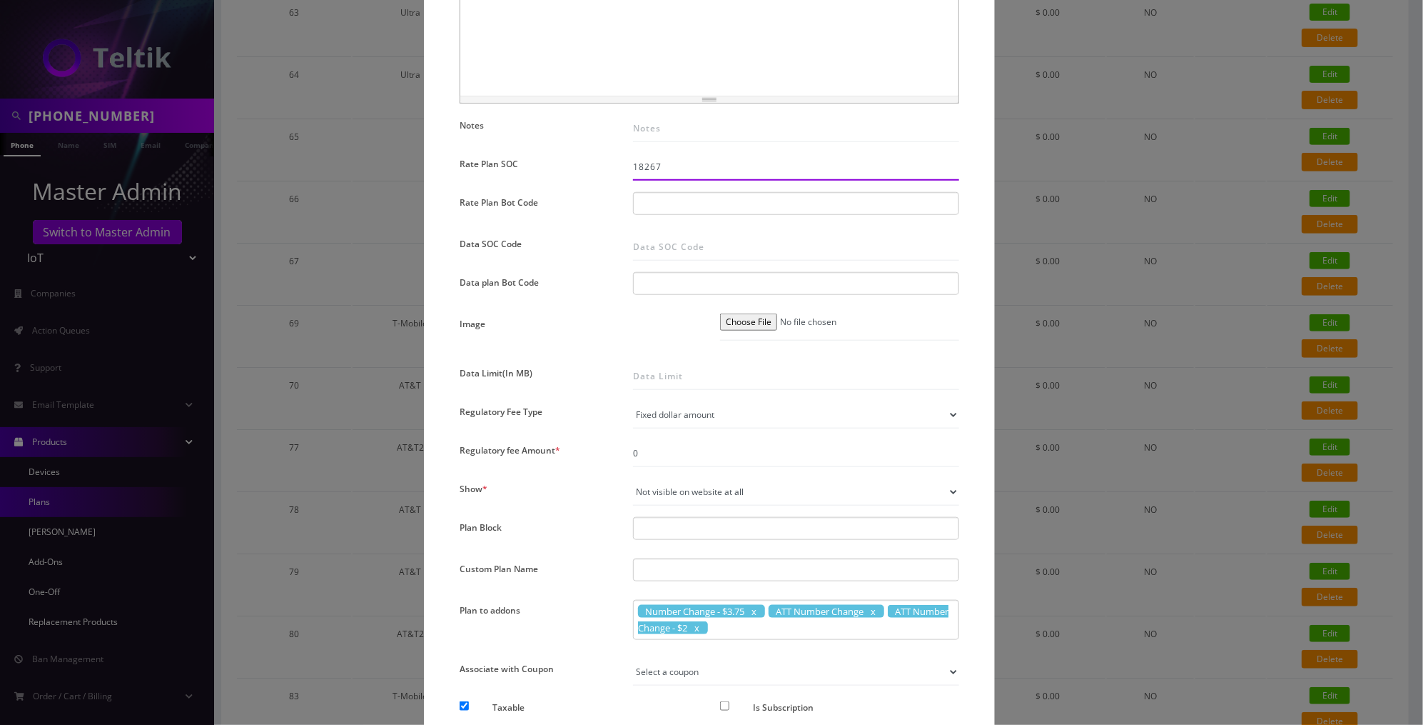
scroll to position [668, 0]
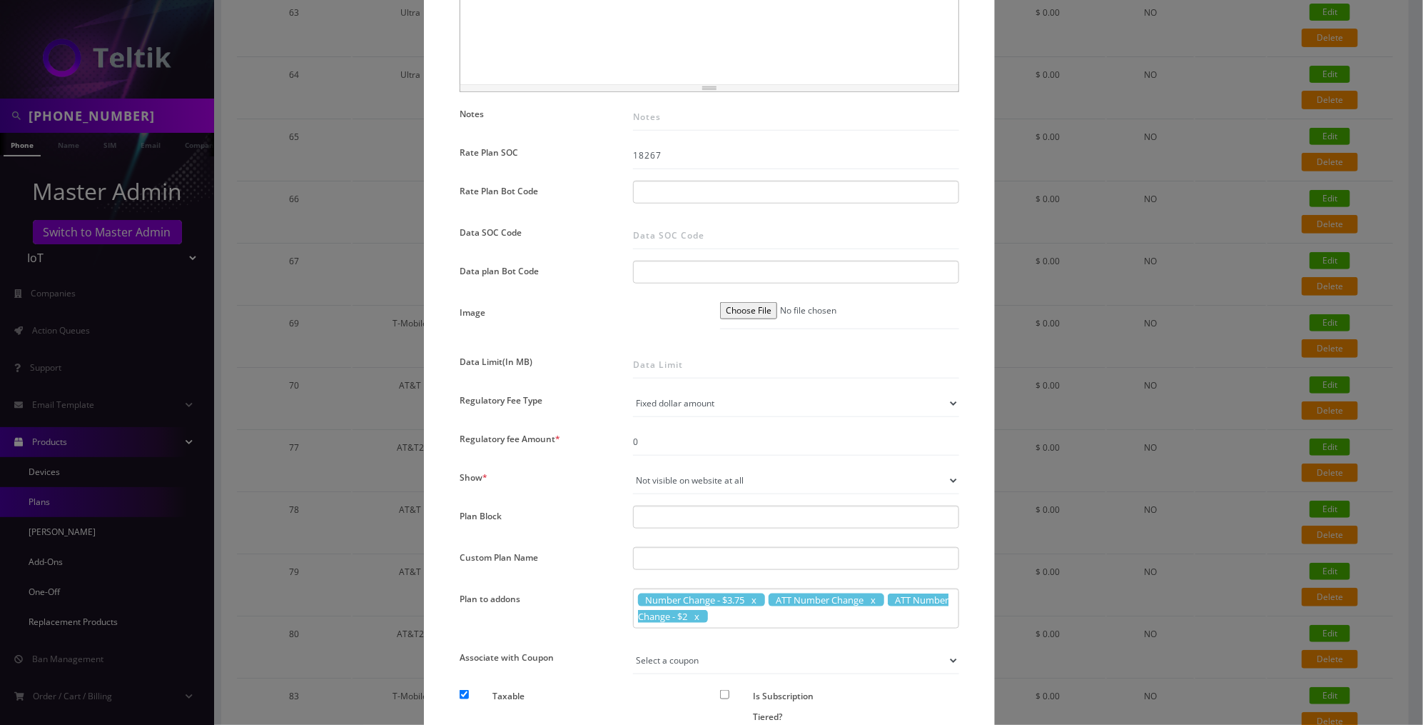
drag, startPoint x: 720, startPoint y: 607, endPoint x: 626, endPoint y: 586, distance: 96.5
click at [626, 588] on div "9,21,22 Number Change - $3.75 ATT Number Change ATT Number Change - $2" at bounding box center [796, 611] width 348 height 47
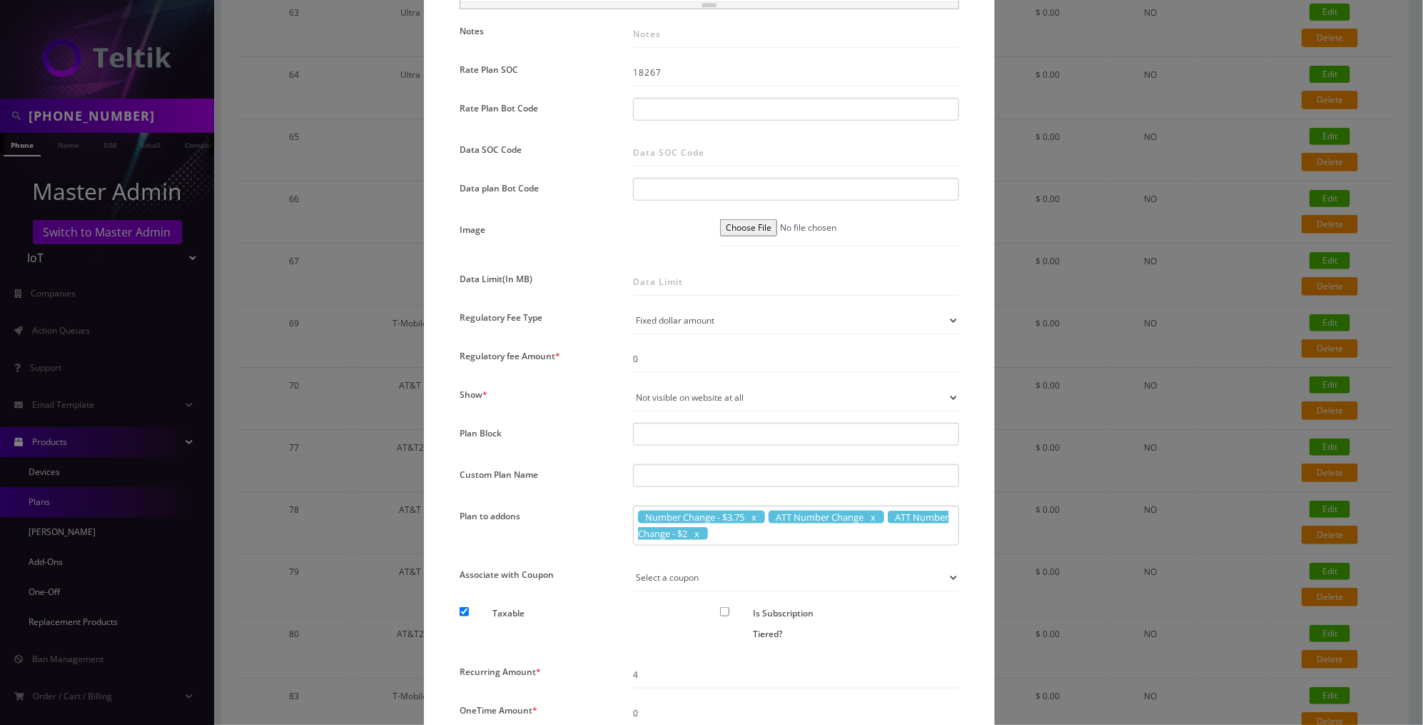
scroll to position [743, 0]
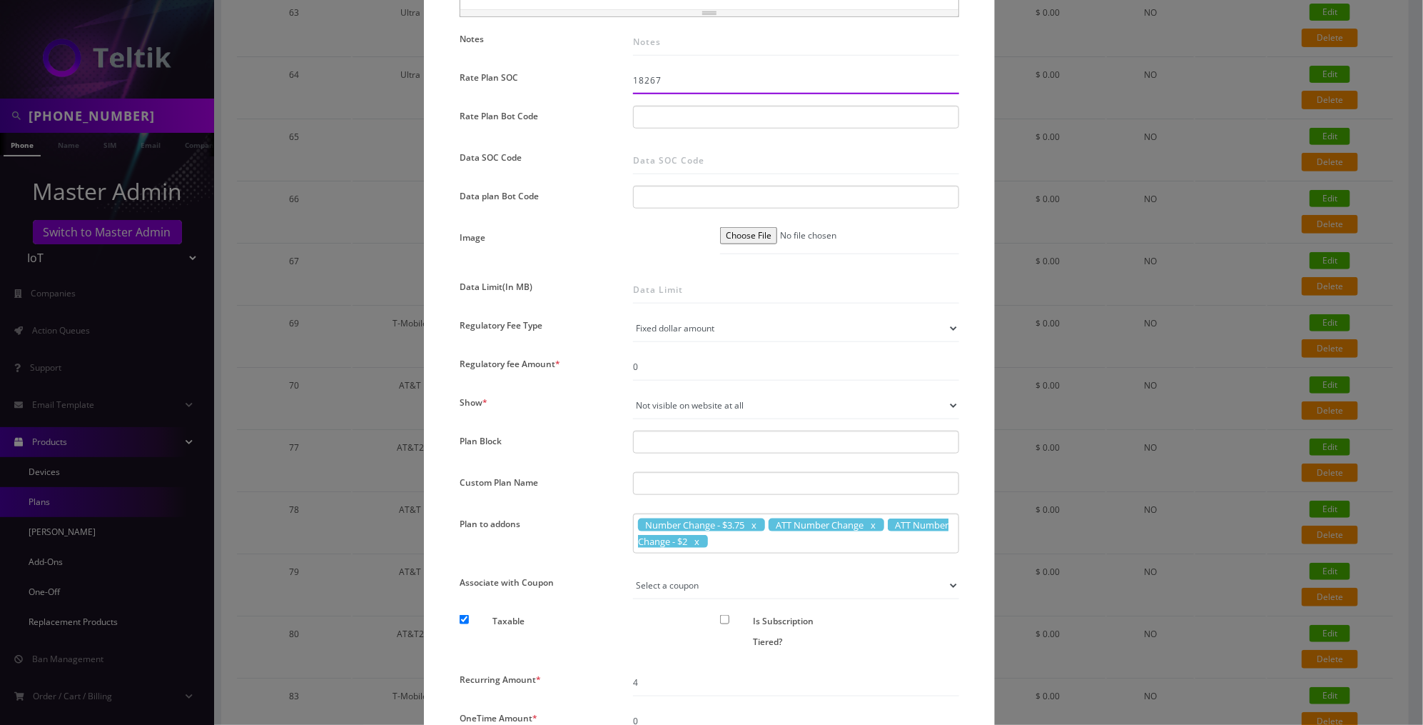
drag, startPoint x: 687, startPoint y: 81, endPoint x: 623, endPoint y: 81, distance: 63.5
click at [623, 81] on div "18267" at bounding box center [796, 80] width 348 height 27
click at [719, 522] on span "Number Change - $3.75" at bounding box center [701, 524] width 127 height 13
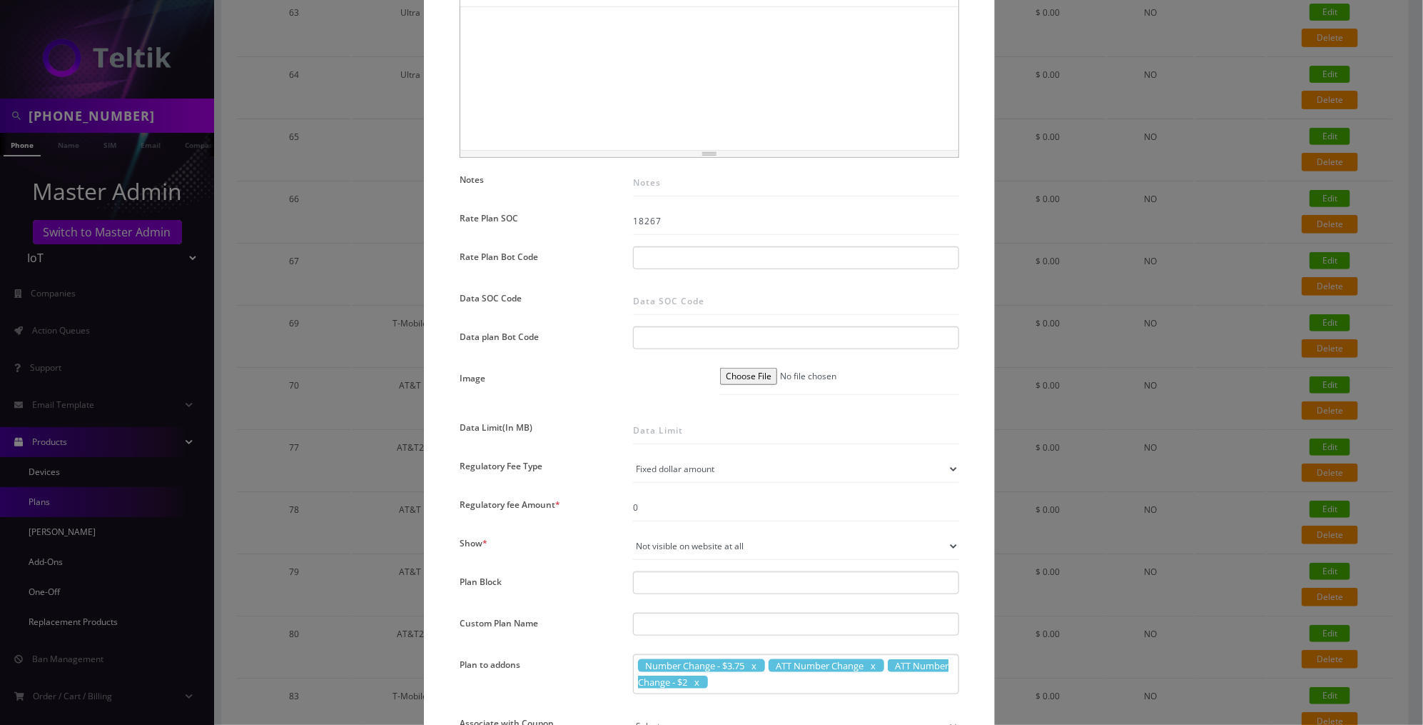
scroll to position [594, 0]
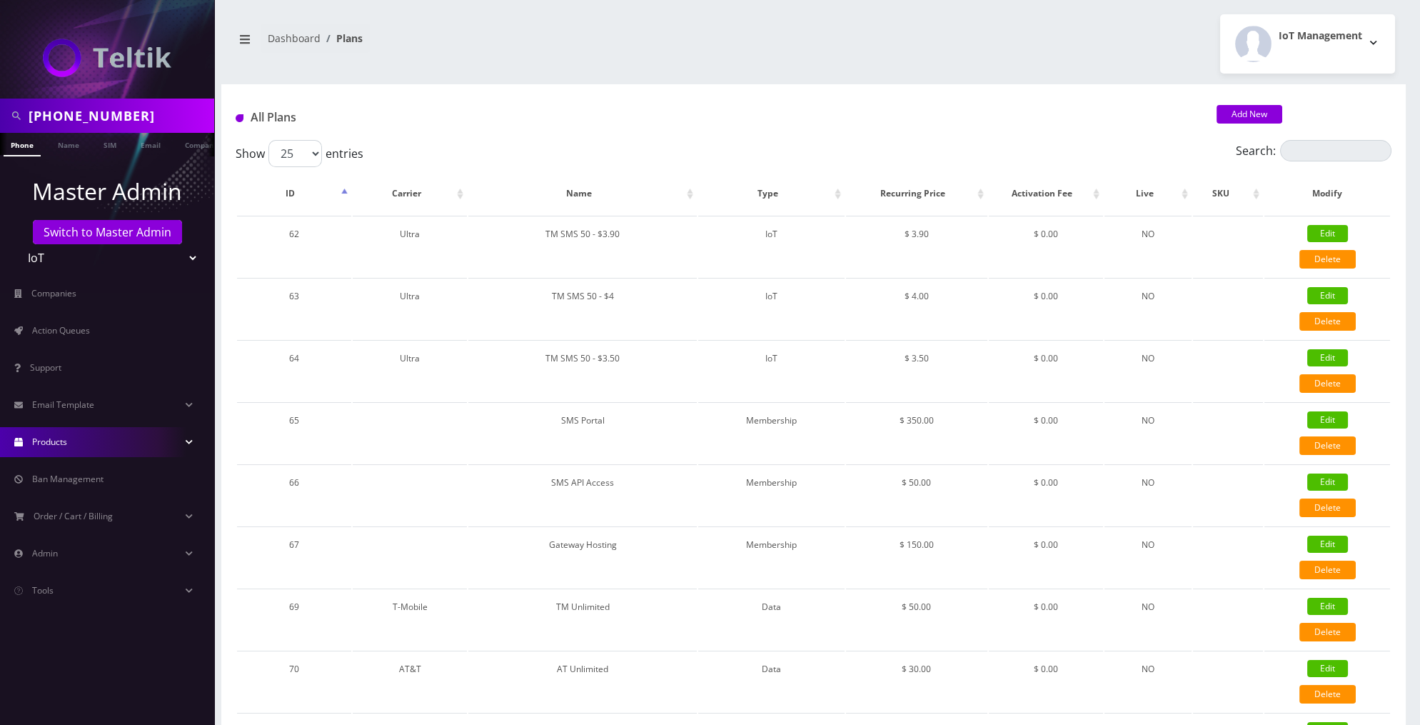
click at [166, 113] on input "[PHONE_NUMBER]" at bounding box center [120, 115] width 182 height 27
type input "[PERSON_NAME]"
click at [76, 153] on link "Name" at bounding box center [69, 145] width 36 height 24
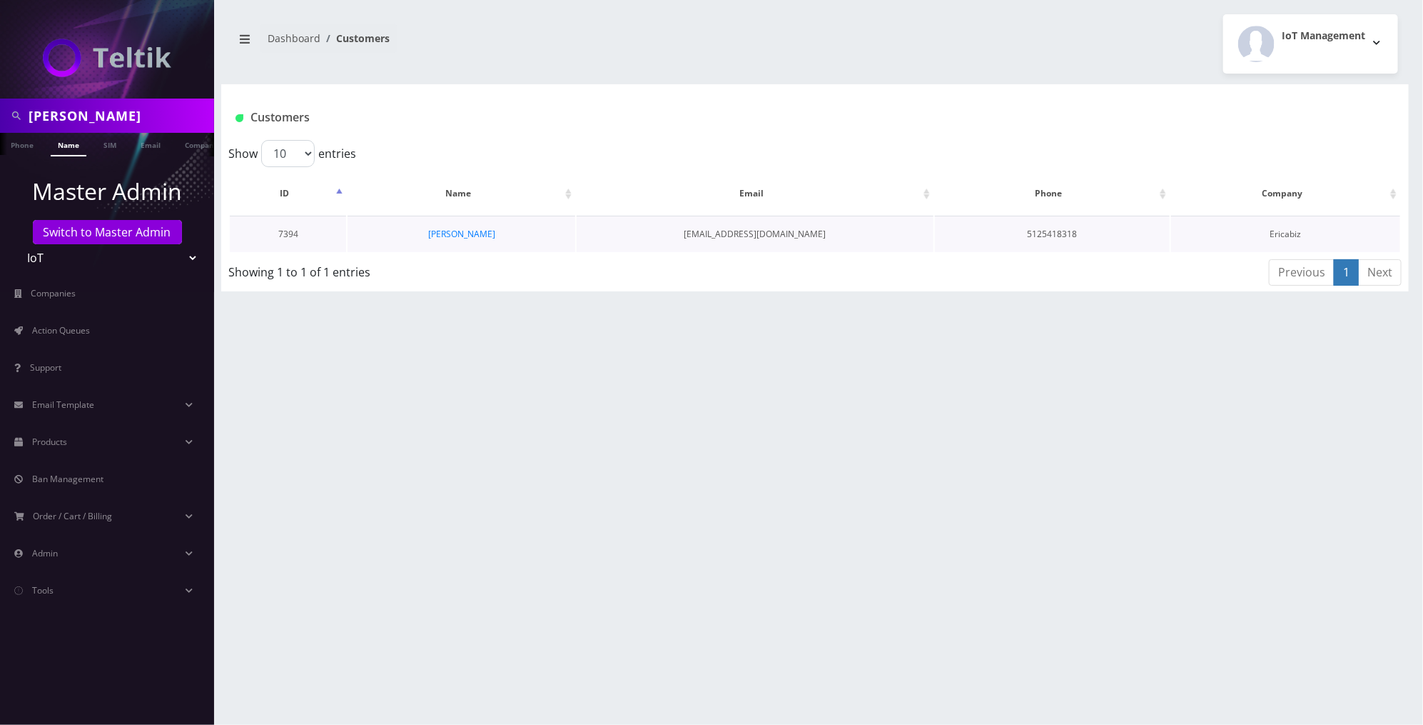
click at [481, 240] on td "[PERSON_NAME]" at bounding box center [462, 234] width 228 height 36
click at [448, 233] on link "[PERSON_NAME]" at bounding box center [461, 234] width 67 height 12
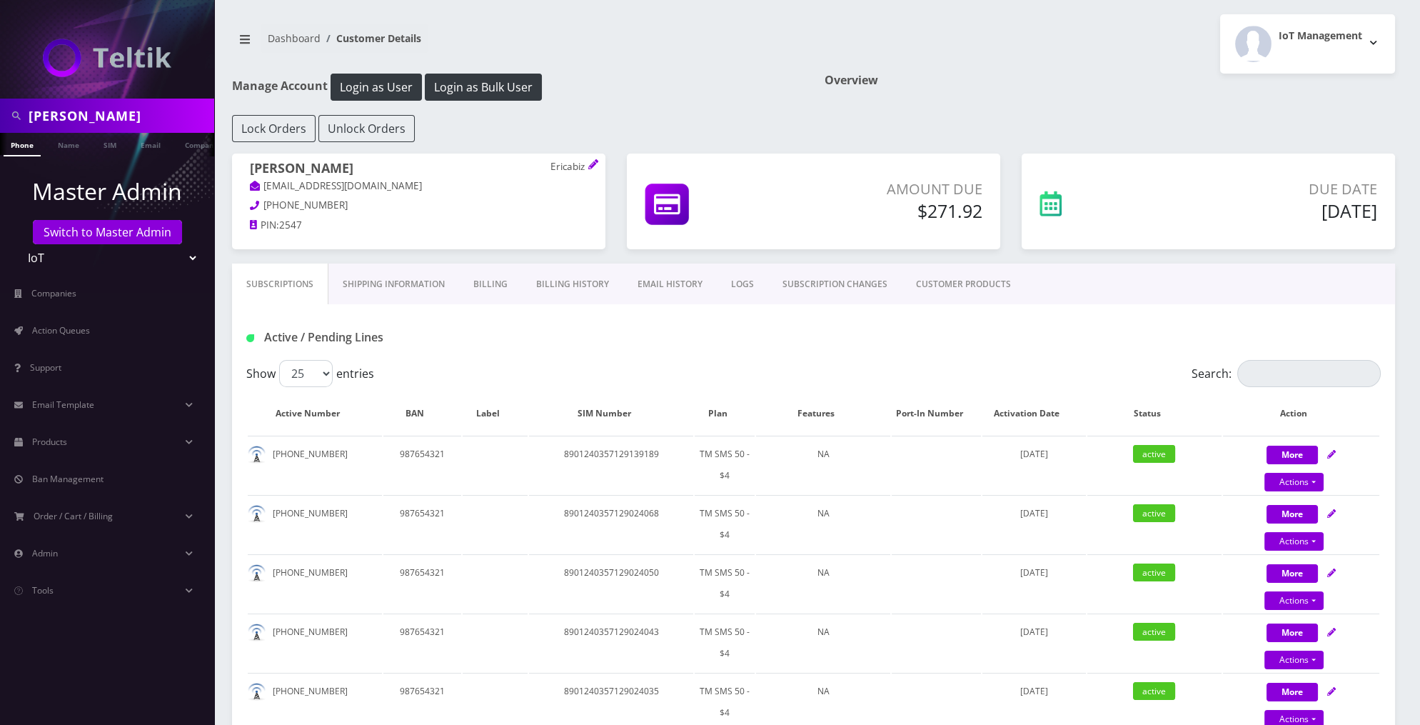
click at [971, 286] on link "CUSTOMER PRODUCTS" at bounding box center [963, 283] width 123 height 41
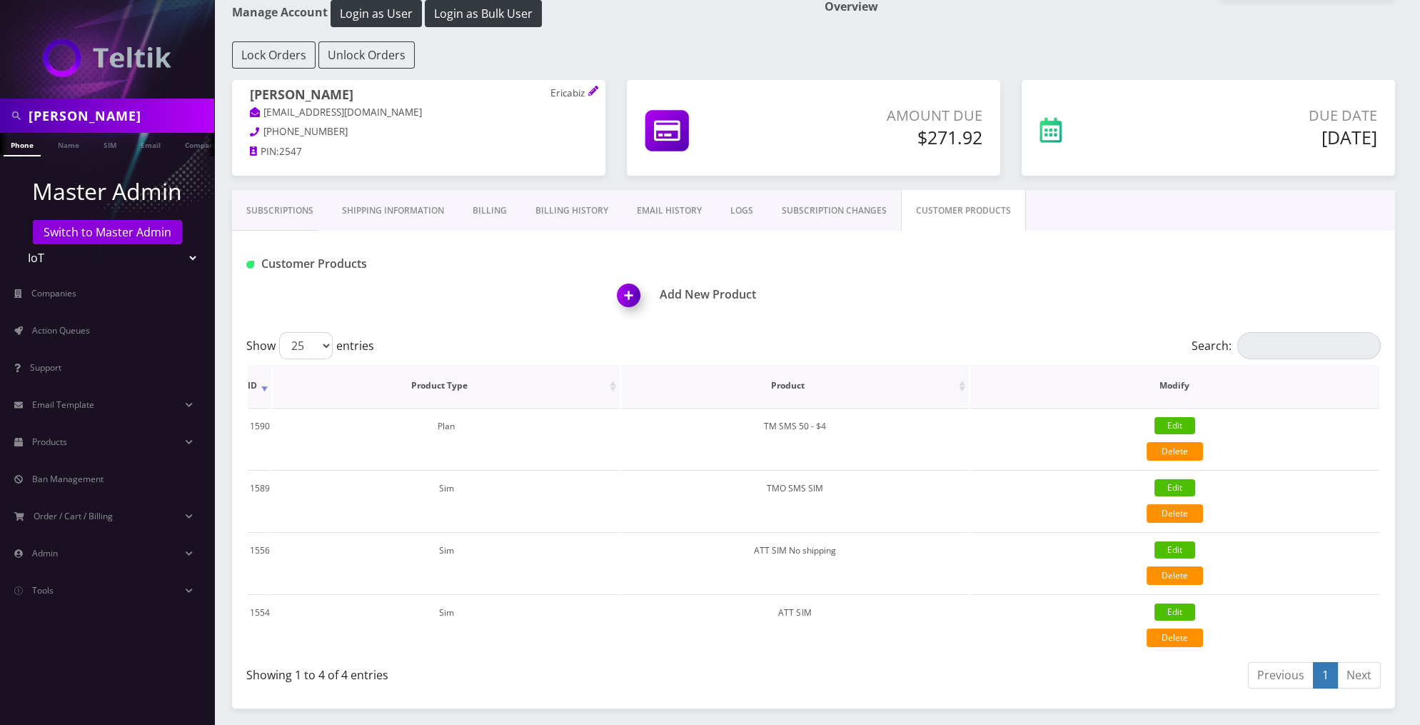
scroll to position [80, 0]
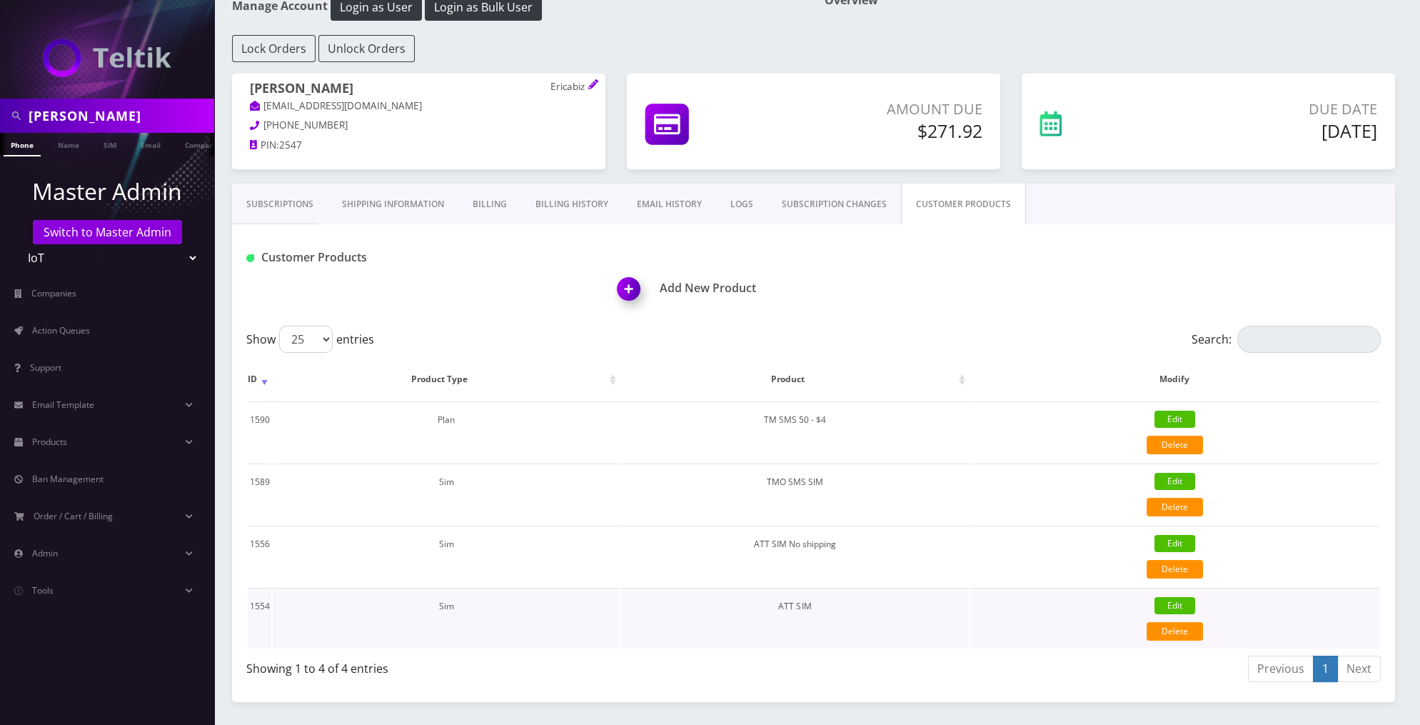
click at [1182, 597] on link "Edit" at bounding box center [1174, 605] width 41 height 17
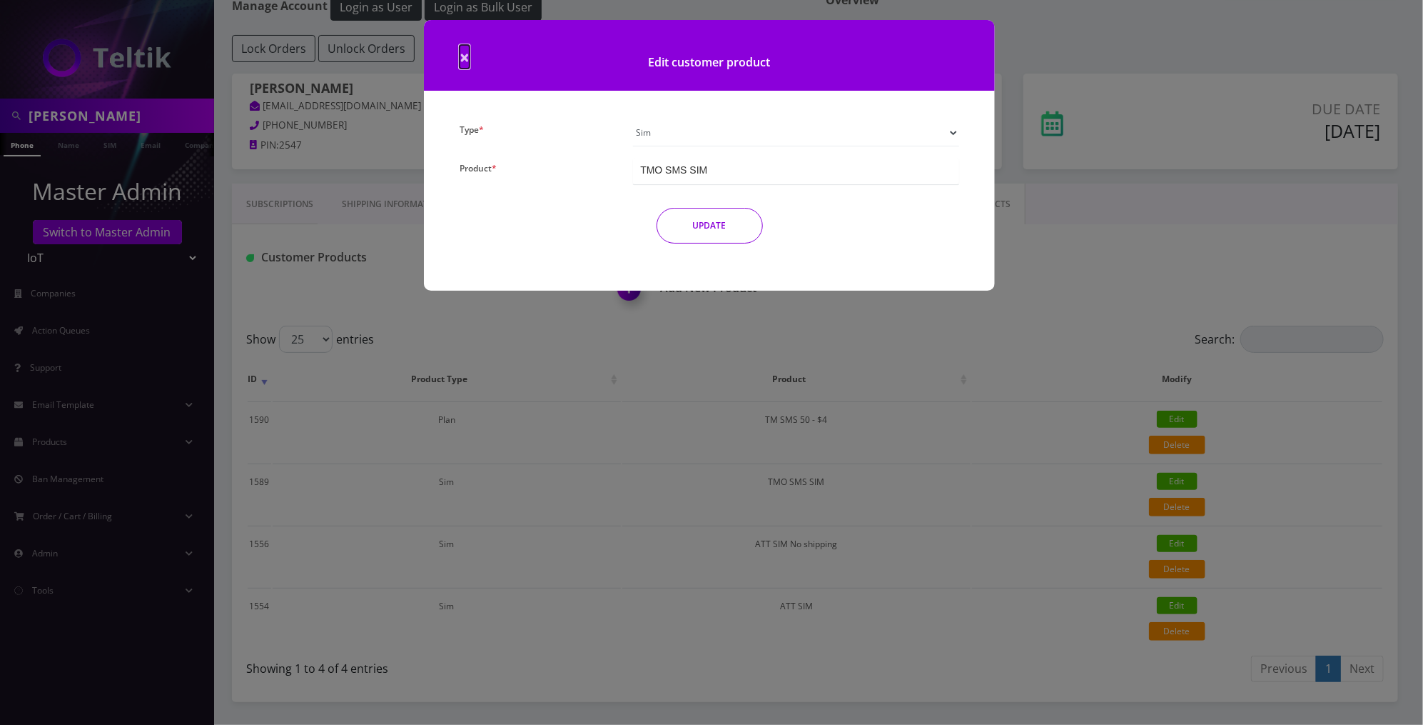
click at [463, 61] on span "×" at bounding box center [465, 57] width 10 height 24
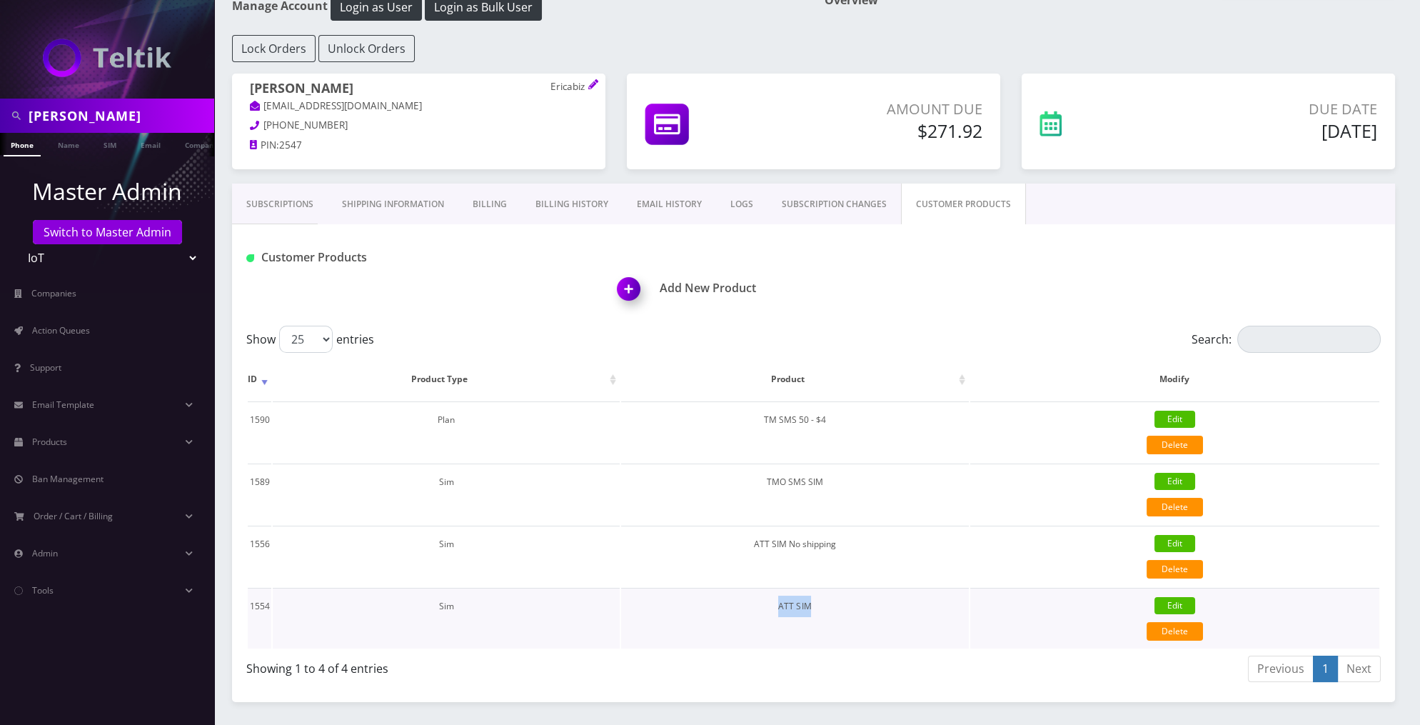
drag, startPoint x: 825, startPoint y: 601, endPoint x: 779, endPoint y: 600, distance: 46.4
click at [779, 600] on td "ATT SIM" at bounding box center [794, 617] width 347 height 61
copy td "ATT SIM"
click at [148, 116] on input "[PERSON_NAME]" at bounding box center [120, 115] width 182 height 27
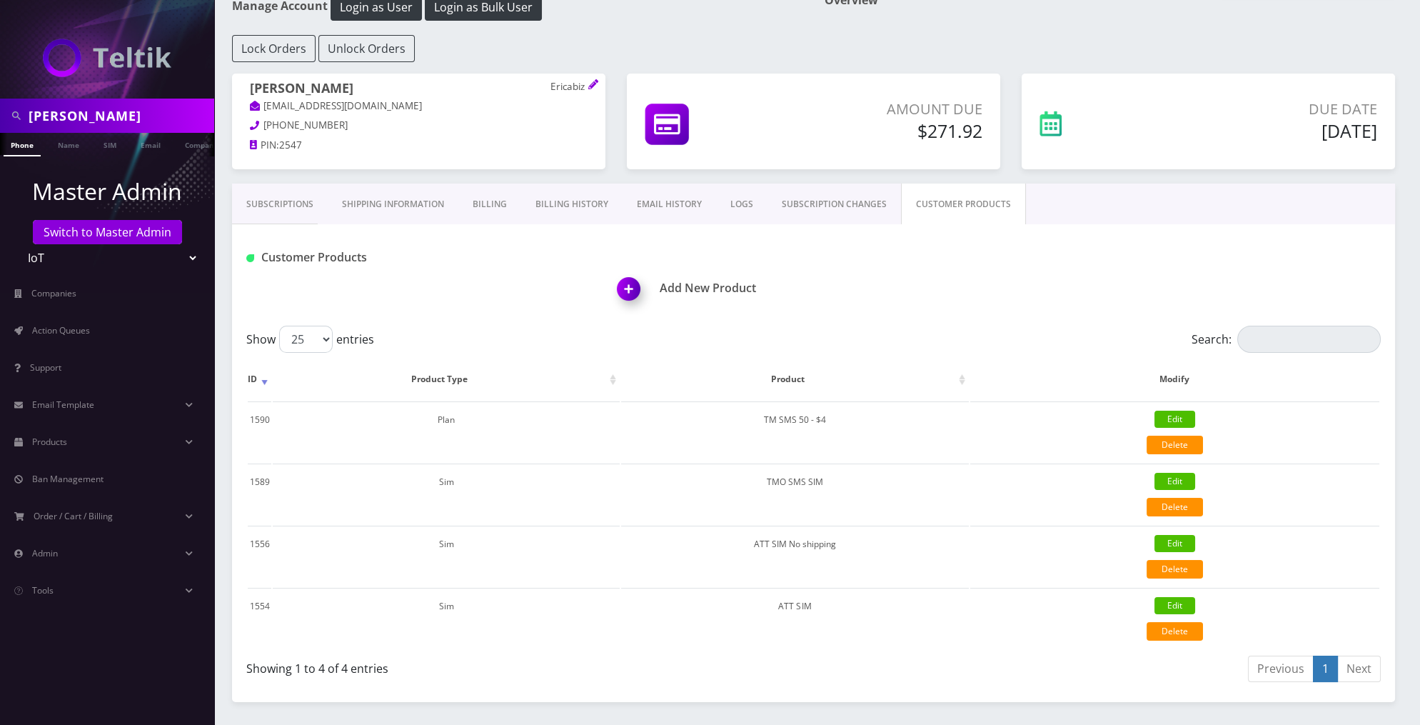
click at [19, 143] on link "Phone" at bounding box center [22, 145] width 37 height 24
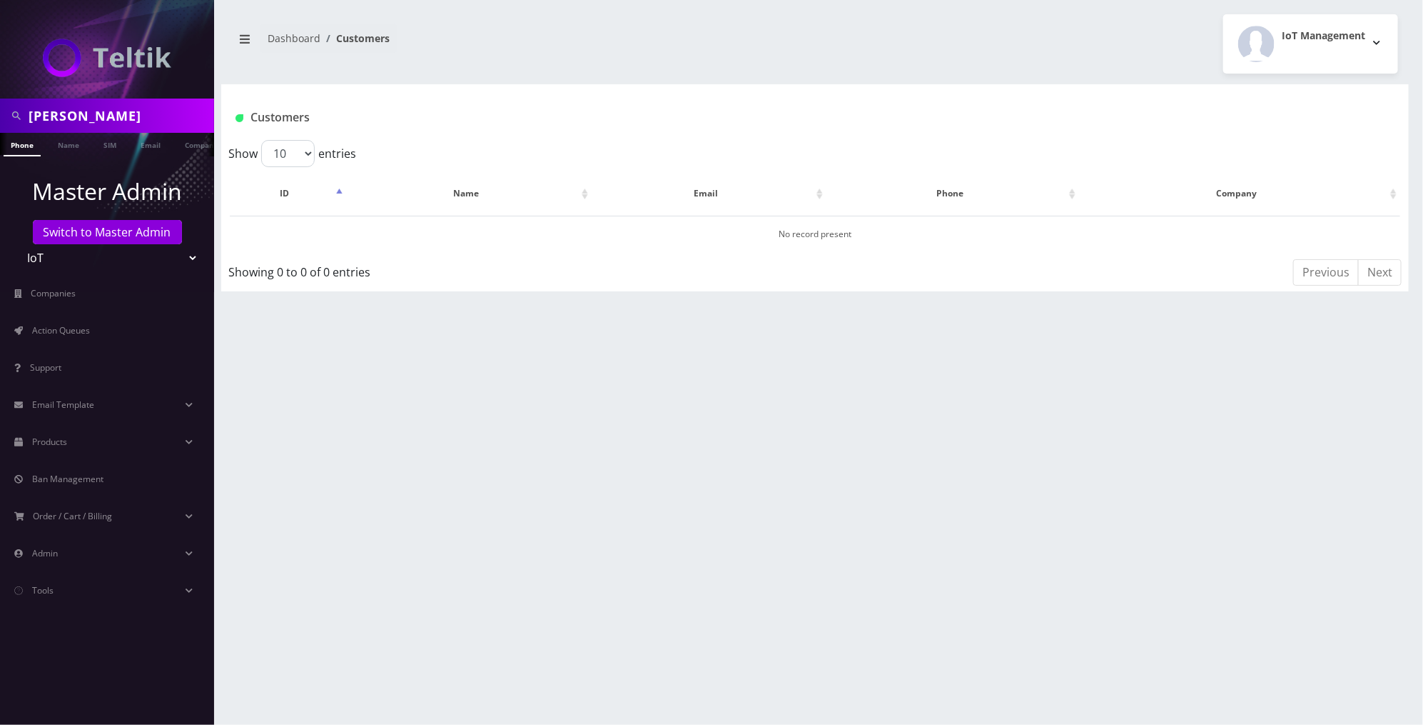
click at [160, 104] on input "[PERSON_NAME]" at bounding box center [120, 115] width 182 height 27
type input "pic"
click at [81, 146] on link "Name" at bounding box center [69, 145] width 36 height 24
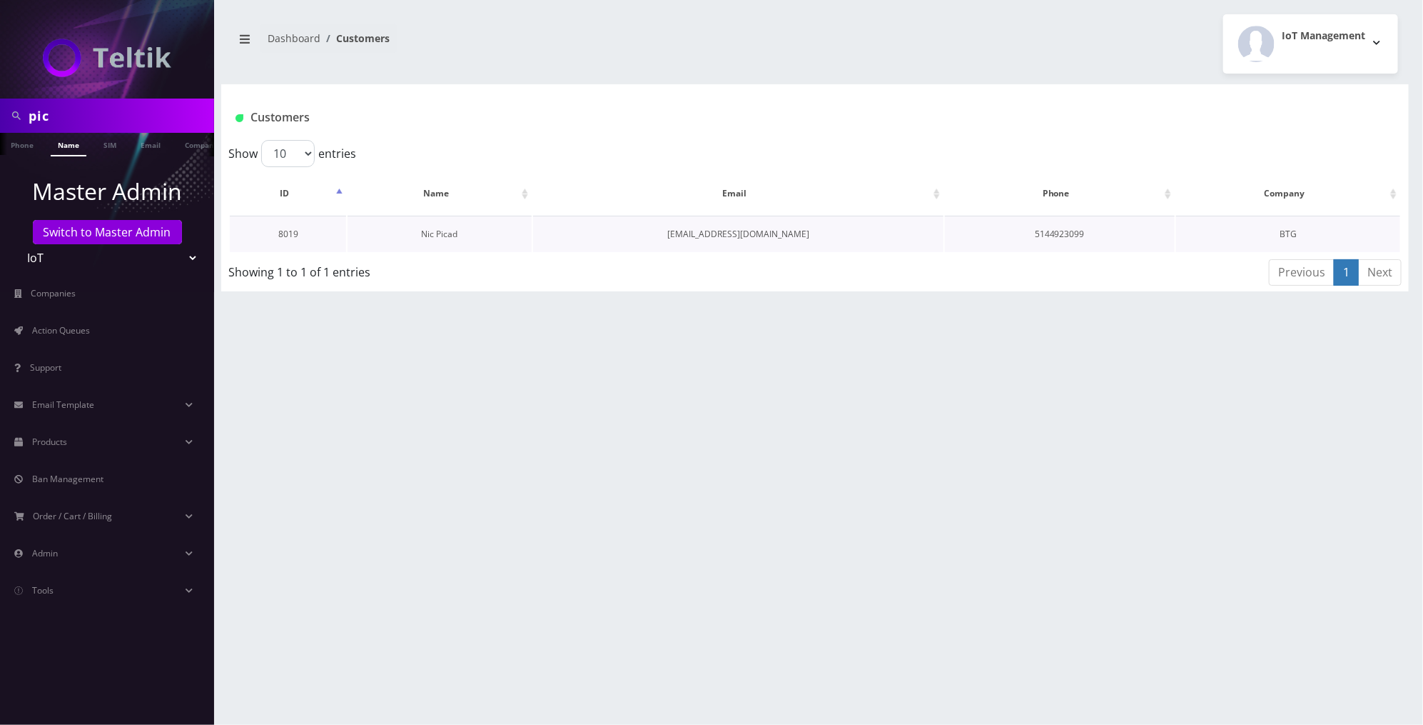
click at [439, 228] on link "Nic Picad" at bounding box center [440, 234] width 36 height 12
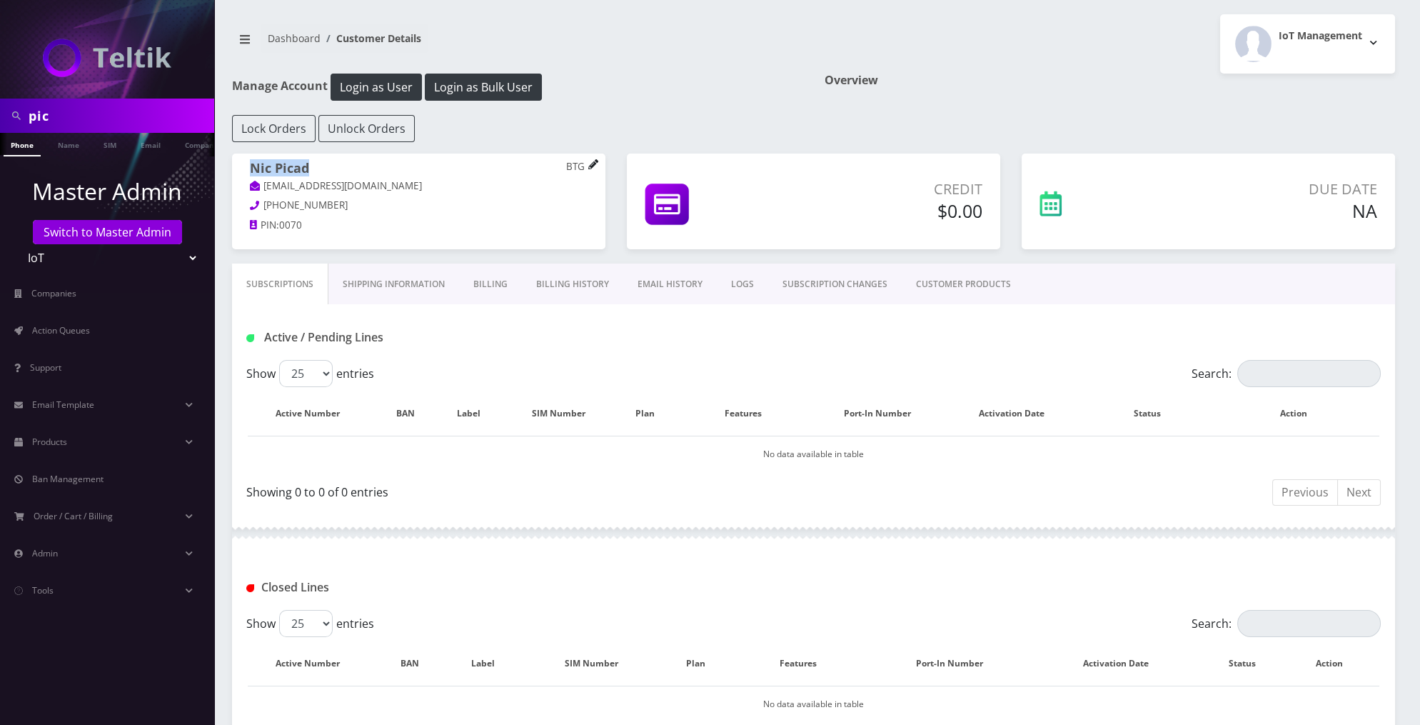
drag, startPoint x: 550, startPoint y: 162, endPoint x: 589, endPoint y: 165, distance: 39.4
click at [589, 165] on div "Nic Picad BTG npicard0205@gmail.com 514-492-3099 PIN: 0070" at bounding box center [418, 198] width 373 height 91
drag, startPoint x: 567, startPoint y: 161, endPoint x: 582, endPoint y: 164, distance: 15.3
click at [583, 163] on p "BTG" at bounding box center [576, 167] width 21 height 13
copy p "BTG"
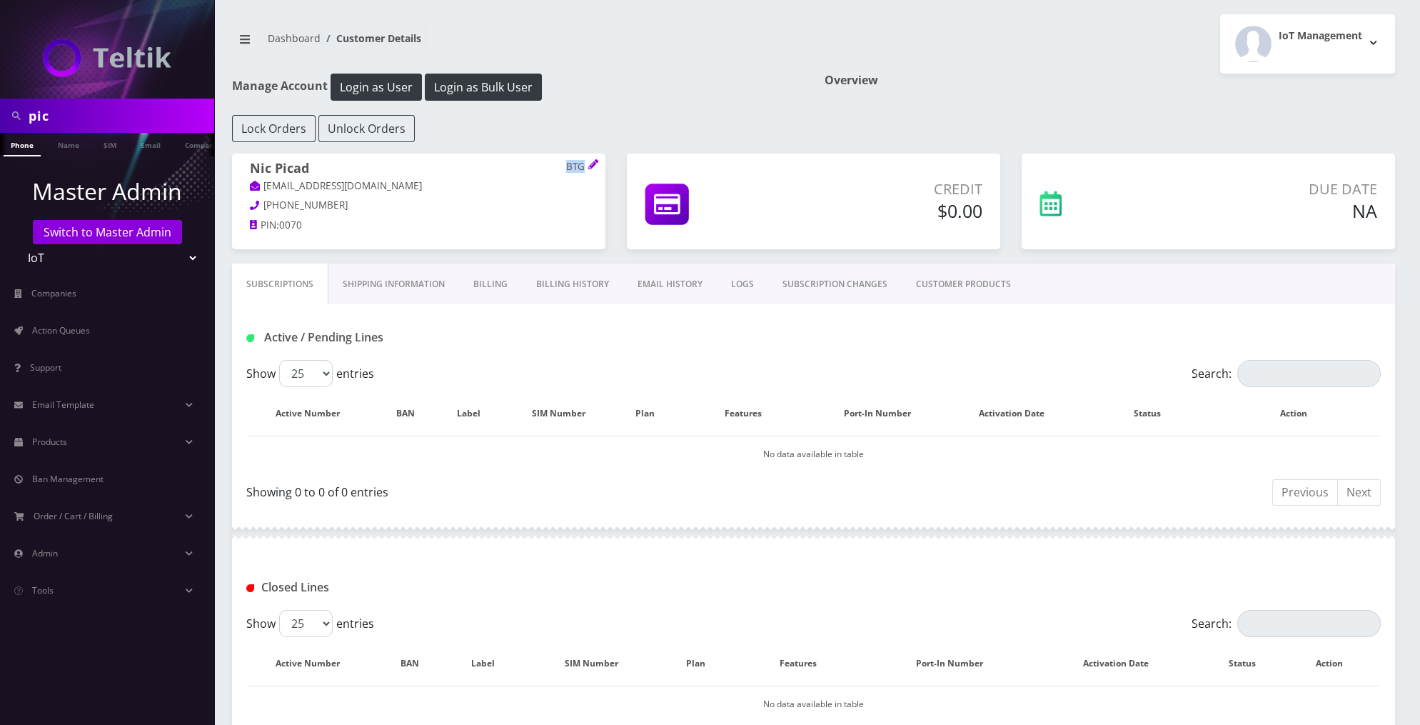
click at [957, 274] on link "CUSTOMER PRODUCTS" at bounding box center [963, 283] width 123 height 41
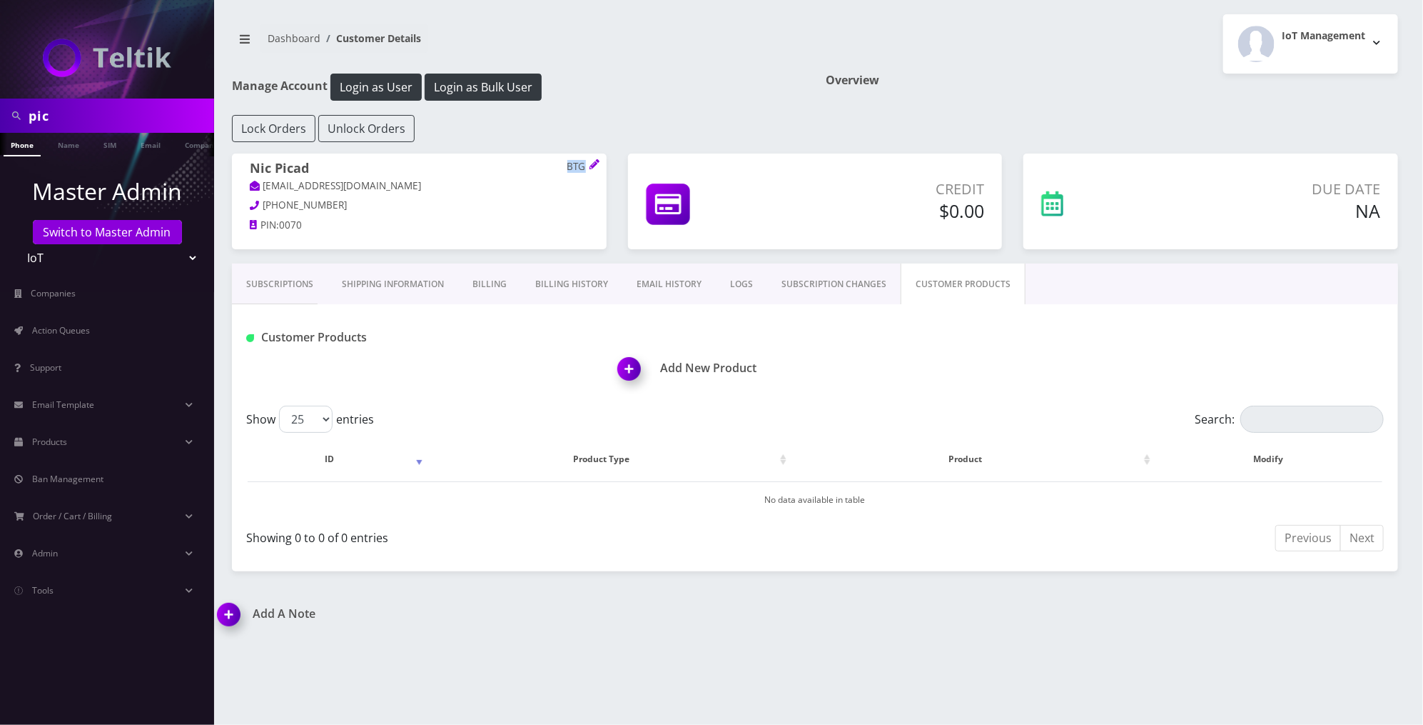
click at [612, 364] on img at bounding box center [632, 374] width 42 height 42
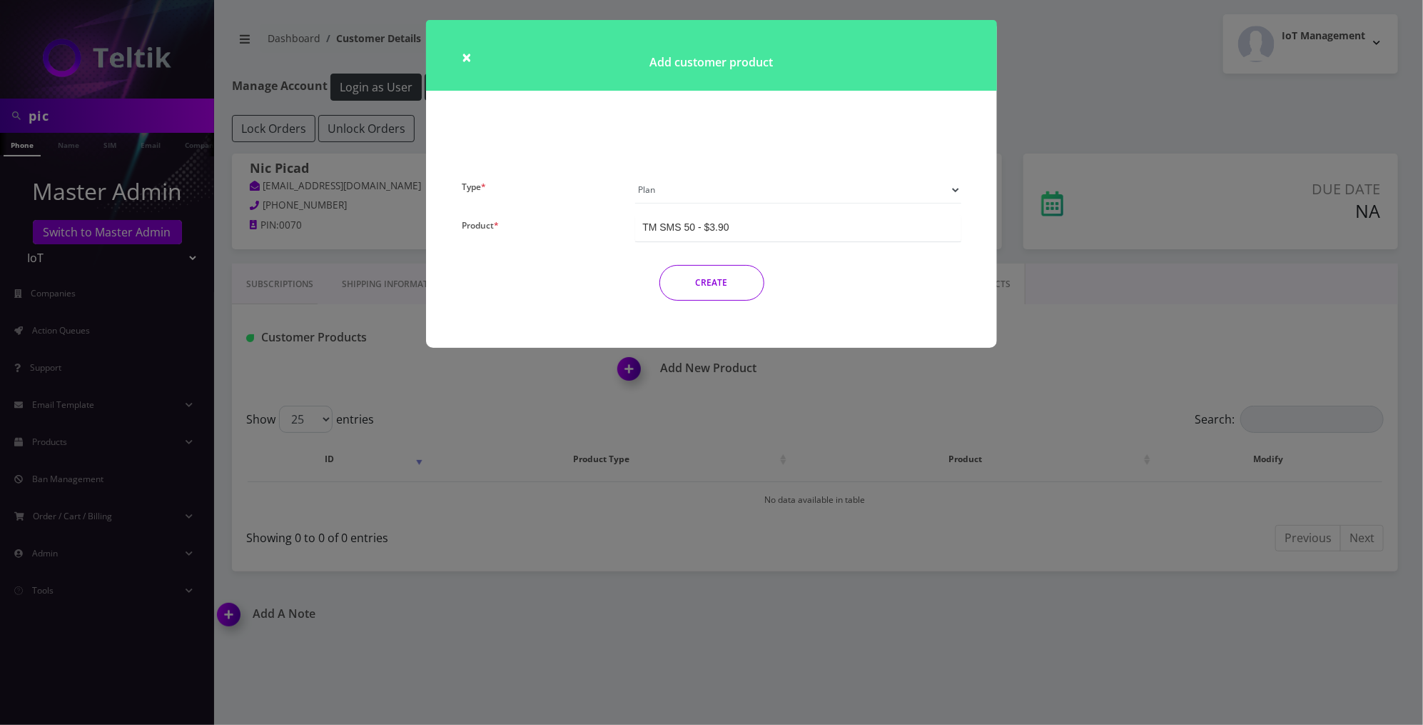
click at [764, 178] on select "Plan Device Sim Addon One-off" at bounding box center [798, 189] width 326 height 27
click at [735, 230] on div "TM SMS 50 - $3.90" at bounding box center [798, 228] width 326 height 26
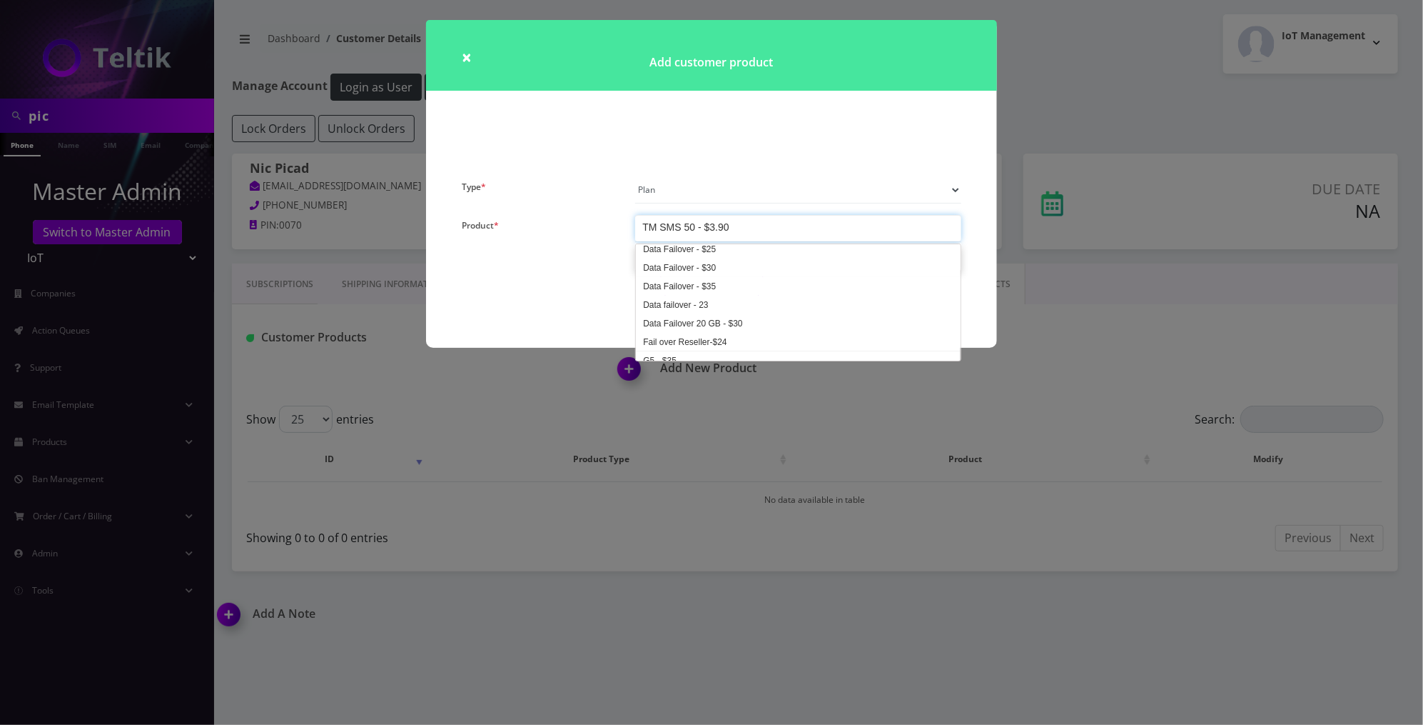
scroll to position [308, 0]
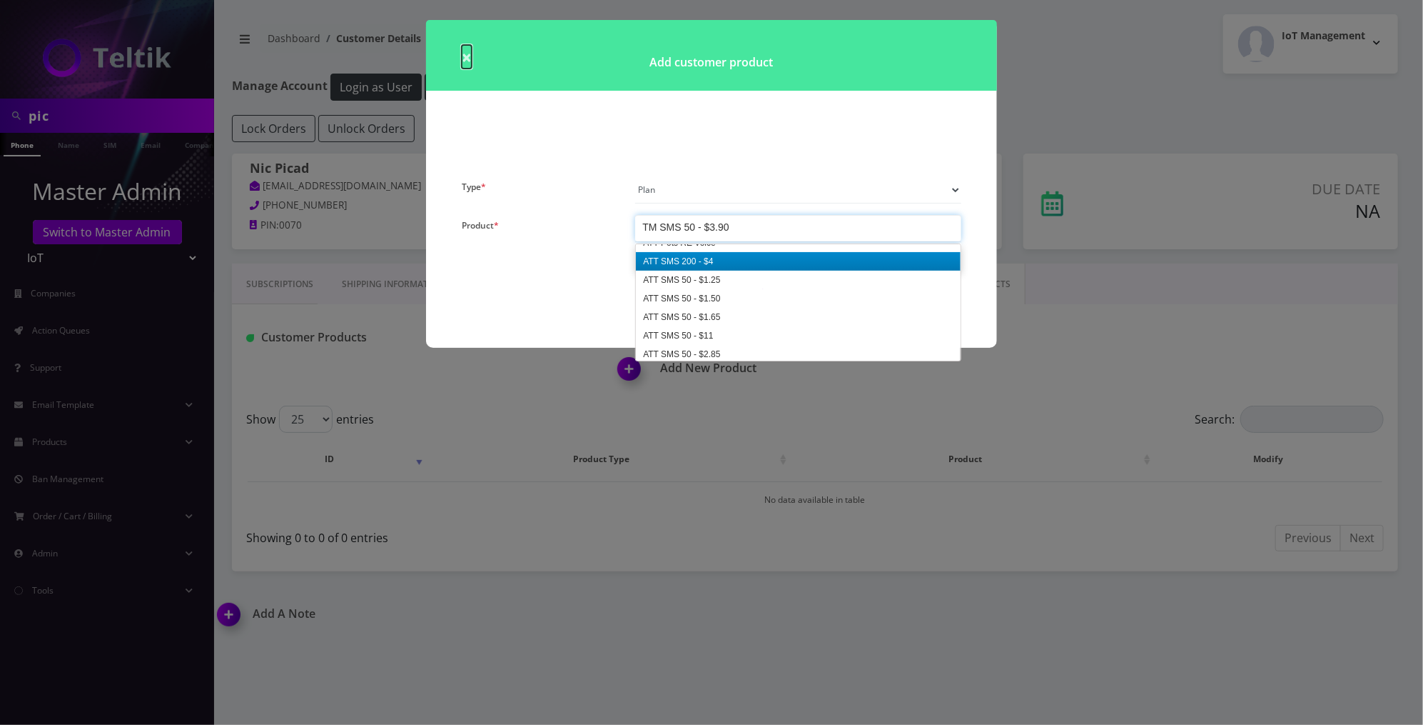
click at [462, 61] on span "×" at bounding box center [467, 57] width 10 height 24
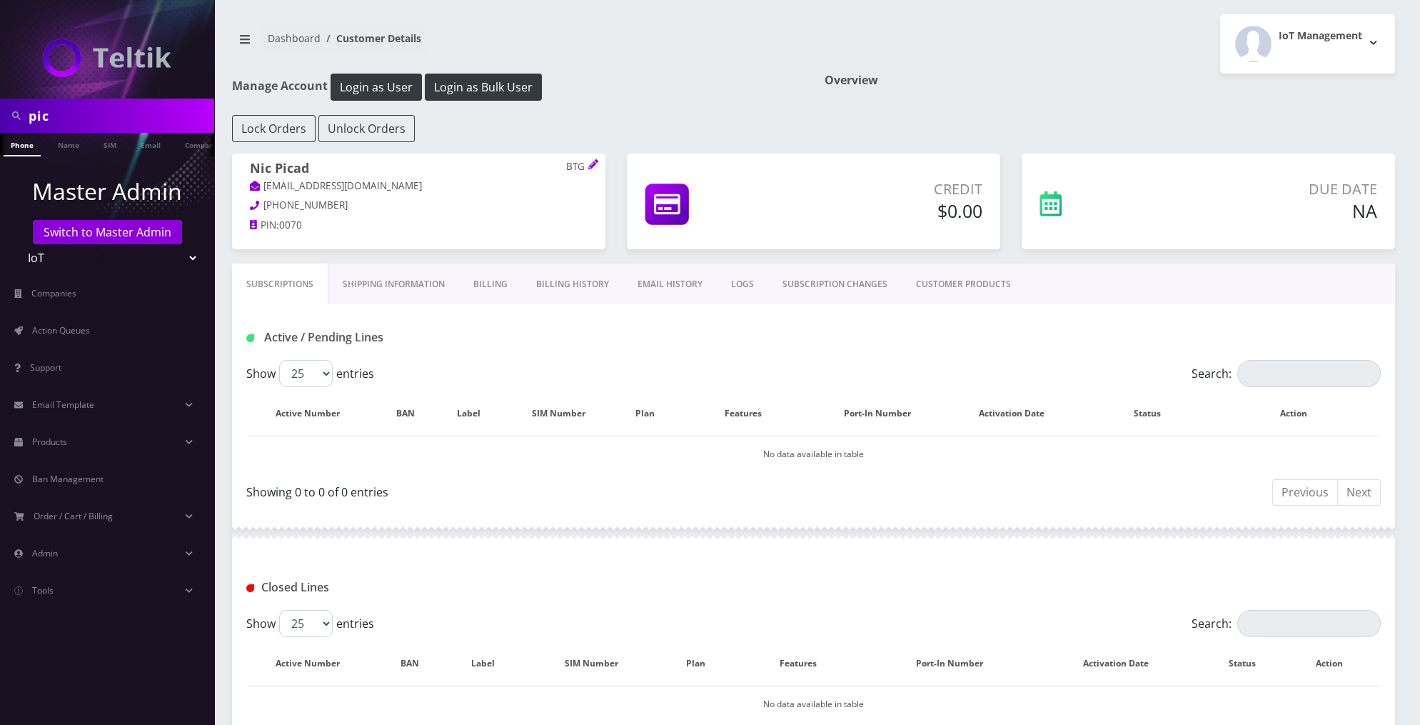
click at [954, 278] on link "CUSTOMER PRODUCTS" at bounding box center [963, 283] width 123 height 41
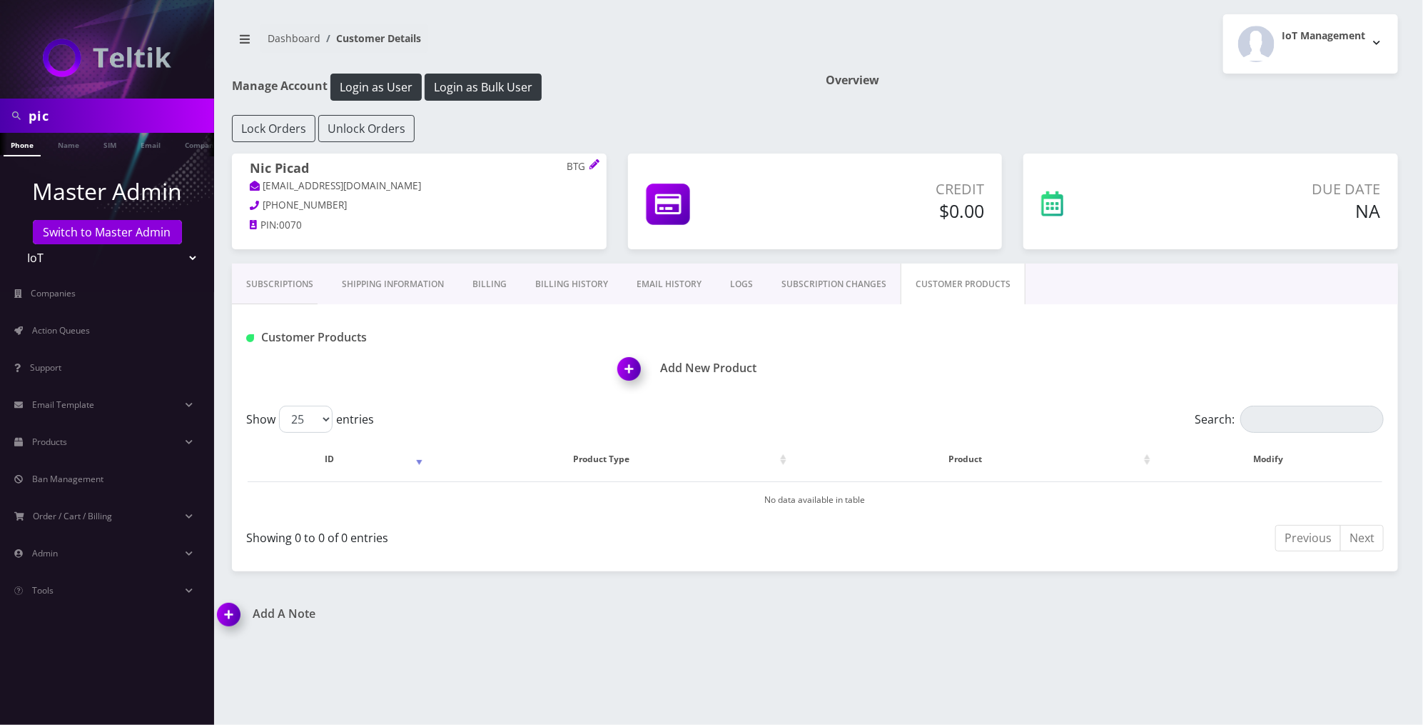
click at [639, 364] on img at bounding box center [632, 374] width 42 height 42
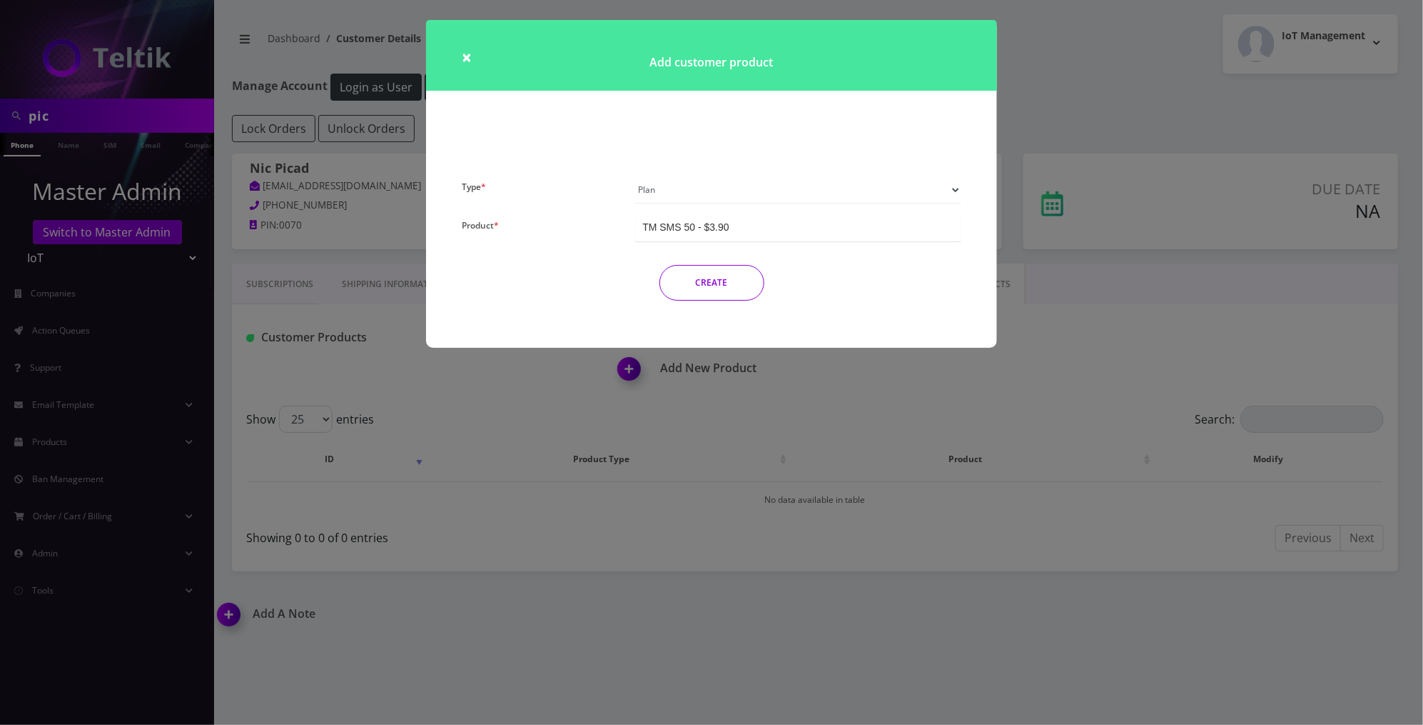
scroll to position [3399, 0]
click at [782, 219] on div "TM SMS 50 - $3.90" at bounding box center [798, 228] width 326 height 26
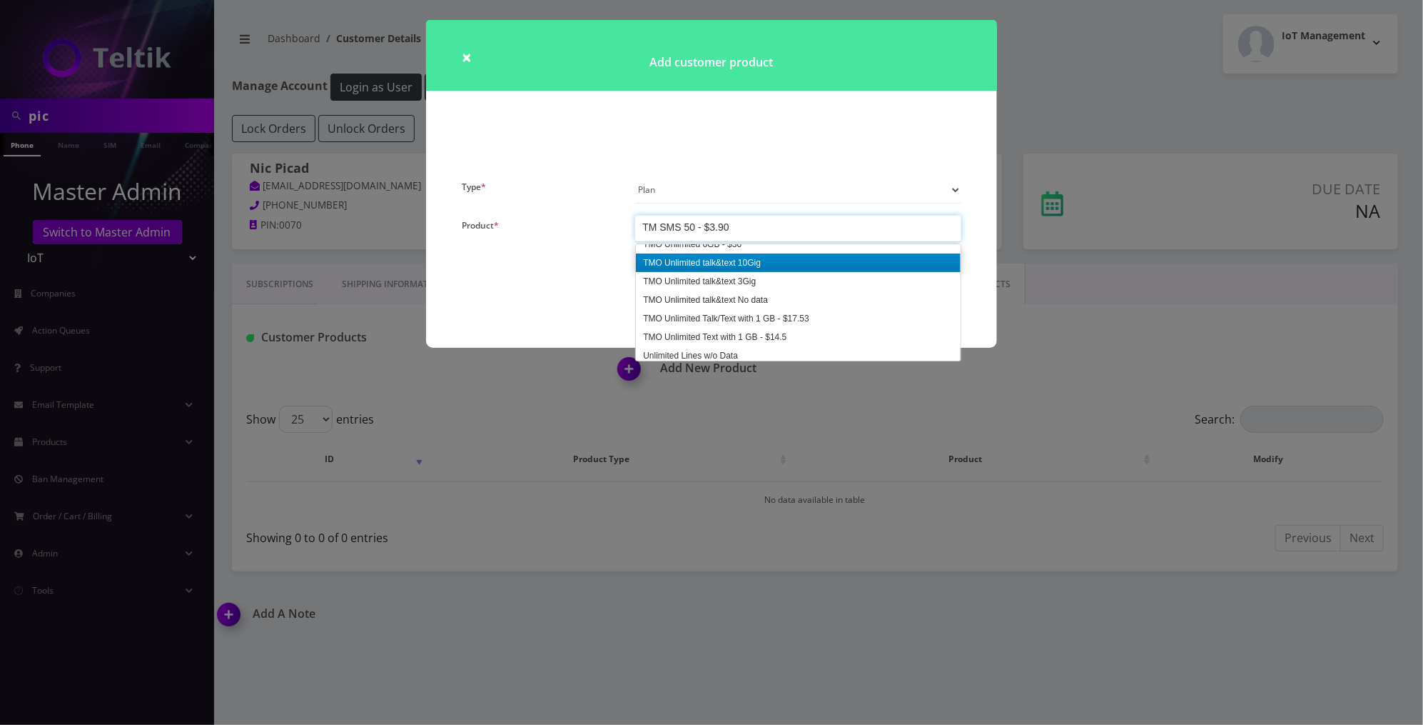
scroll to position [4021, 0]
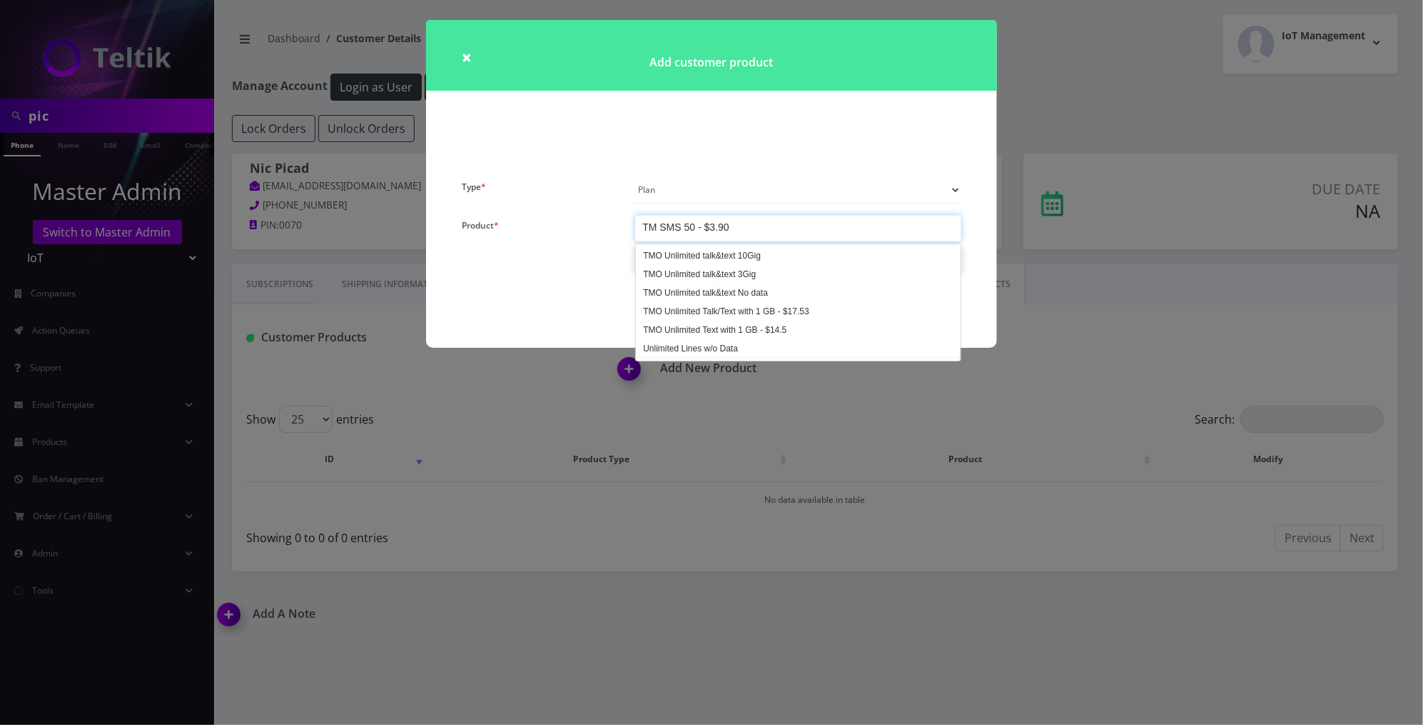
click at [771, 232] on div "TM SMS 50 - $3.90" at bounding box center [798, 228] width 326 height 26
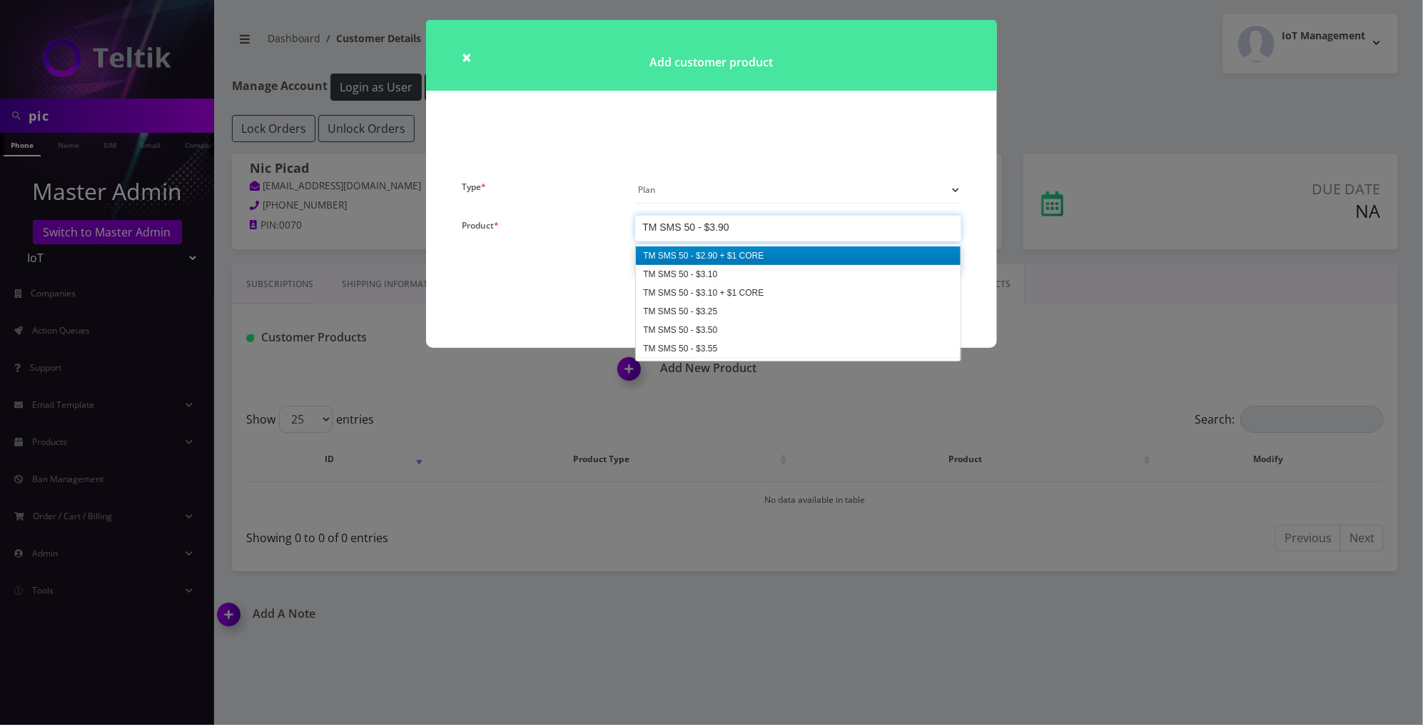
scroll to position [3357, 0]
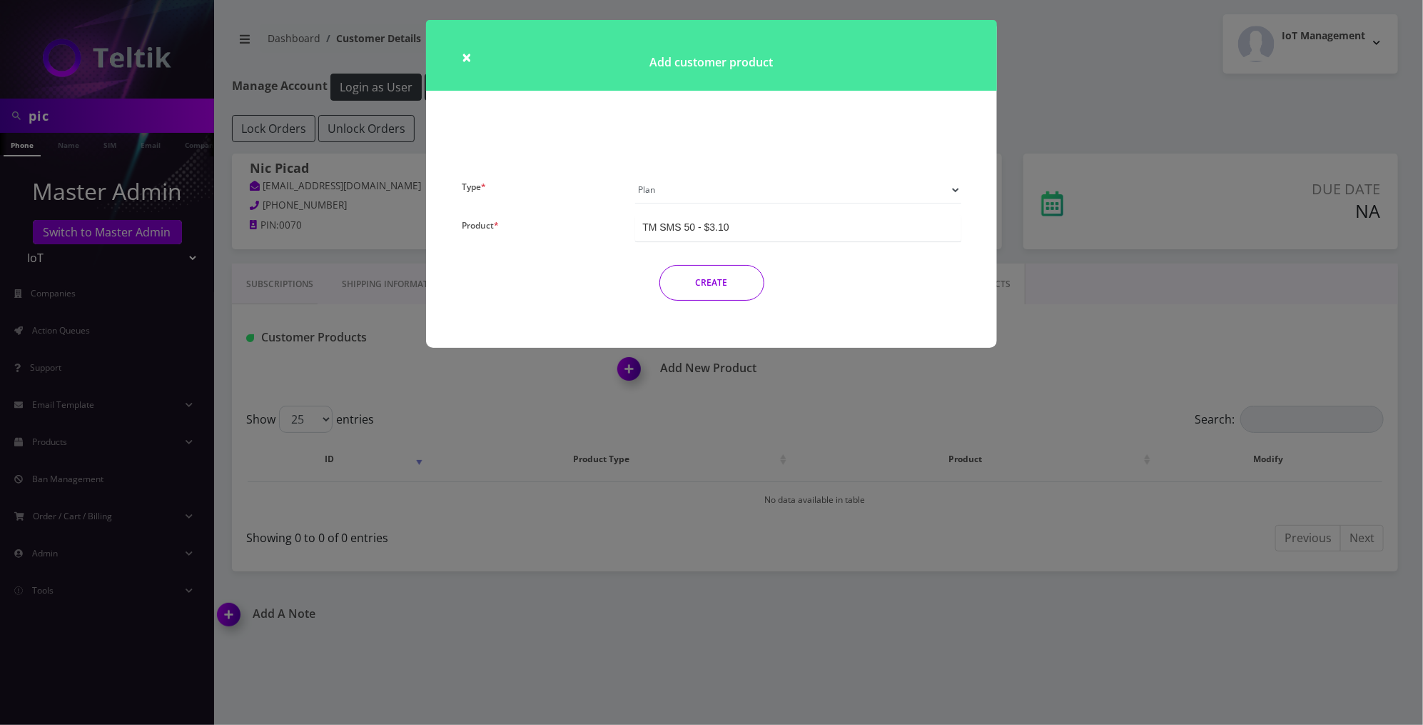
click at [725, 278] on button "CREATE" at bounding box center [712, 283] width 105 height 36
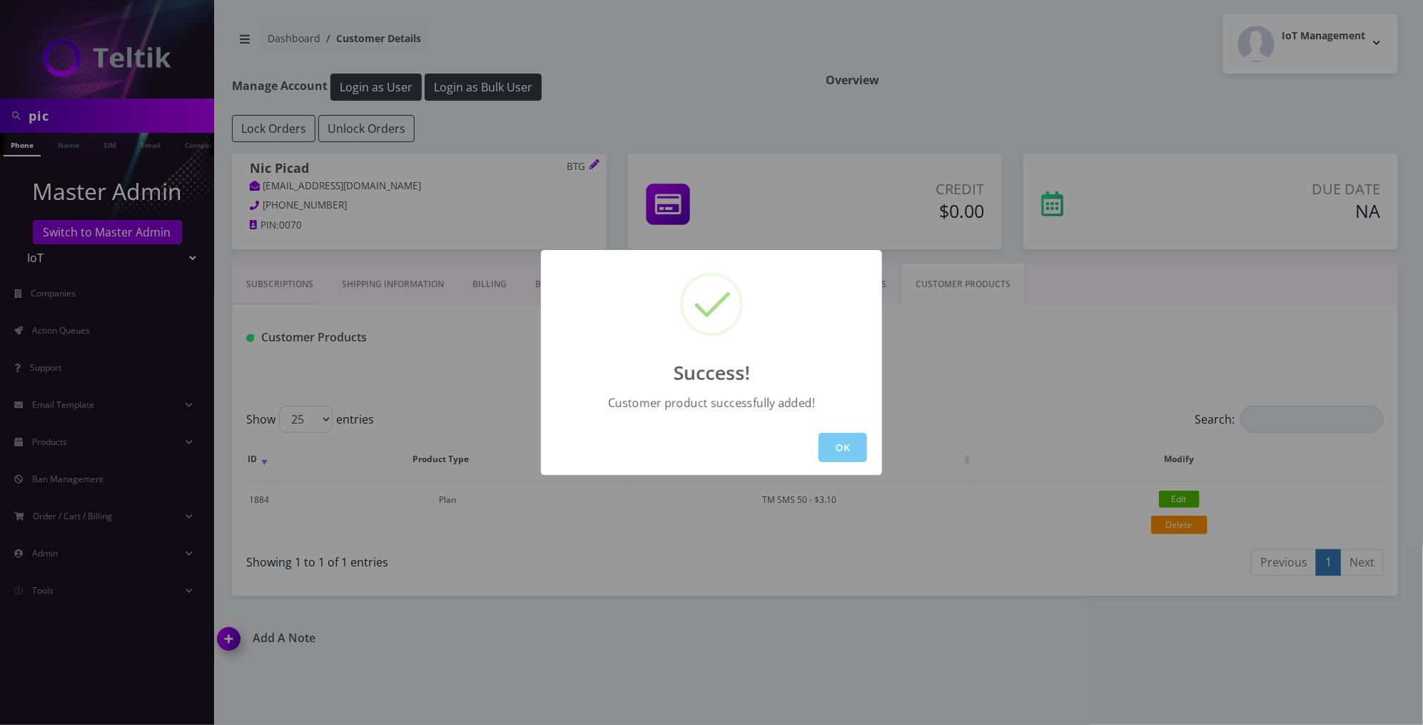
click at [841, 439] on button "OK" at bounding box center [843, 447] width 49 height 29
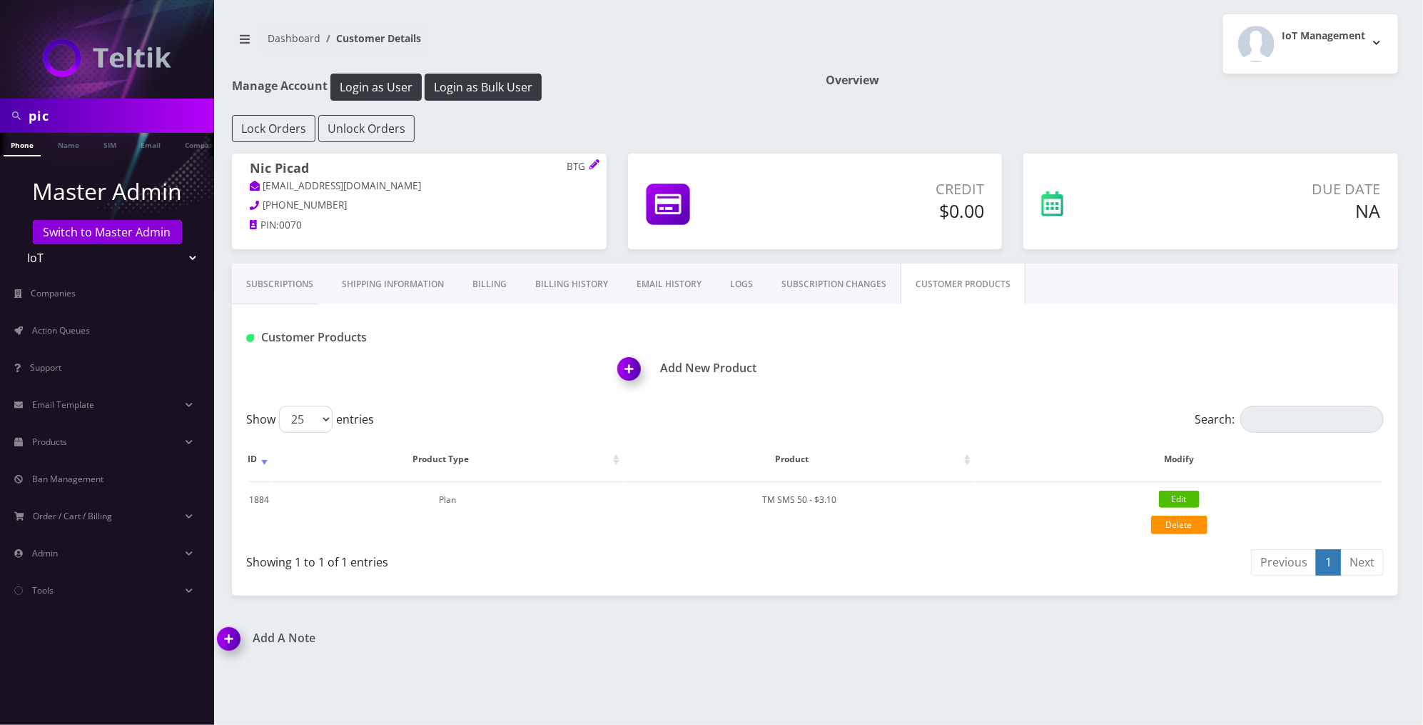
click at [635, 347] on div "Add New Product" at bounding box center [1008, 359] width 773 height 69
click at [627, 363] on img at bounding box center [632, 374] width 42 height 42
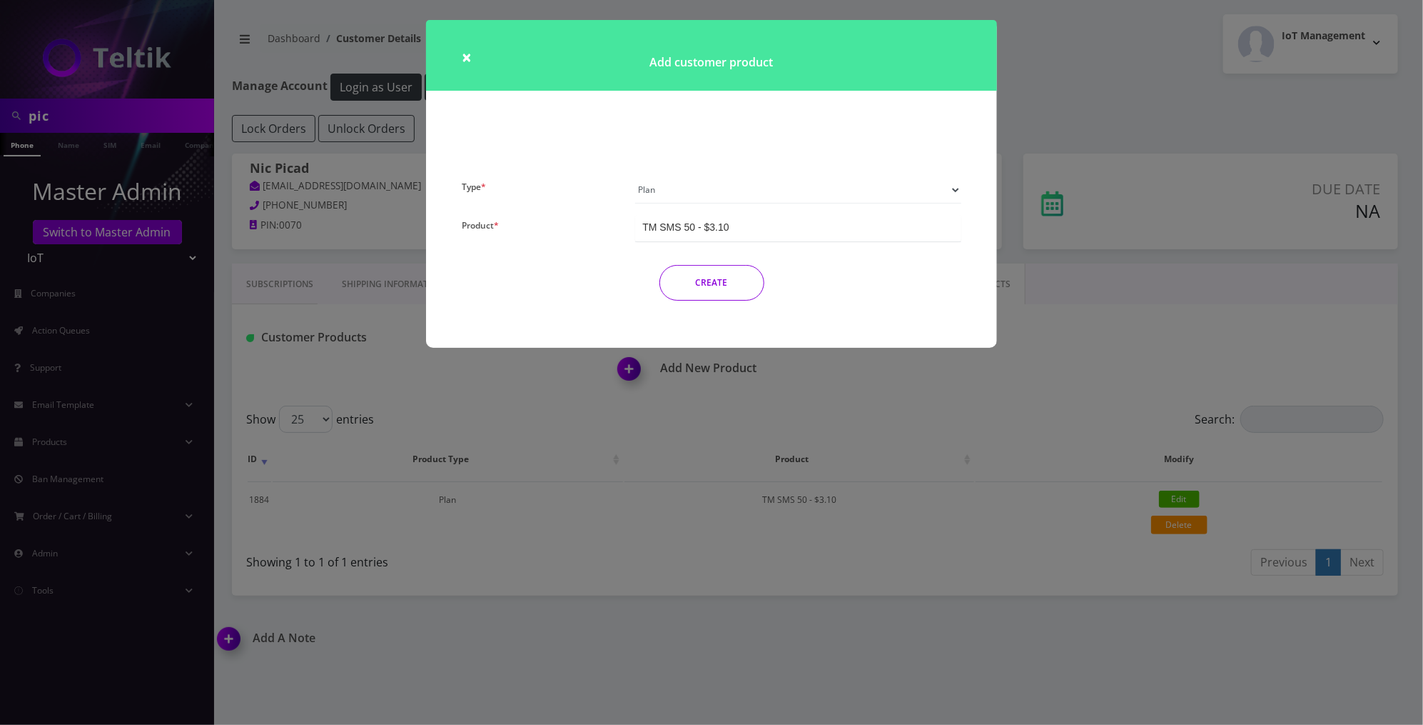
click at [486, 378] on div "× Add customer product Type * Plan Device Sim Addon One-off Product * TM SMS 50…" at bounding box center [711, 362] width 1423 height 725
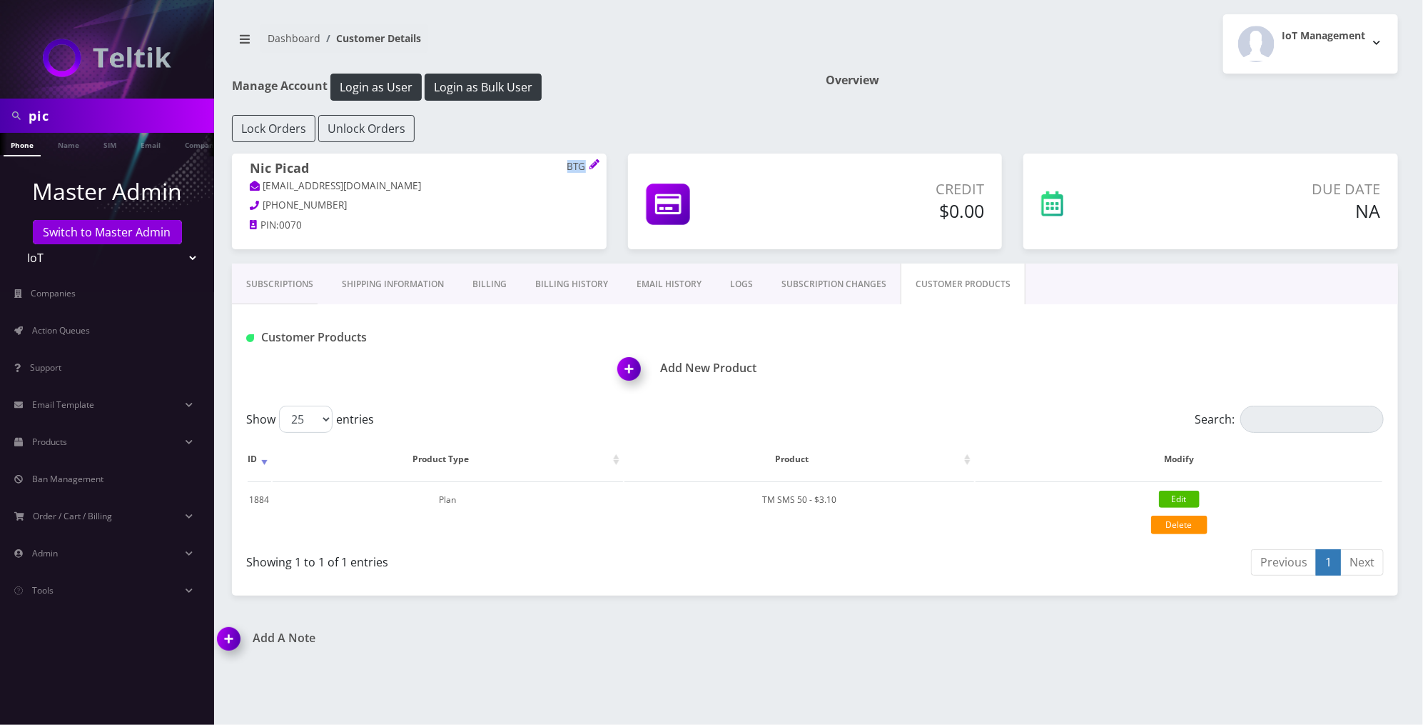
drag, startPoint x: 563, startPoint y: 165, endPoint x: 586, endPoint y: 165, distance: 22.8
click at [586, 165] on h1 "Nic Picad BTG" at bounding box center [419, 170] width 339 height 18
copy h1 "BTG"
click at [633, 370] on img at bounding box center [632, 374] width 42 height 42
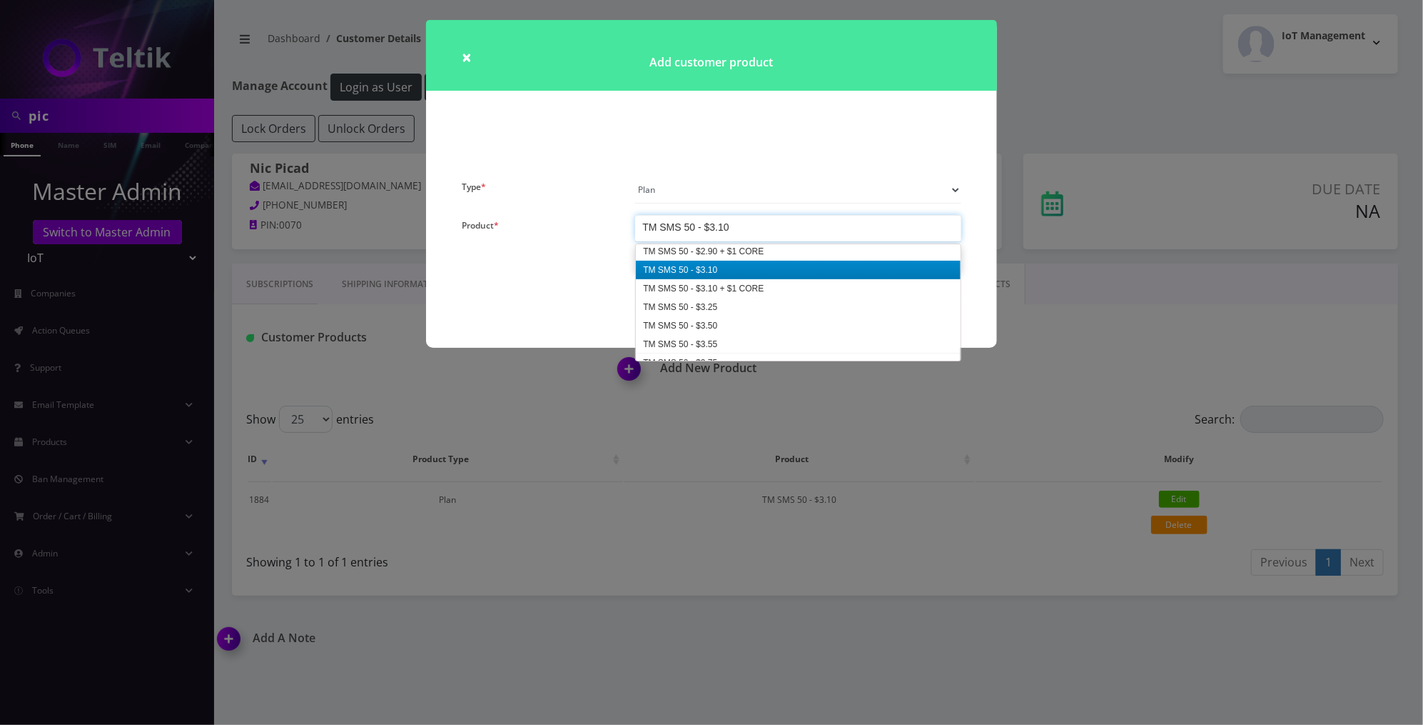
click at [722, 228] on div "TM SMS 50 - $3.10" at bounding box center [685, 227] width 86 height 14
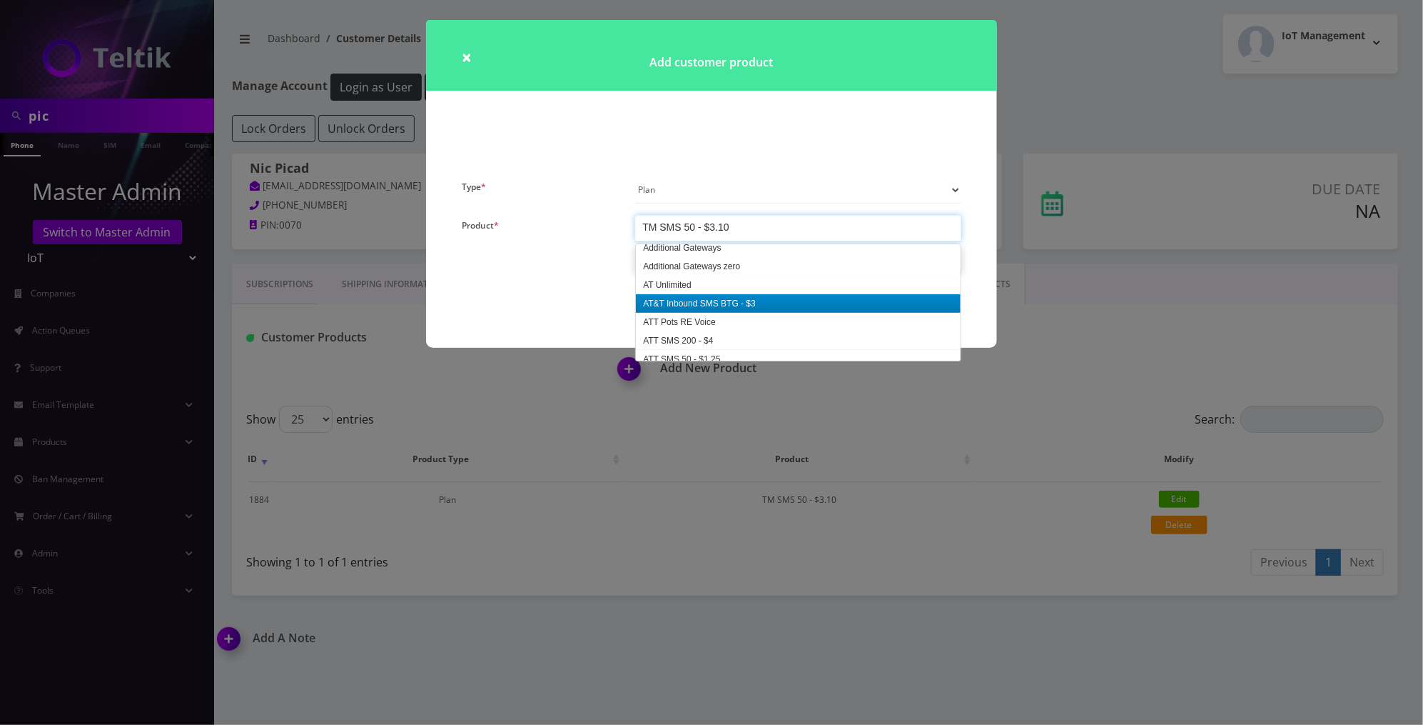
scroll to position [248, 0]
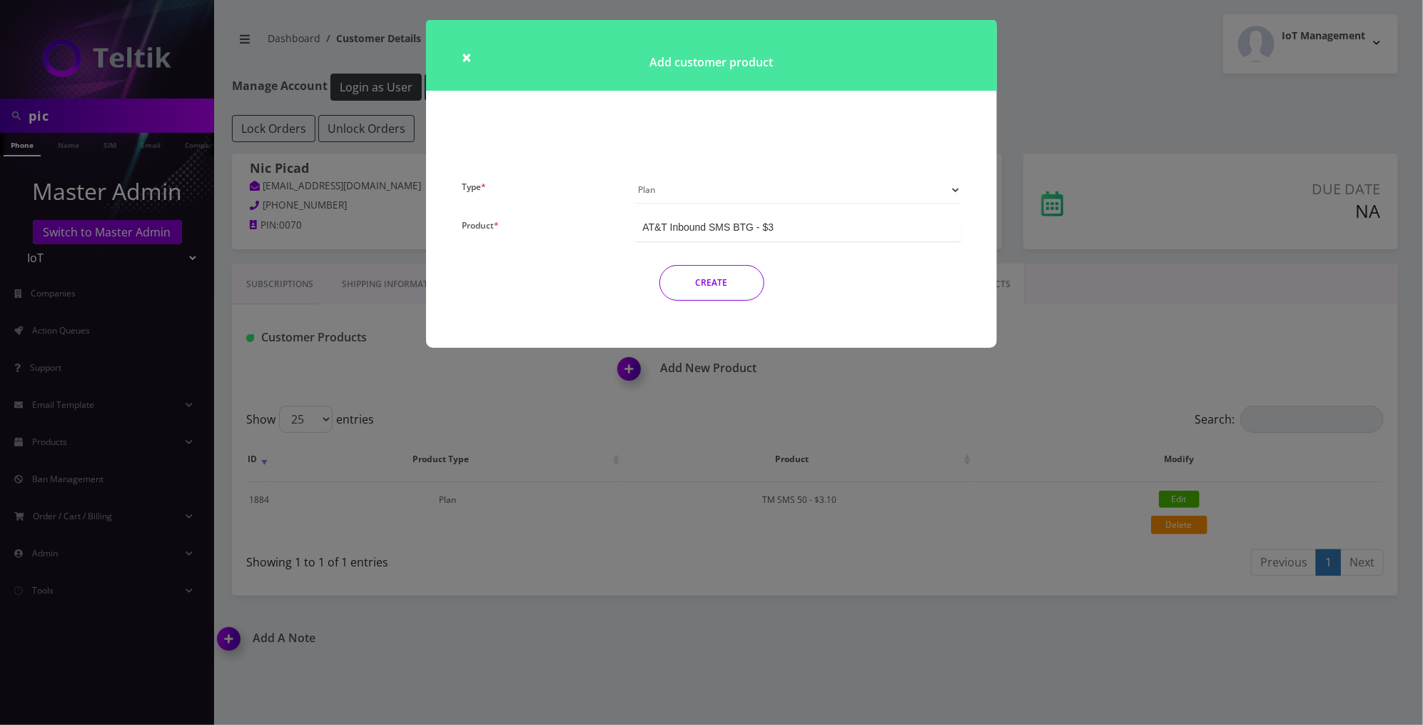
click at [689, 288] on button "CREATE" at bounding box center [712, 283] width 105 height 36
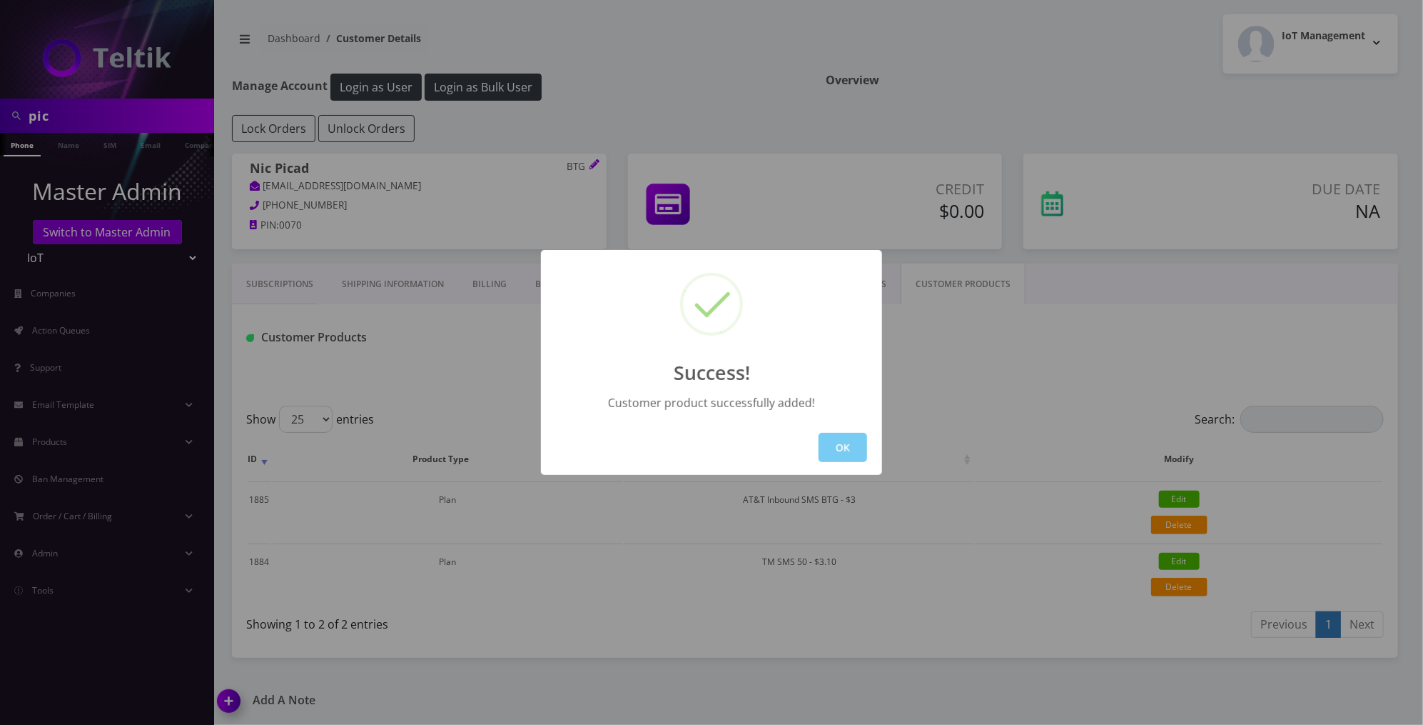
click at [832, 443] on button "OK" at bounding box center [843, 447] width 49 height 29
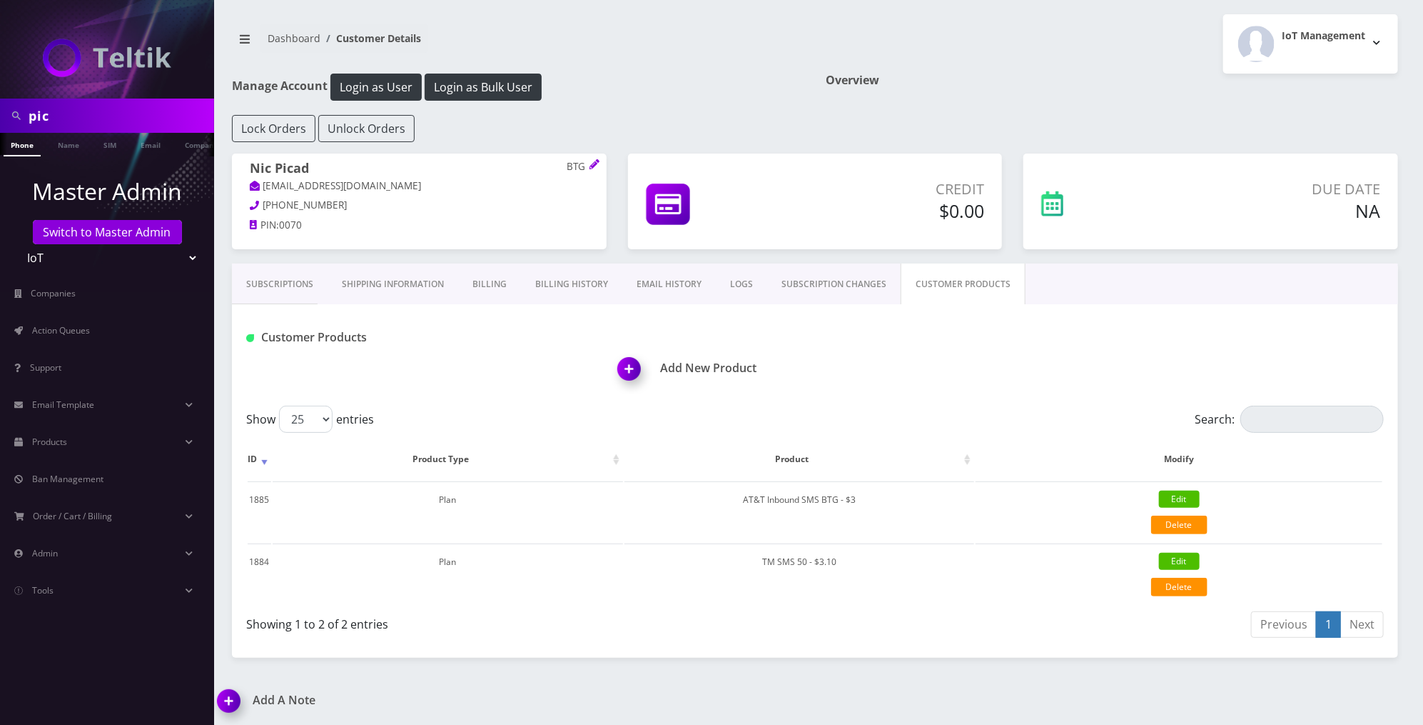
click at [636, 368] on img at bounding box center [632, 374] width 42 height 42
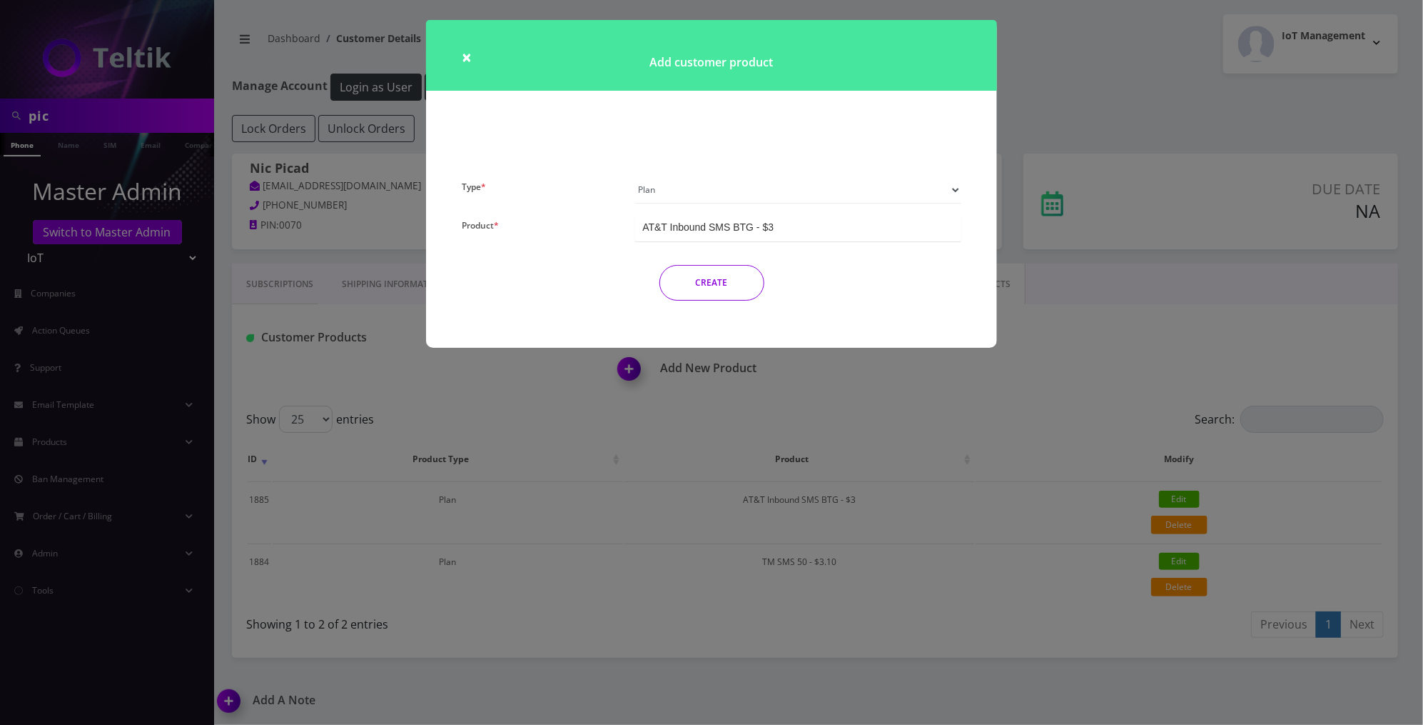
click at [731, 190] on select "Plan Device Sim Addon One-off" at bounding box center [798, 189] width 326 height 27
select select "3"
click at [716, 226] on div "TMO SMS SIM" at bounding box center [798, 228] width 326 height 26
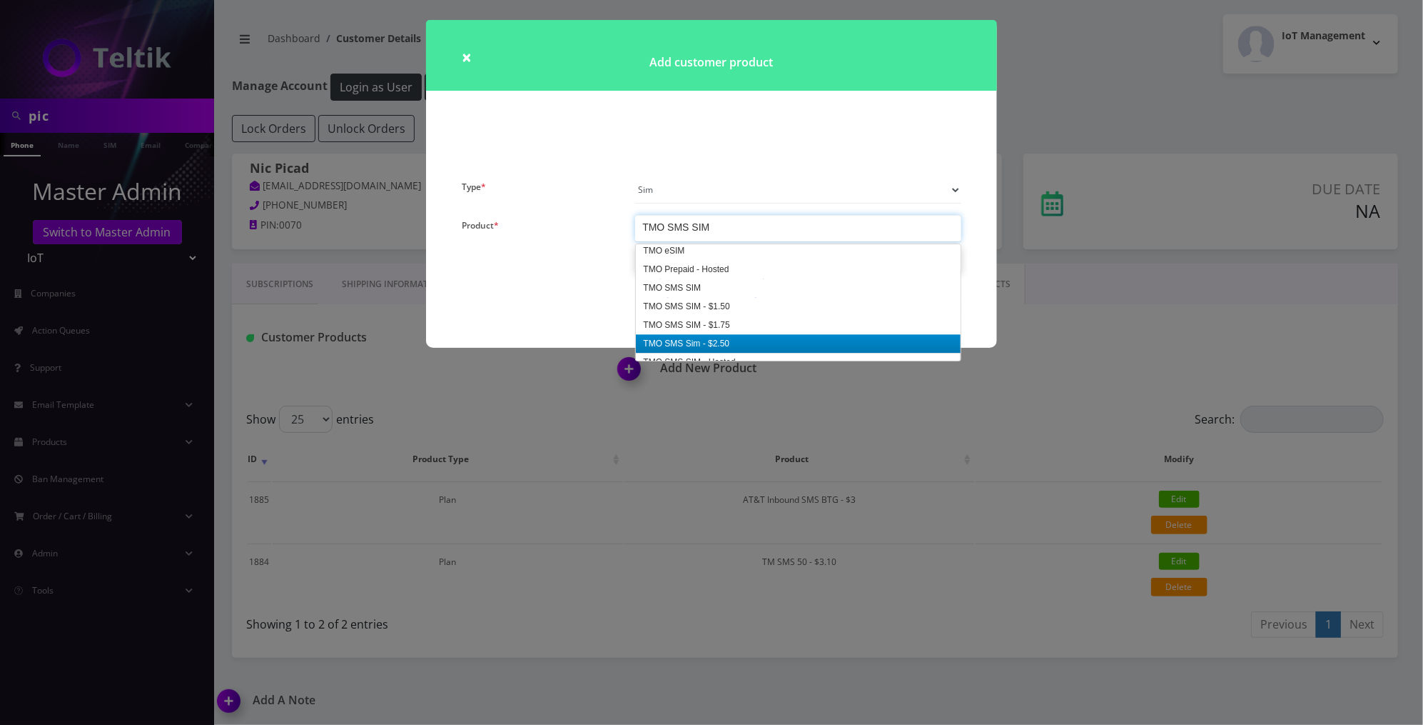
scroll to position [2057, 0]
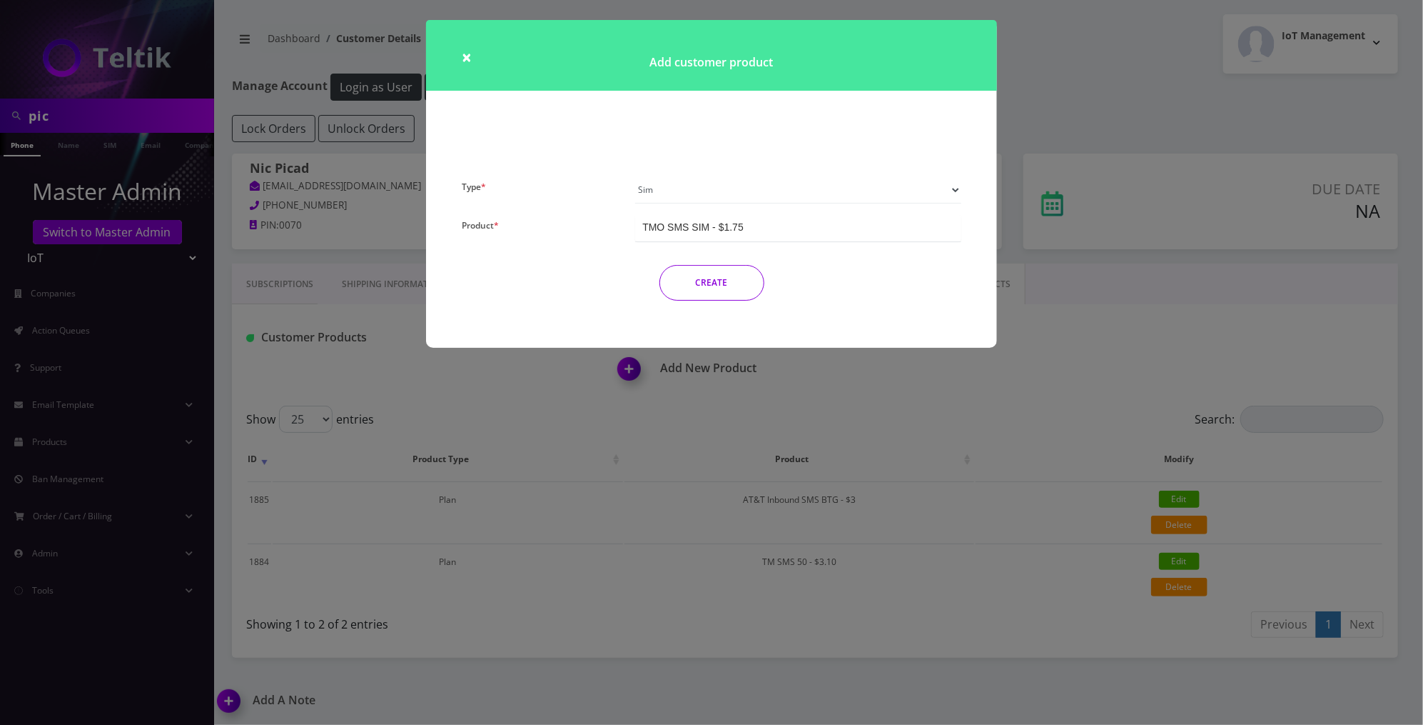
click at [725, 279] on button "CREATE" at bounding box center [712, 283] width 105 height 36
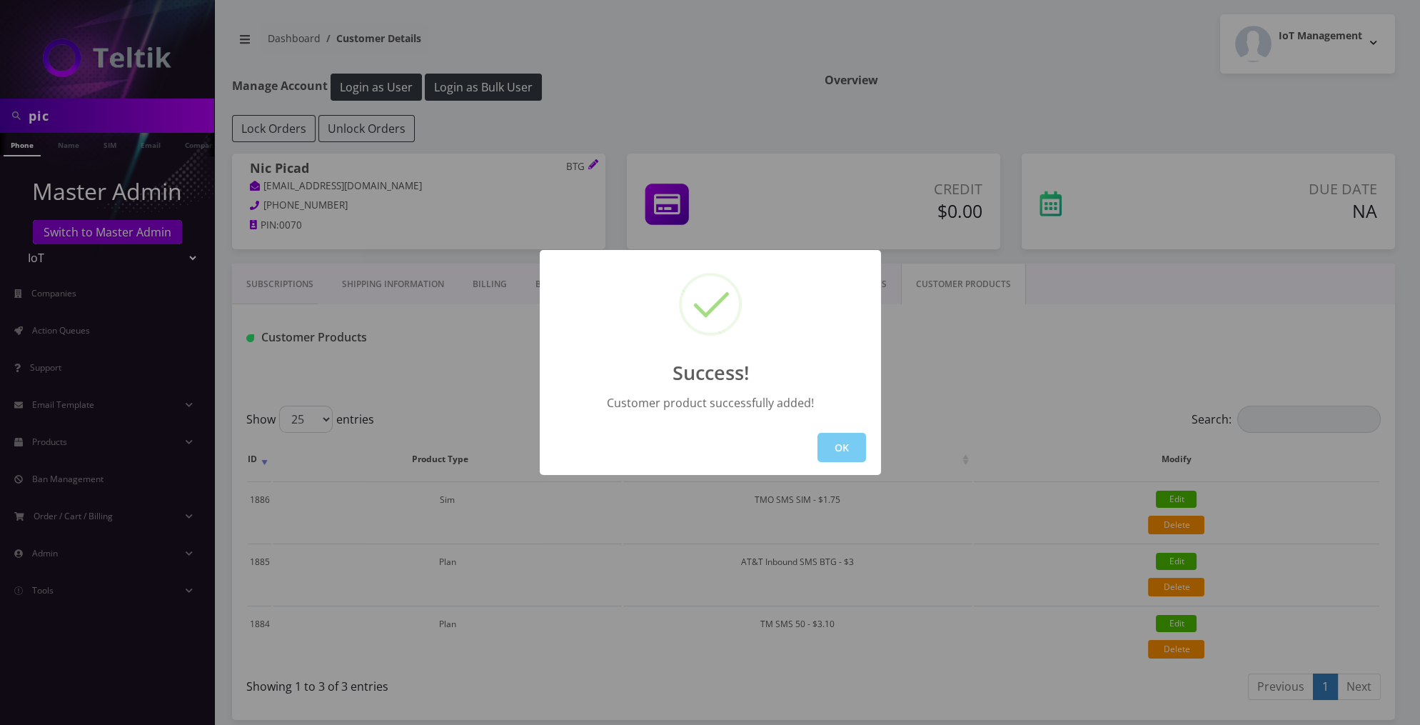
click at [837, 447] on button "OK" at bounding box center [841, 447] width 49 height 29
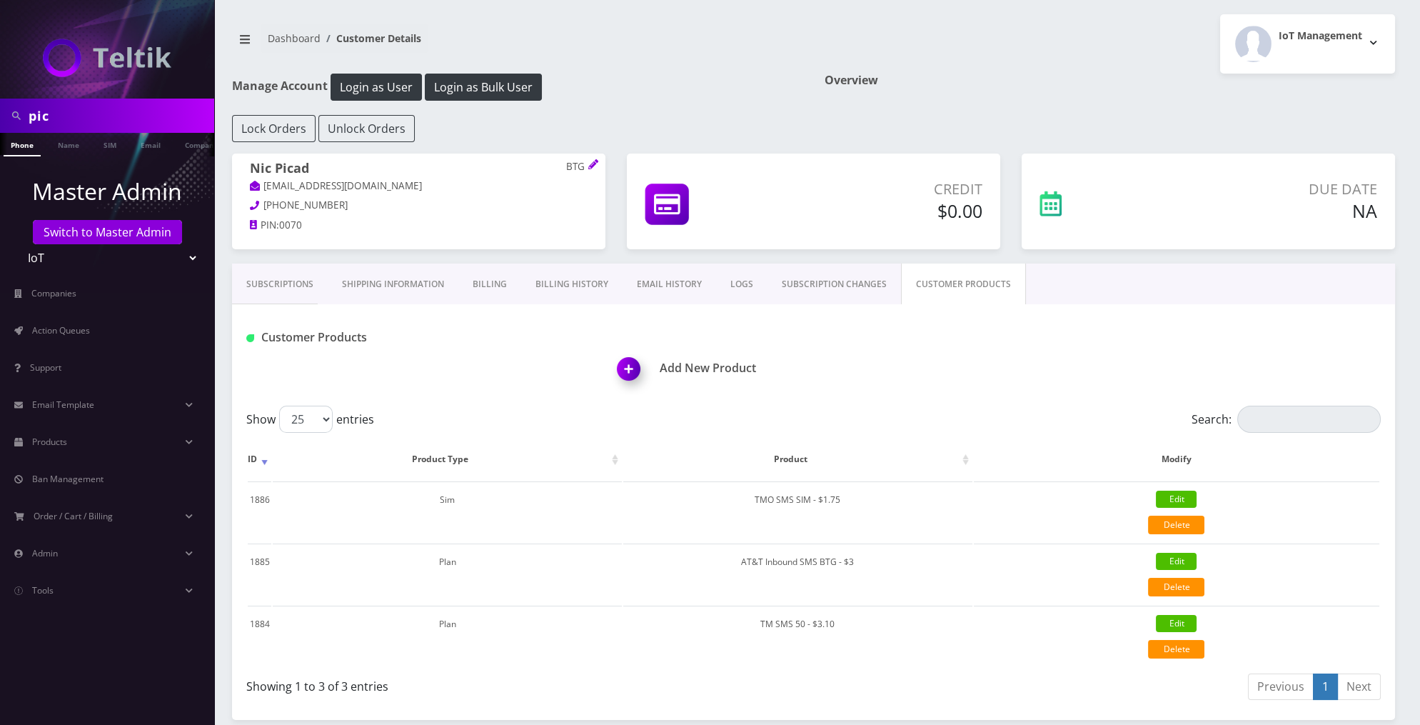
click at [626, 364] on img at bounding box center [631, 374] width 42 height 42
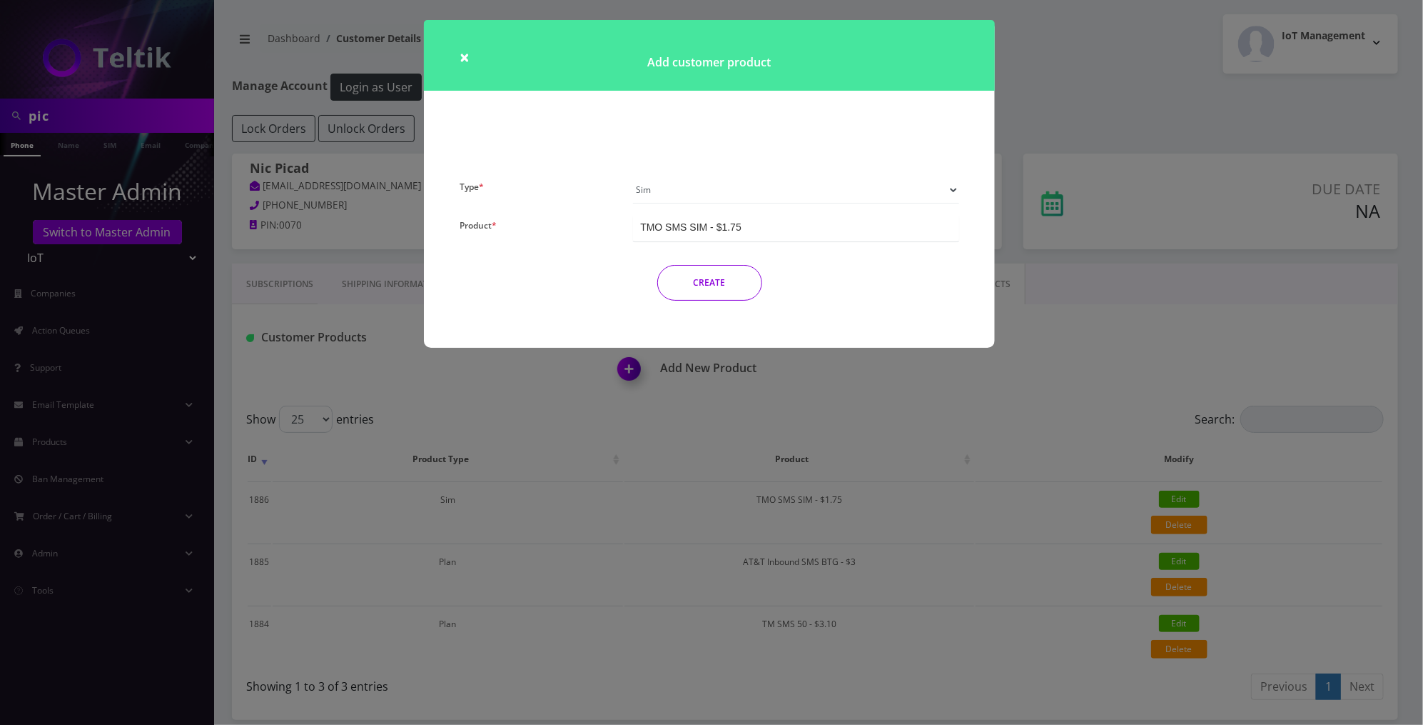
click at [735, 233] on div "TMO SMS SIM - $1.75" at bounding box center [690, 227] width 101 height 14
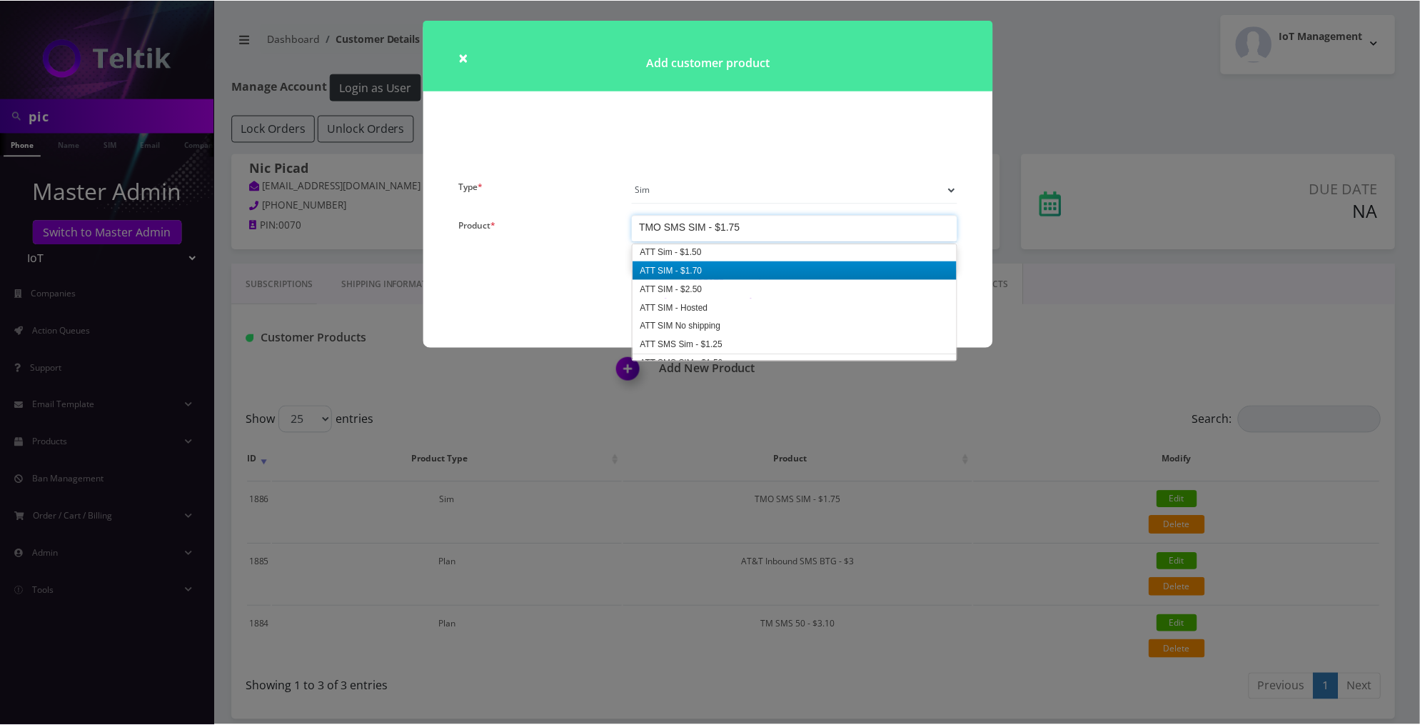
scroll to position [59, 0]
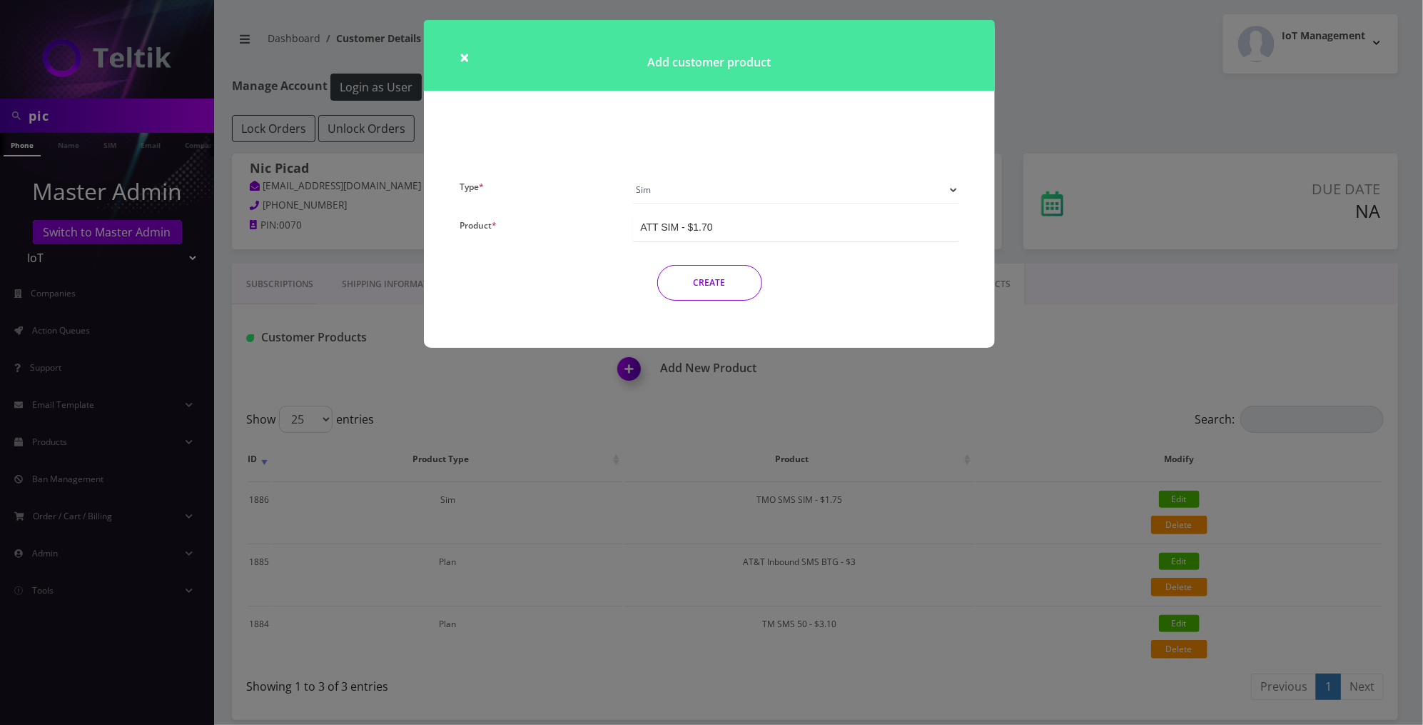
click at [730, 281] on button "CREATE" at bounding box center [709, 283] width 105 height 36
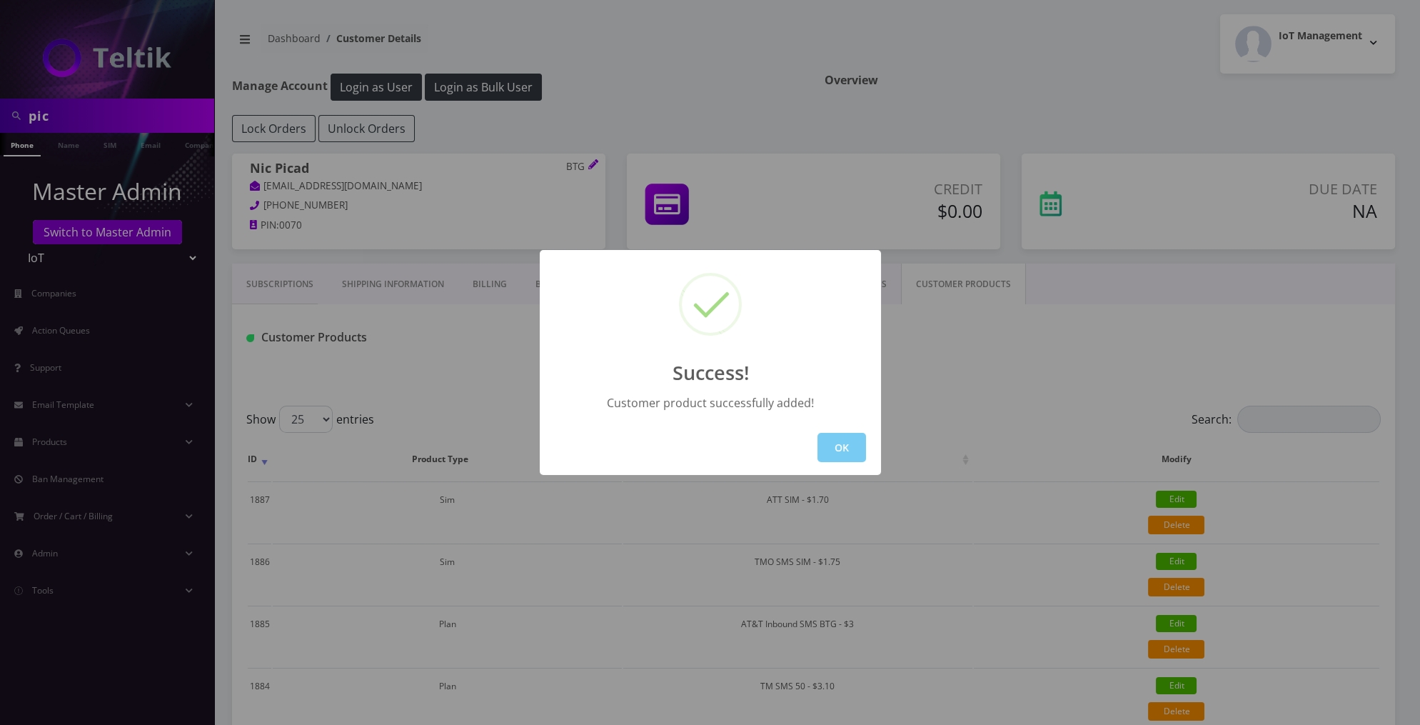
click at [837, 443] on button "OK" at bounding box center [841, 447] width 49 height 29
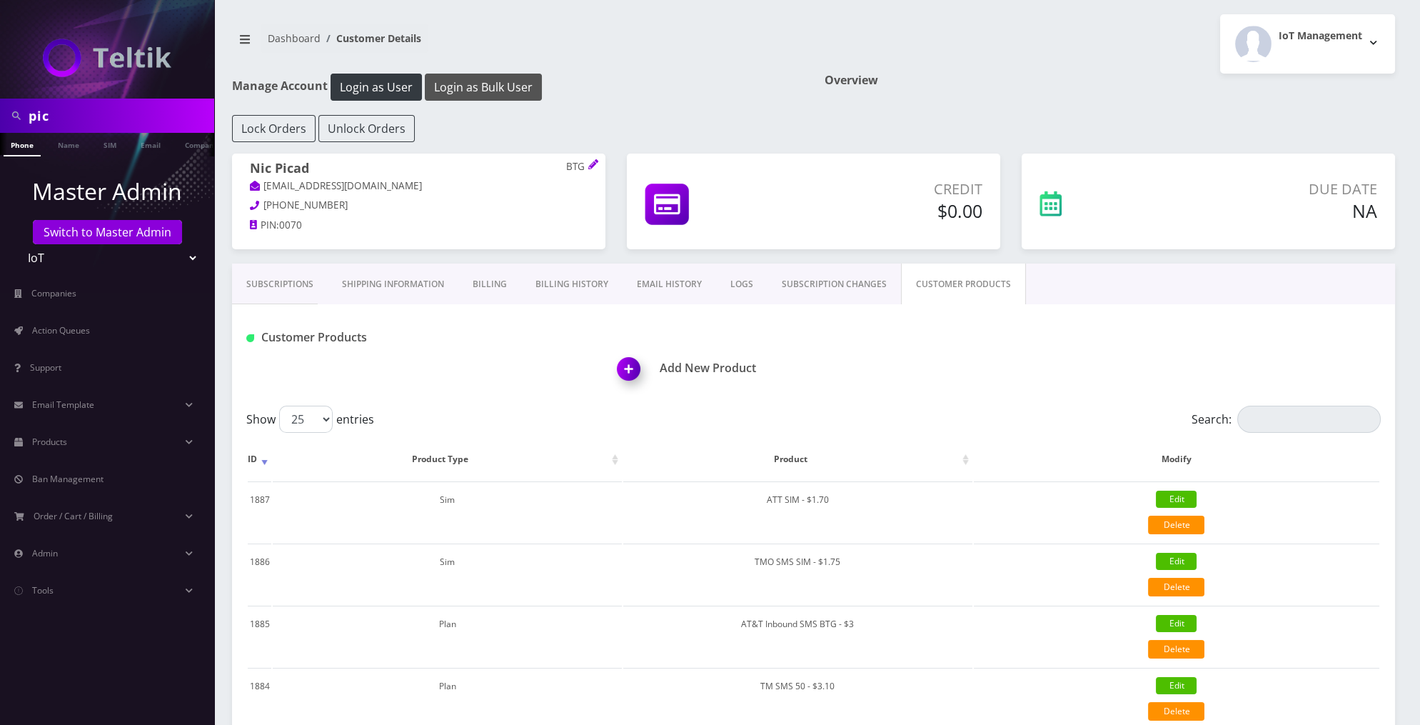
click at [499, 89] on button "Login as Bulk User" at bounding box center [483, 87] width 117 height 27
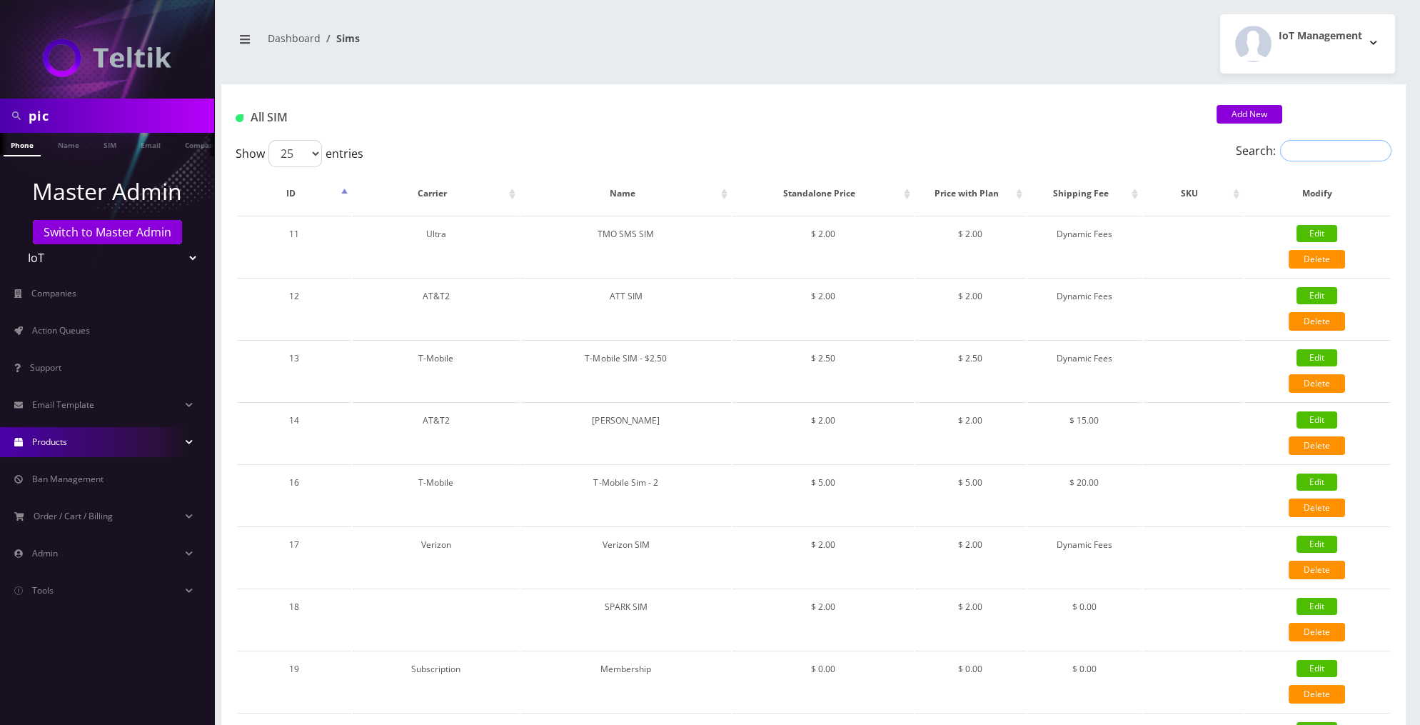
click at [1332, 158] on input "Search:" at bounding box center [1335, 150] width 111 height 21
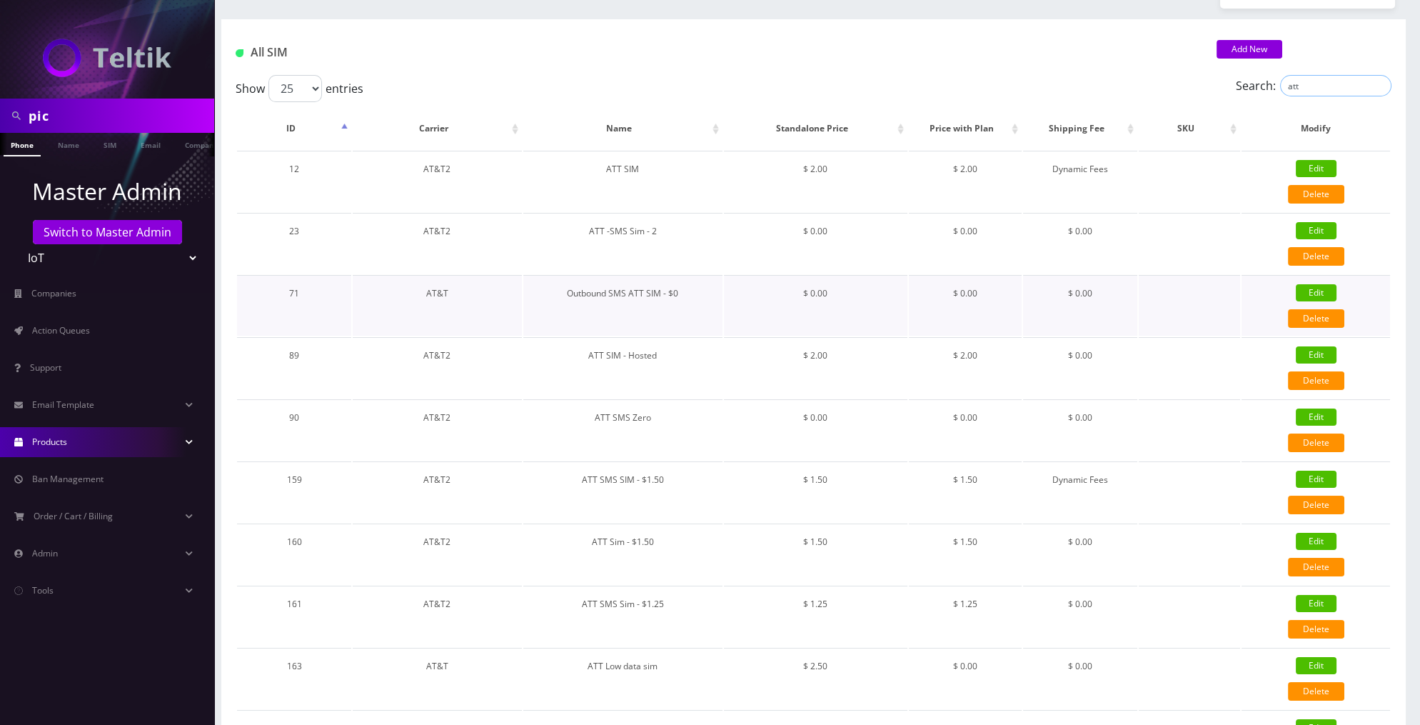
scroll to position [74, 0]
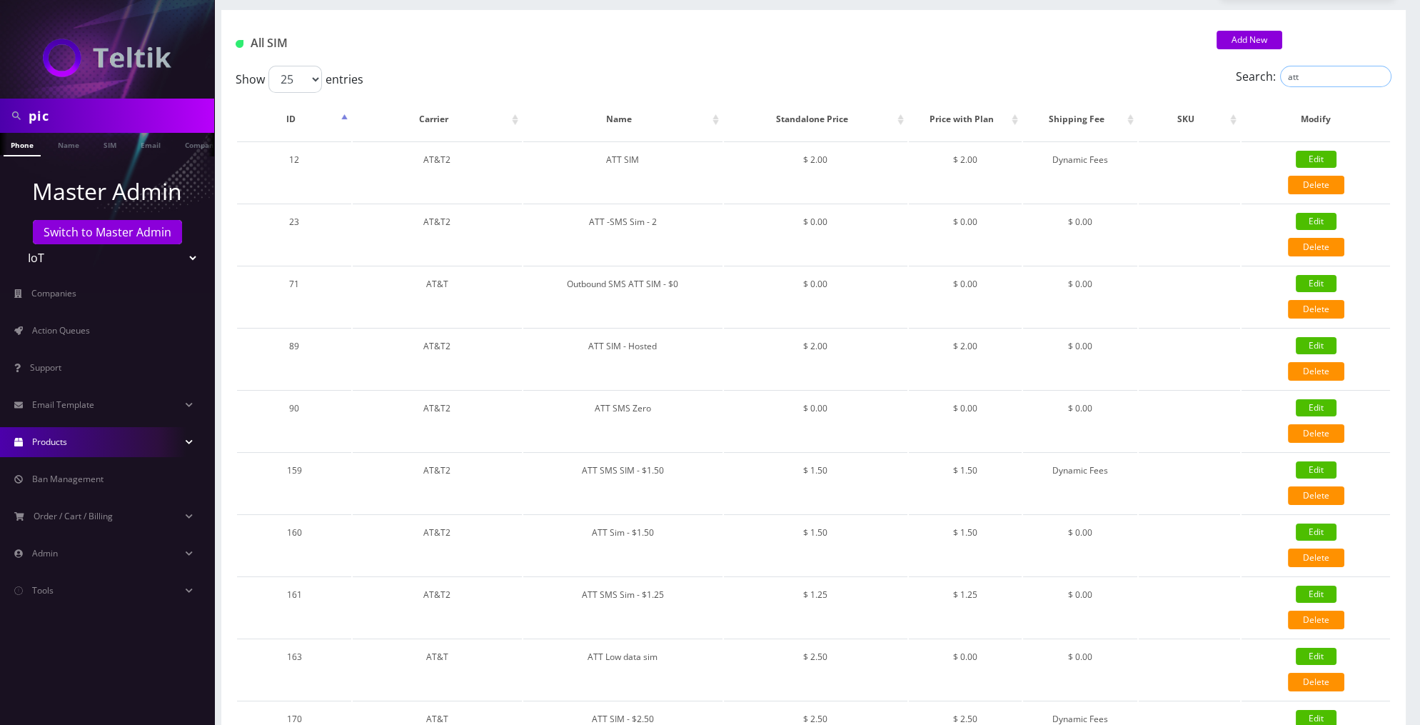
type input "att"
